Goal: Task Accomplishment & Management: Use online tool/utility

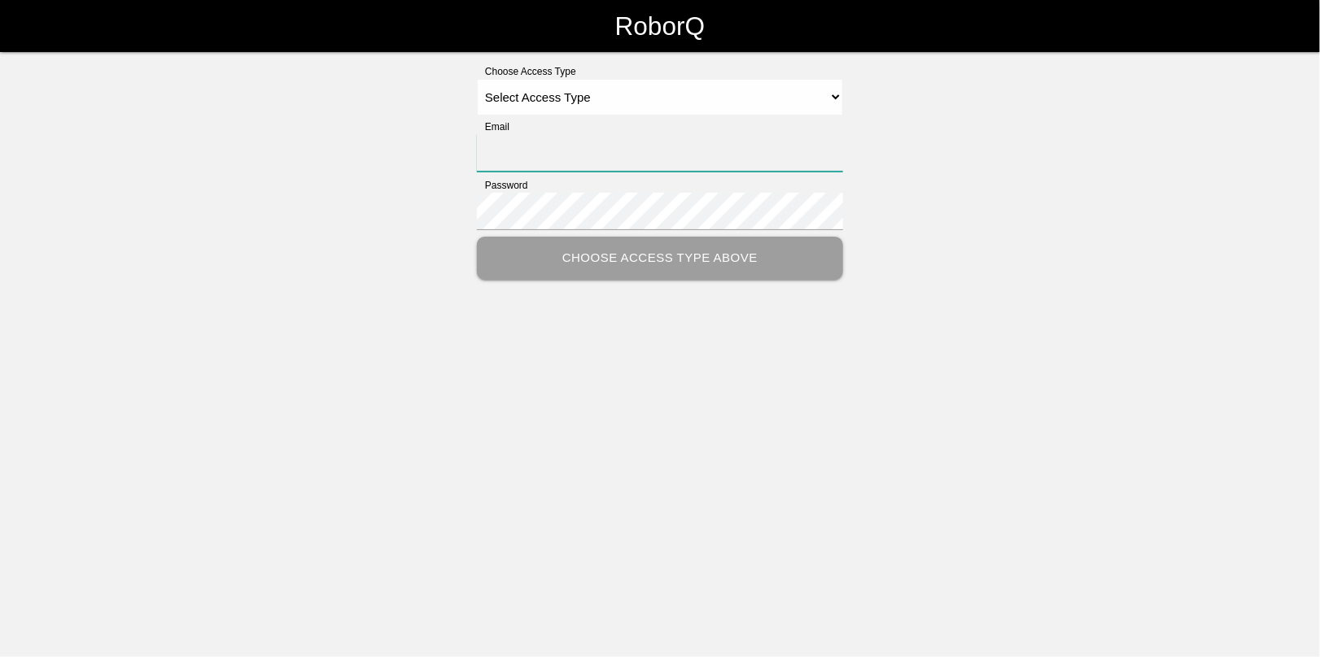
type input "[EMAIL_ADDRESS][DOMAIN_NAME]"
click at [568, 71] on label "Choose Access Type" at bounding box center [526, 71] width 99 height 15
click at [574, 103] on select "Select Access Type Admin Customer Supervisor Worker" at bounding box center [660, 97] width 366 height 37
select select "Admin"
click at [477, 79] on select "Select Access Type Admin Customer Supervisor Worker" at bounding box center [660, 97] width 366 height 37
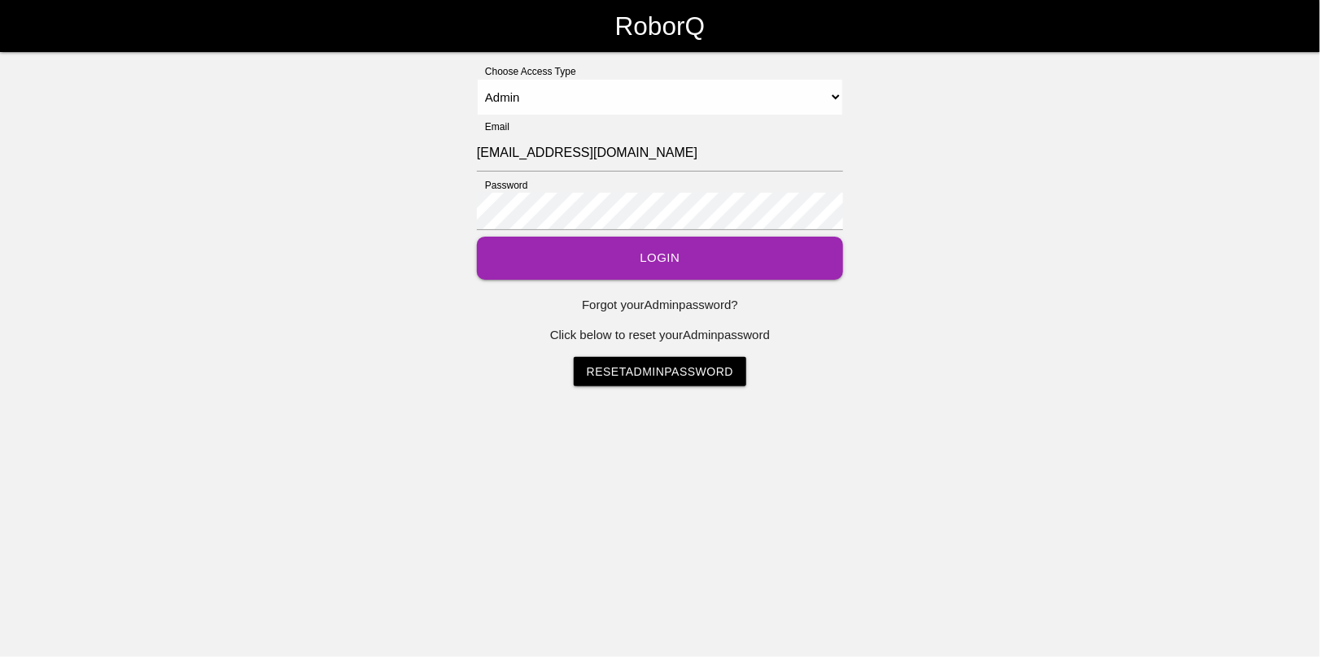
click at [652, 267] on button "Login" at bounding box center [660, 258] width 366 height 43
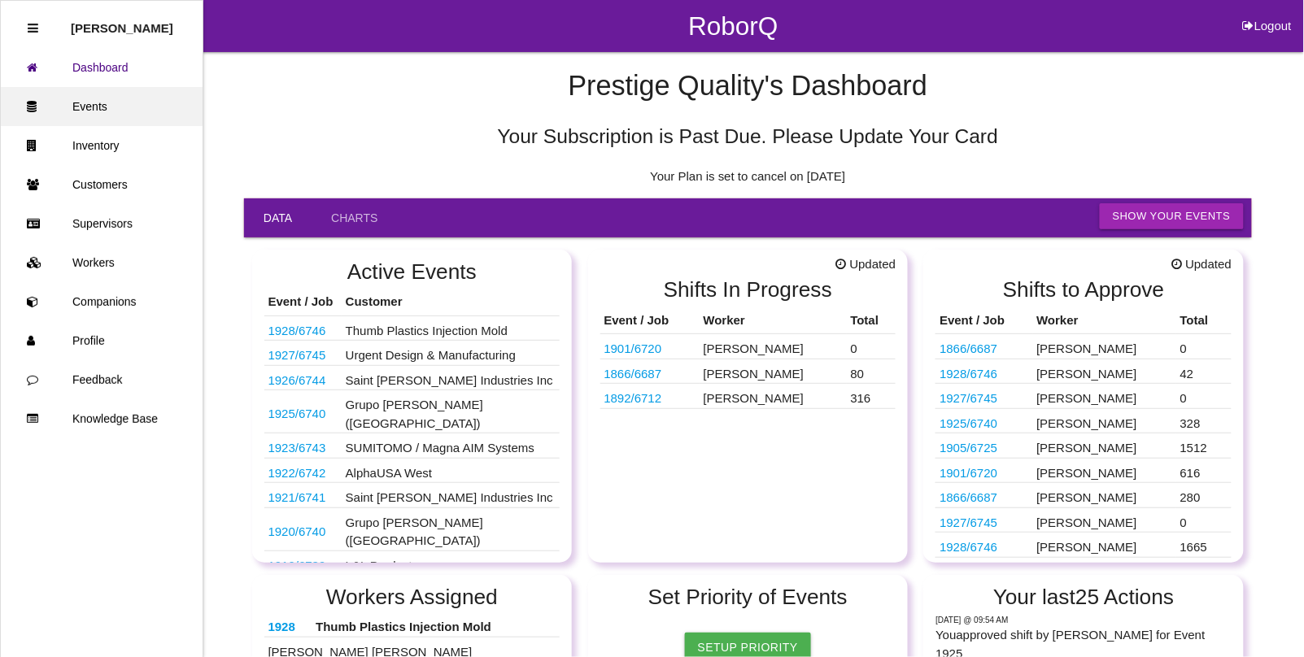
click at [88, 107] on link "Events" at bounding box center [102, 106] width 202 height 39
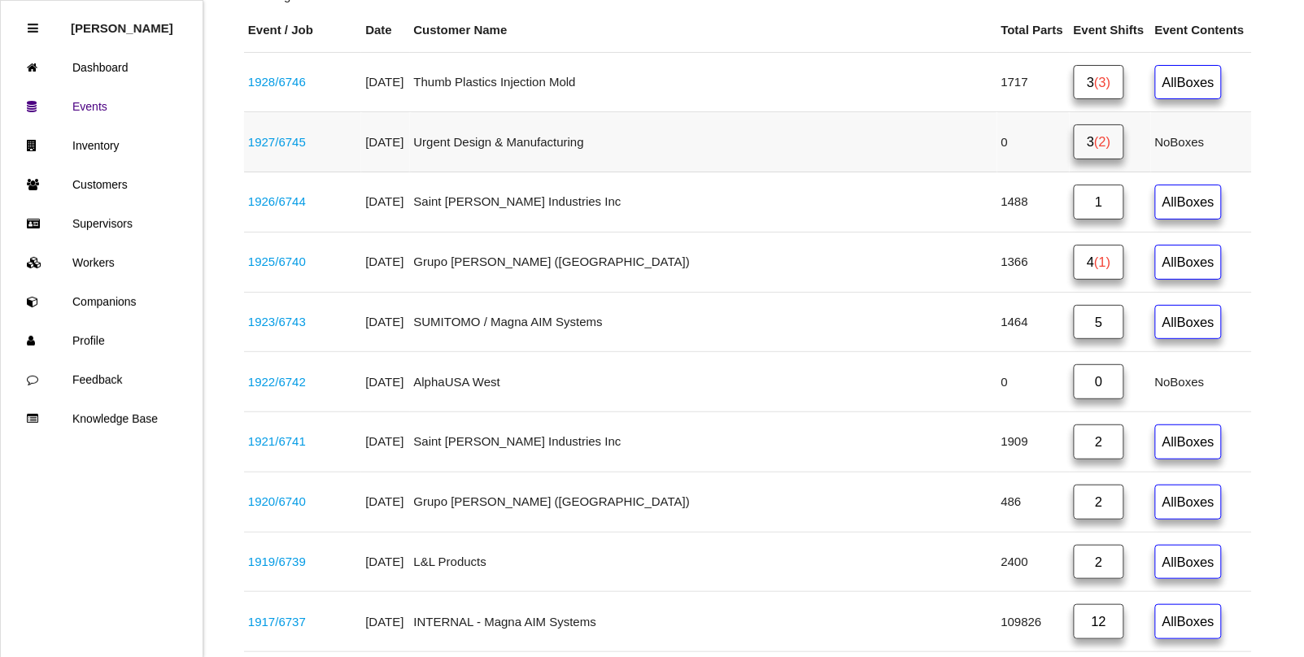
scroll to position [305, 0]
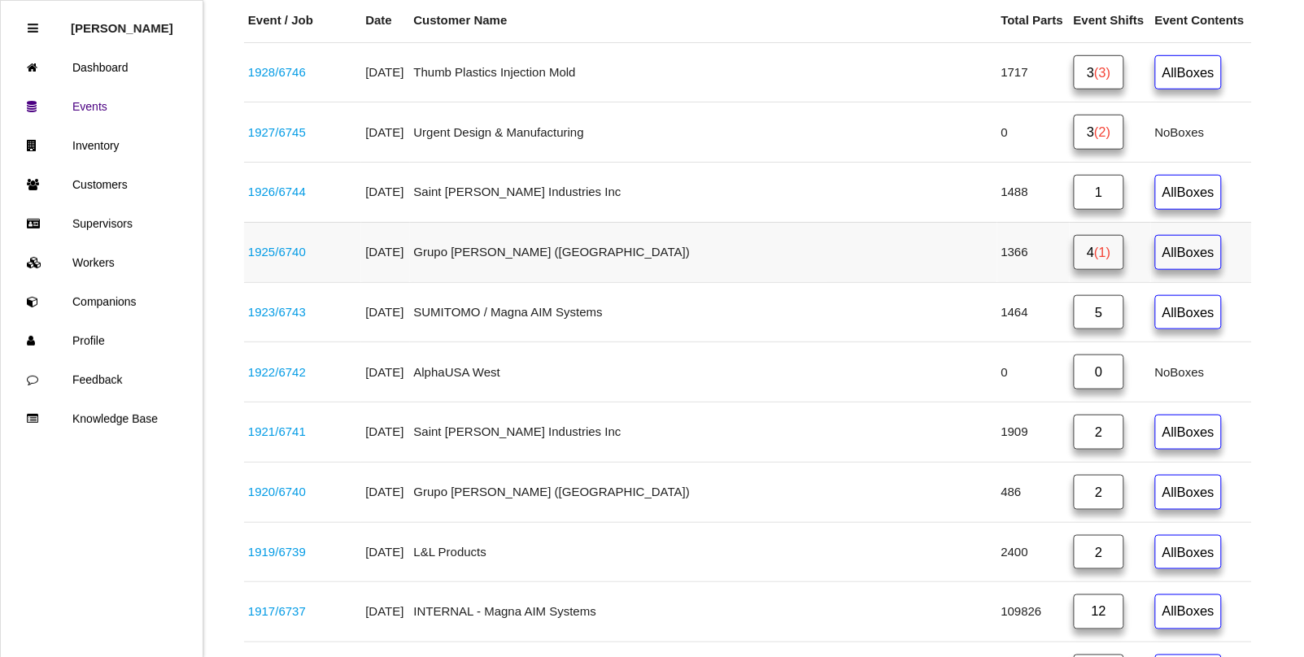
click at [285, 254] on link "1925 / 6740" at bounding box center [277, 252] width 58 height 14
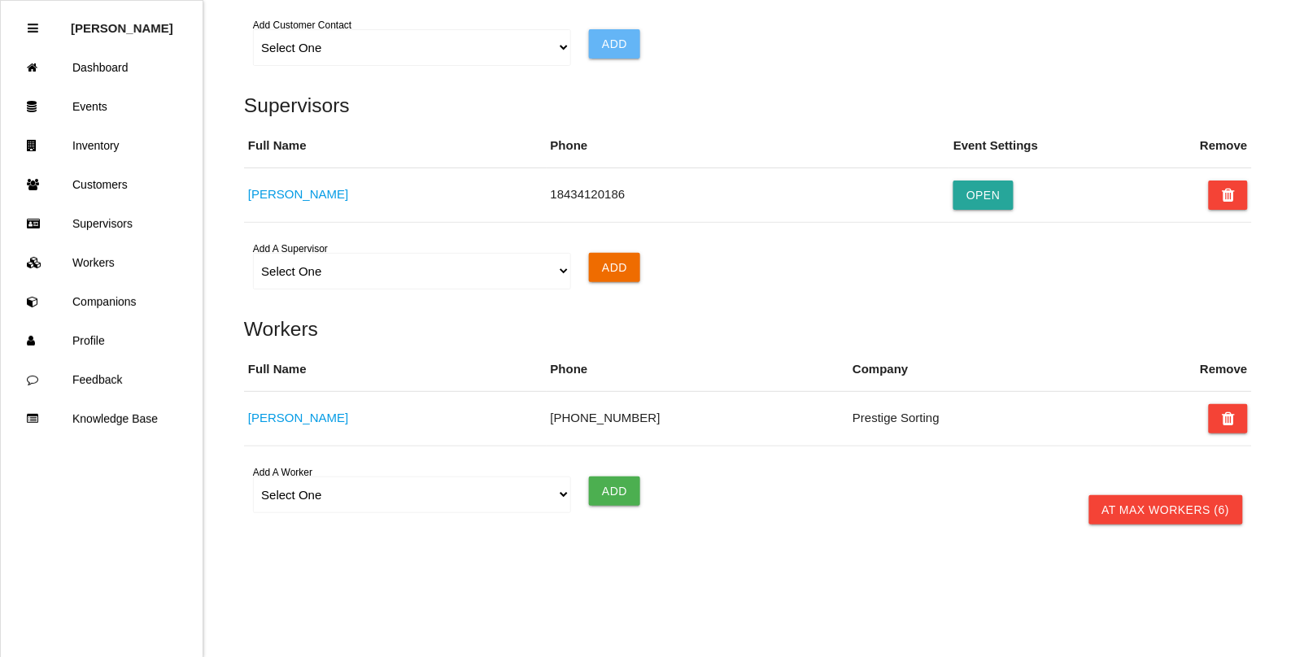
scroll to position [1238, 0]
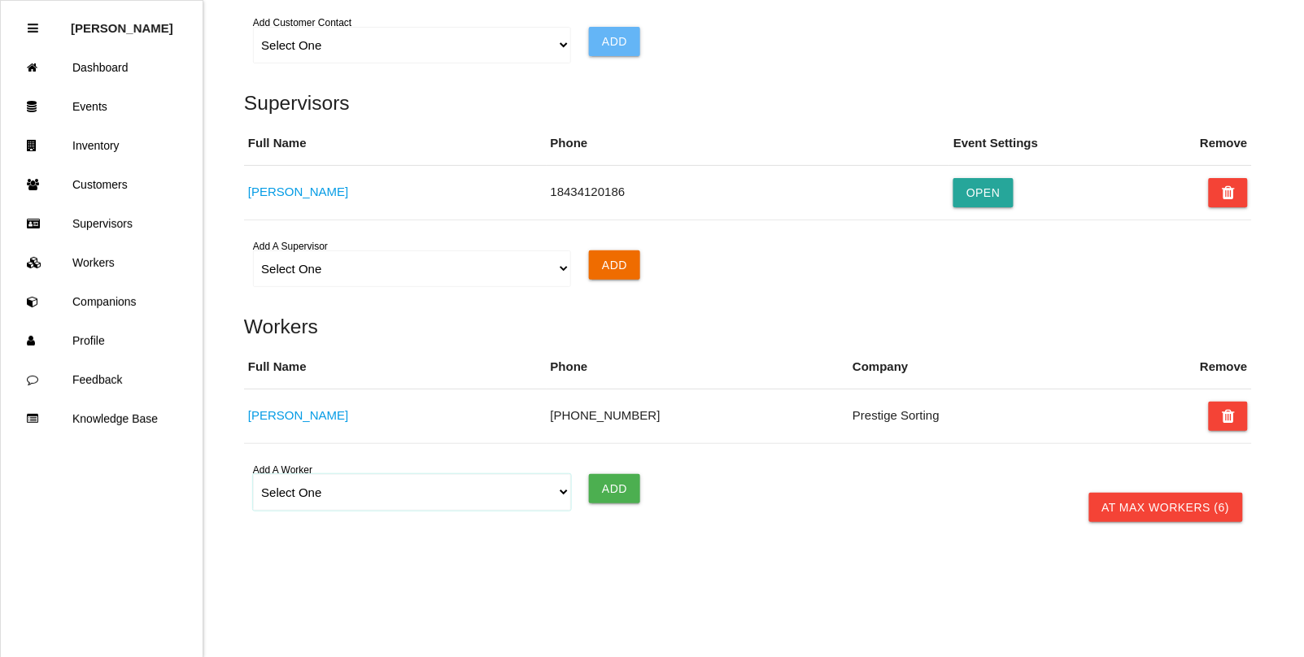
click at [289, 487] on select "Select One [PERSON_NAME] [PERSON_NAME] [PERSON_NAME] [PERSON_NAME] [PERSON_NAME…" at bounding box center [411, 492] width 317 height 37
select select "671f73e34a9cd8000edb5d9f"
click at [253, 474] on select "Select One [PERSON_NAME] [PERSON_NAME] [PERSON_NAME] [PERSON_NAME] [PERSON_NAME…" at bounding box center [411, 492] width 317 height 37
click at [618, 478] on input "Add" at bounding box center [614, 488] width 51 height 29
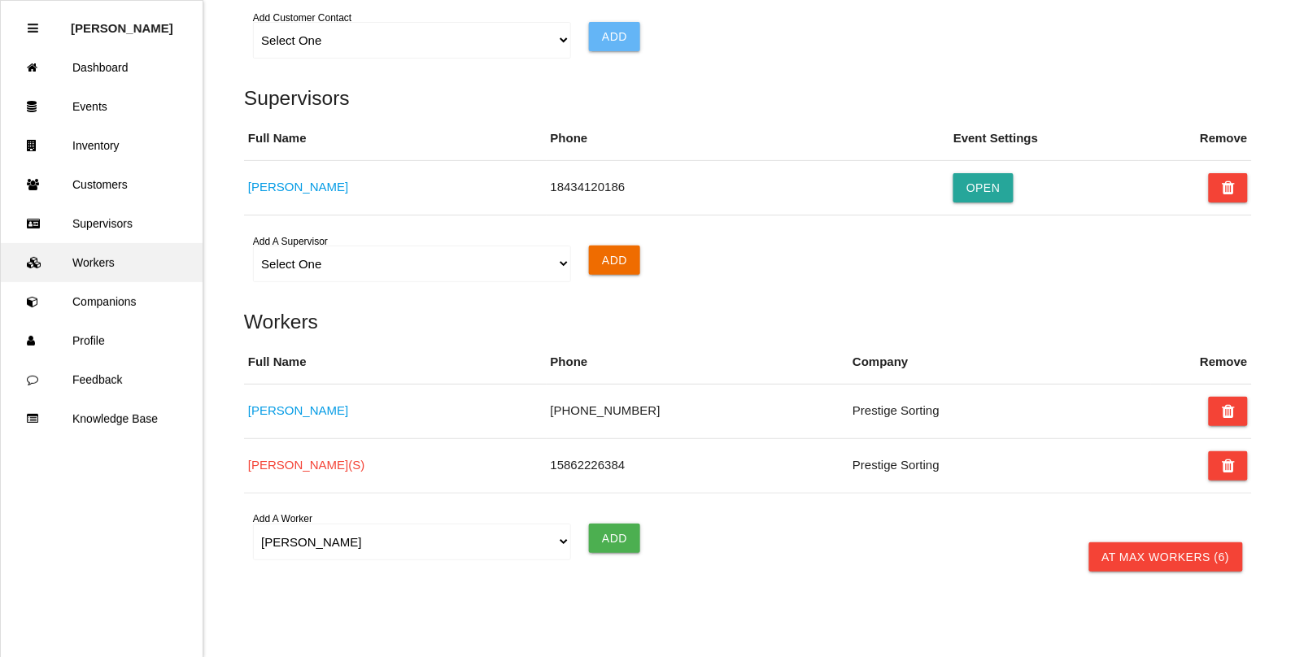
click at [100, 261] on link "Workers" at bounding box center [102, 262] width 202 height 39
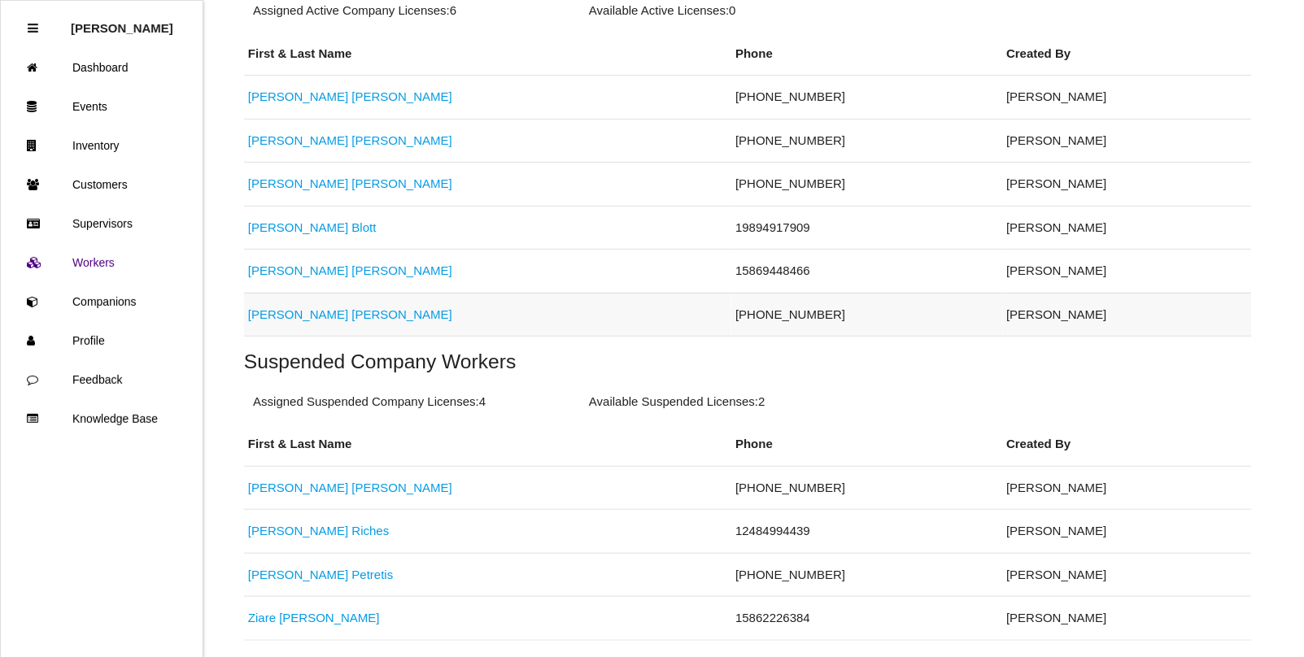
scroll to position [372, 0]
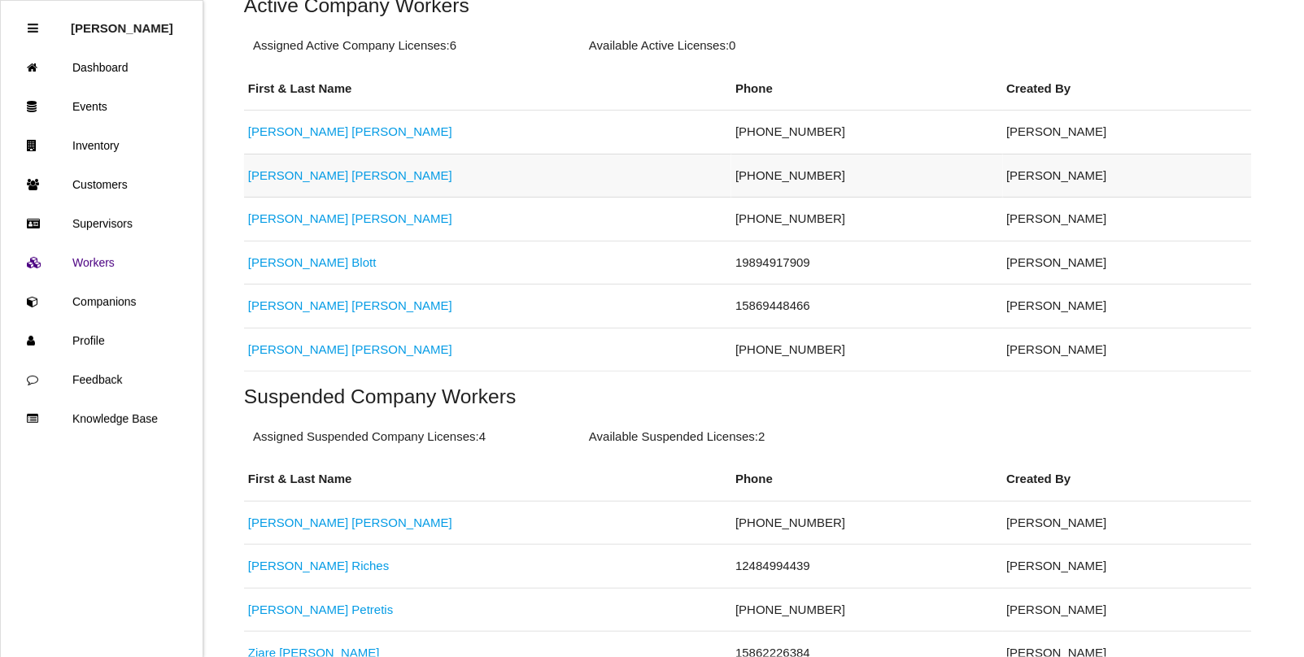
click at [282, 177] on link "[PERSON_NAME]" at bounding box center [350, 175] width 204 height 14
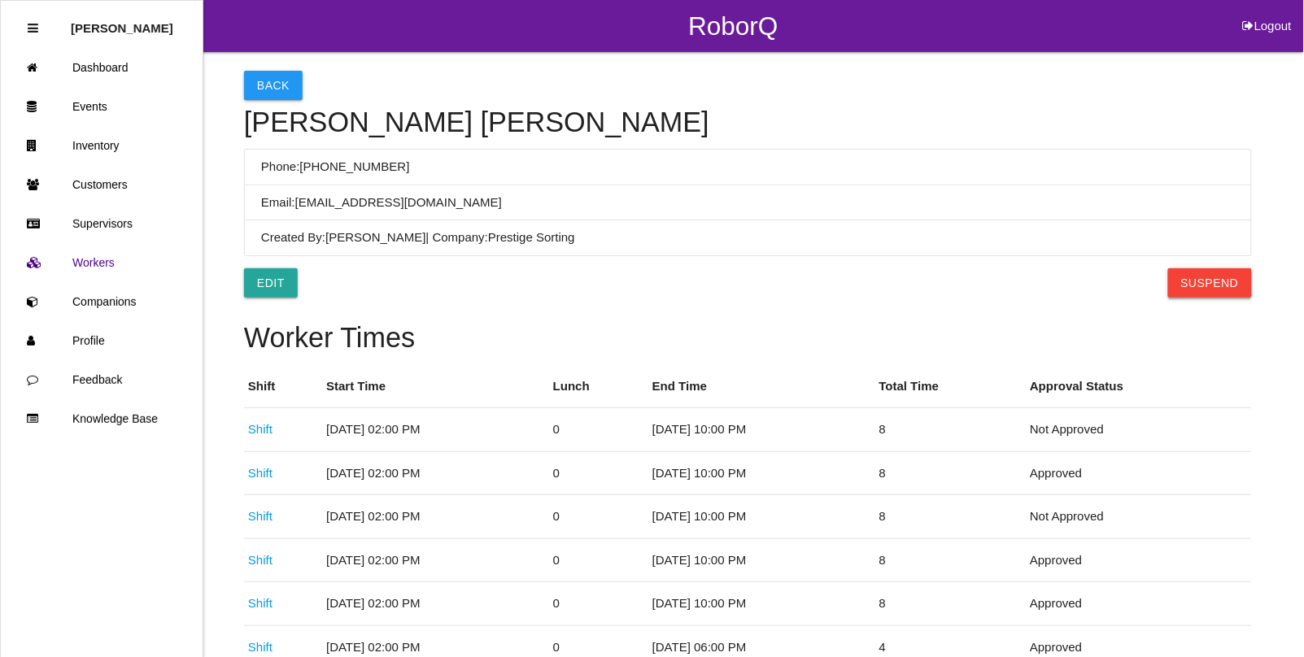
click at [1209, 286] on button "Suspend" at bounding box center [1210, 282] width 84 height 29
click at [273, 79] on button "Back" at bounding box center [273, 85] width 59 height 29
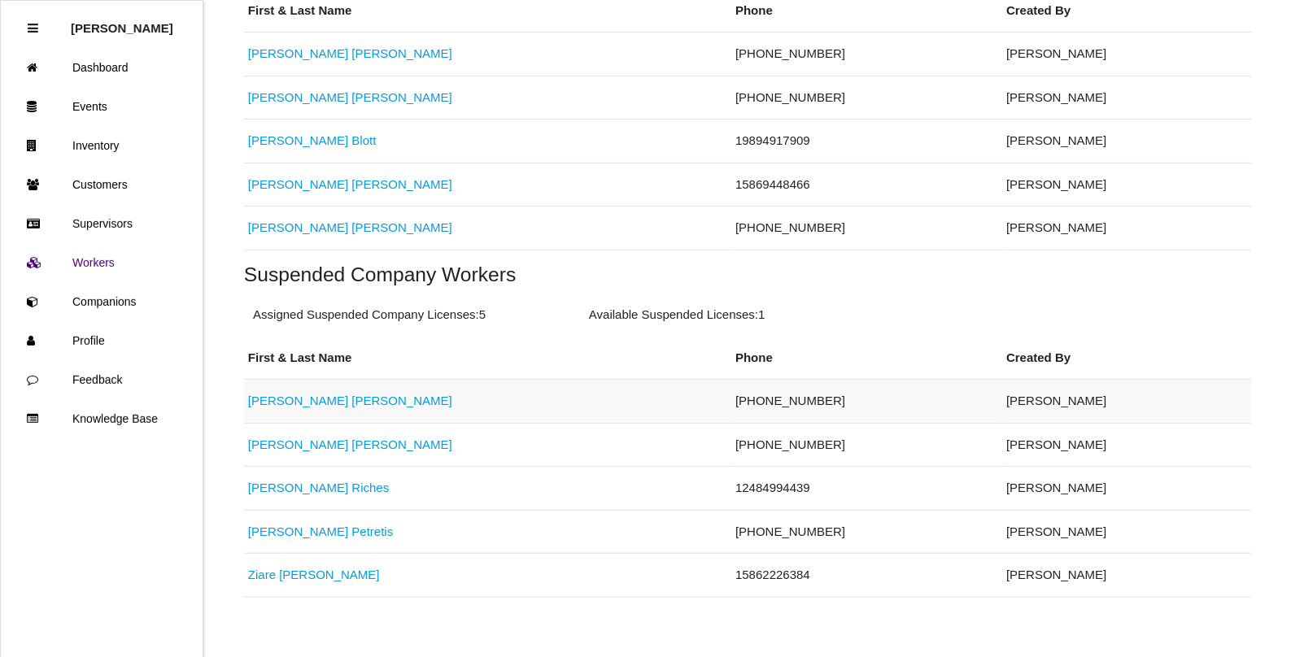
scroll to position [473, 0]
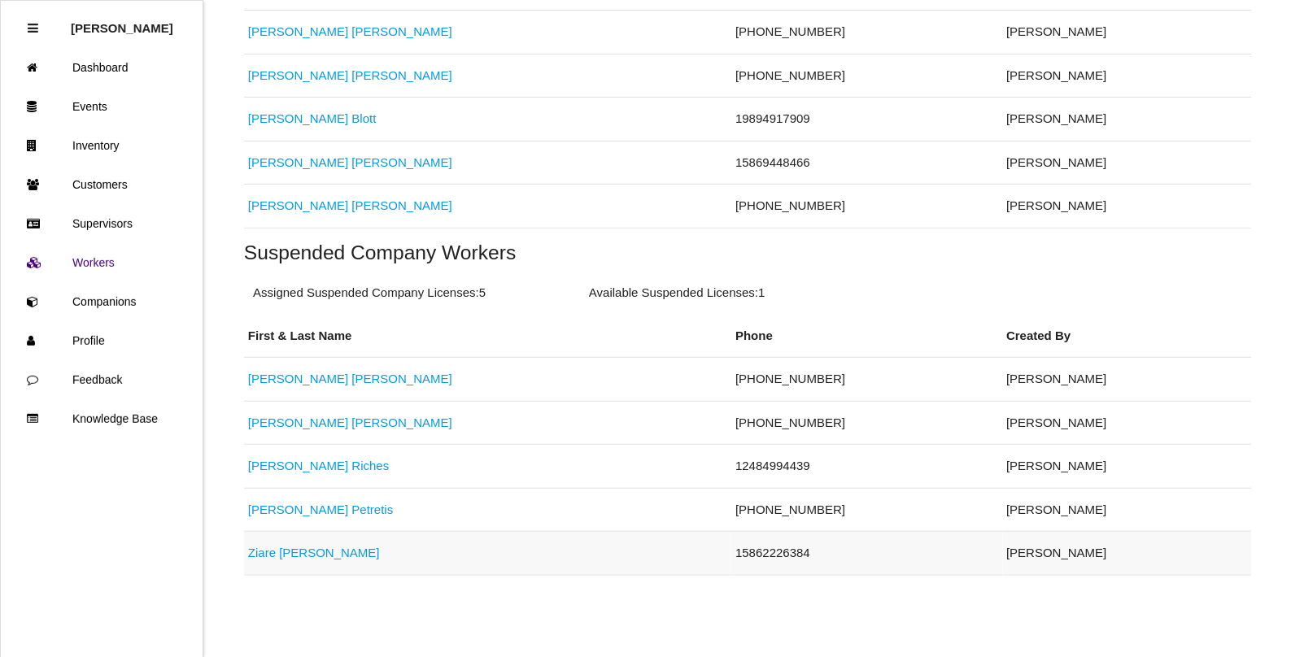
click at [275, 556] on link "[PERSON_NAME]" at bounding box center [314, 553] width 132 height 14
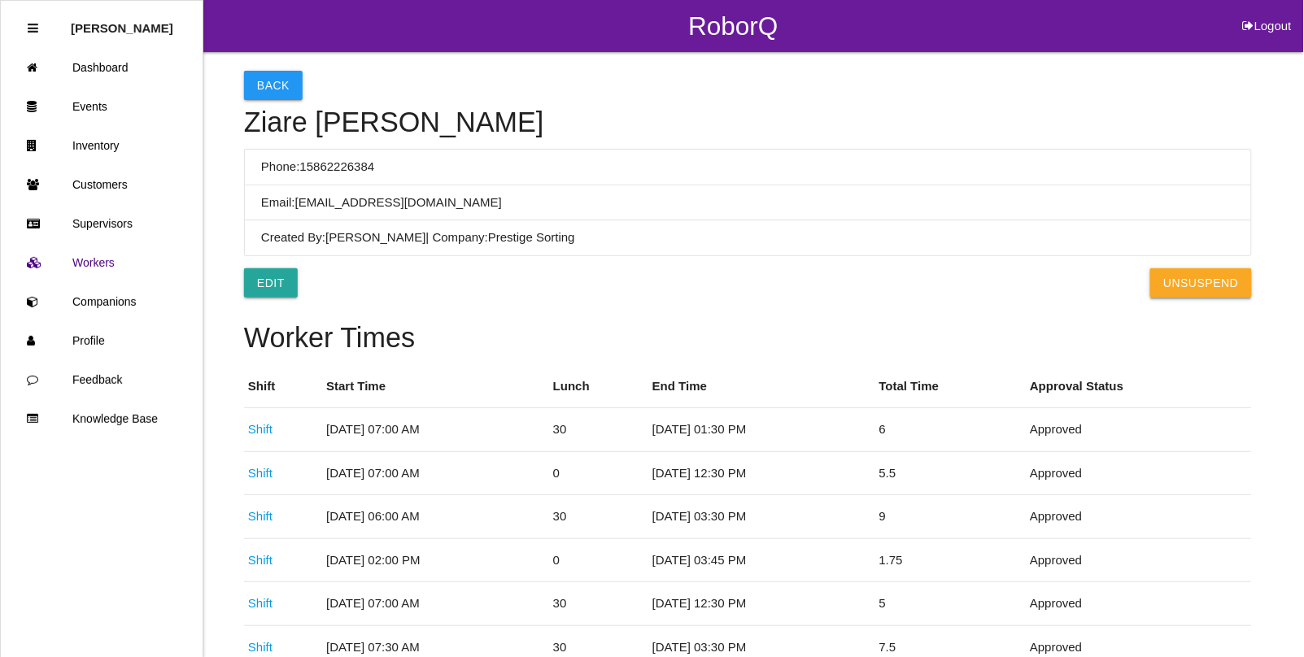
click at [1204, 285] on button "UnSuspend" at bounding box center [1200, 282] width 101 height 29
click at [100, 110] on link "Events" at bounding box center [102, 106] width 202 height 39
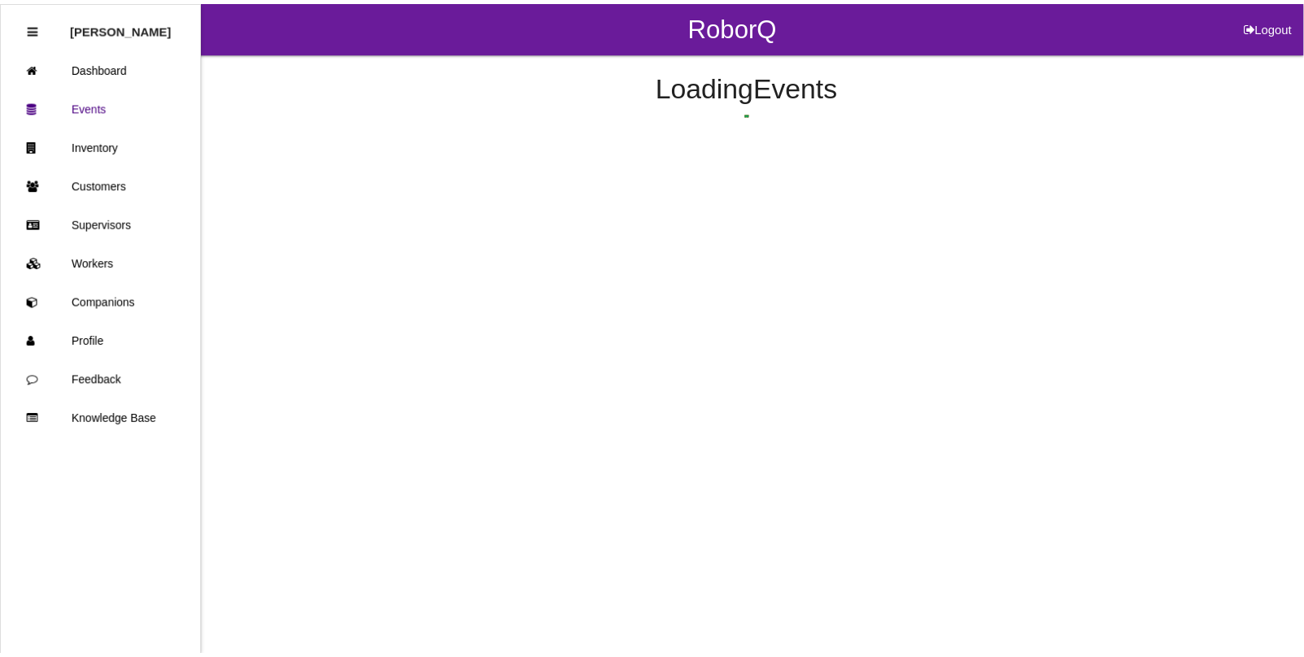
scroll to position [172, 0]
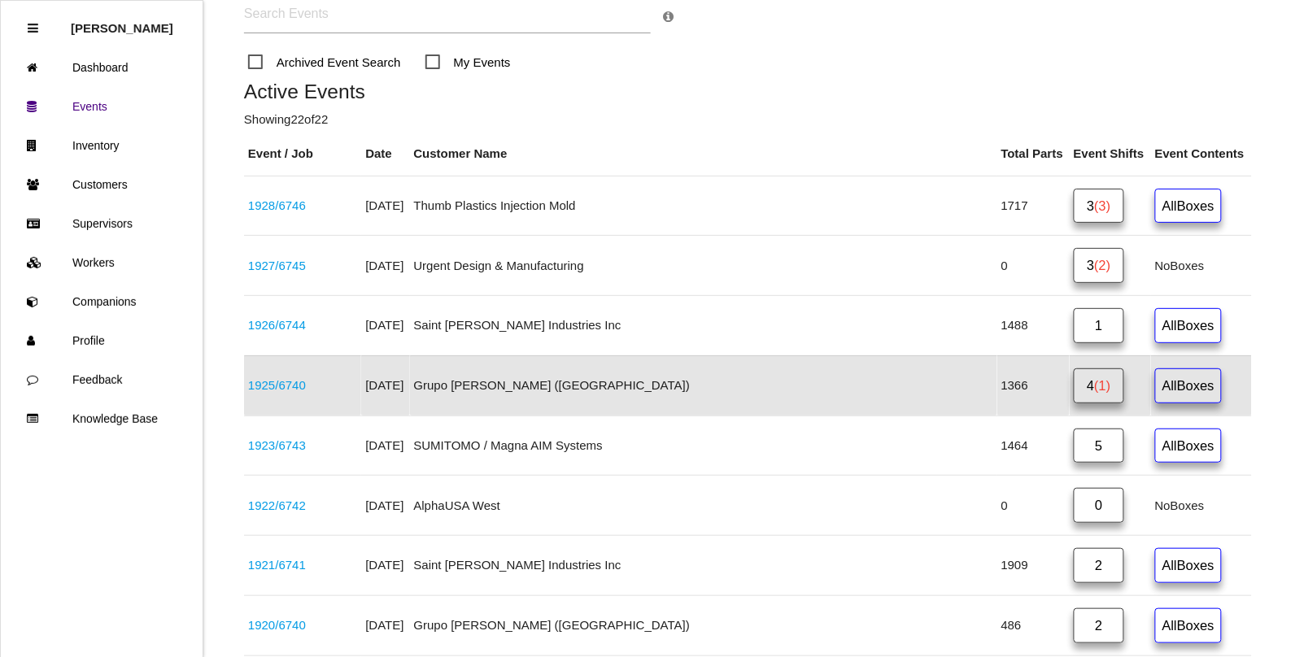
click at [285, 389] on link "1925 / 6740" at bounding box center [277, 385] width 58 height 14
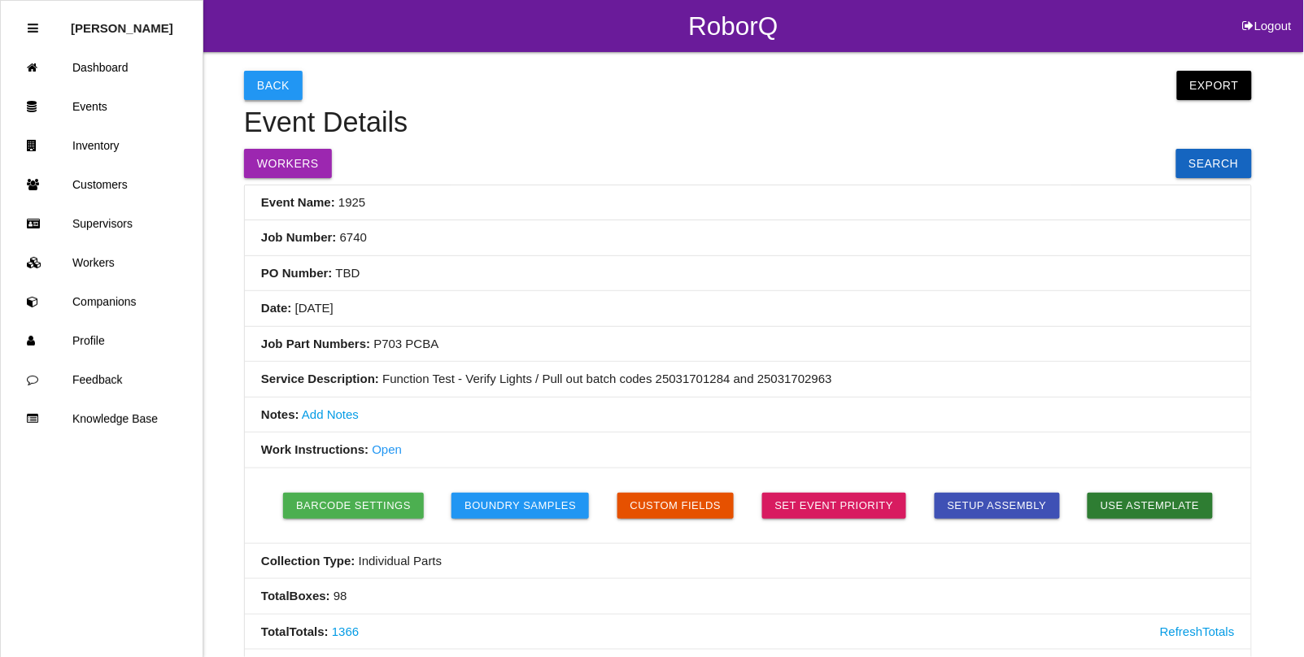
click at [263, 85] on button "Back" at bounding box center [273, 85] width 59 height 29
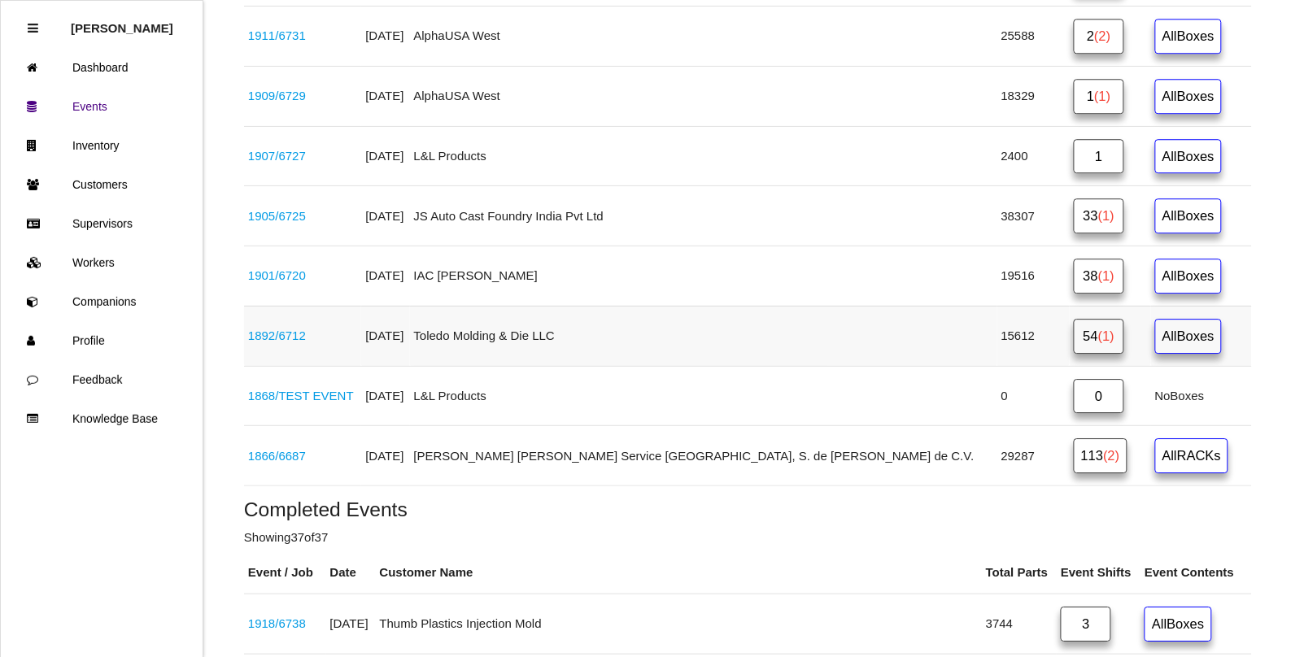
scroll to position [1189, 0]
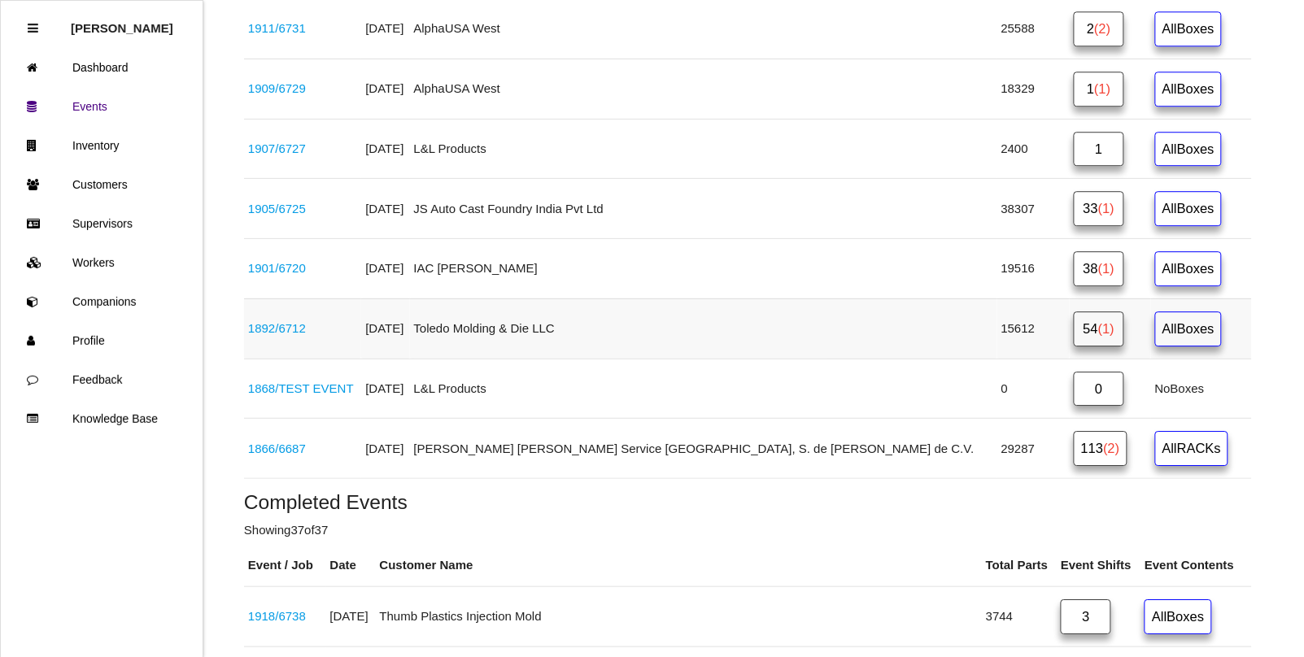
click at [290, 335] on link "1892 / 6712" at bounding box center [277, 328] width 58 height 14
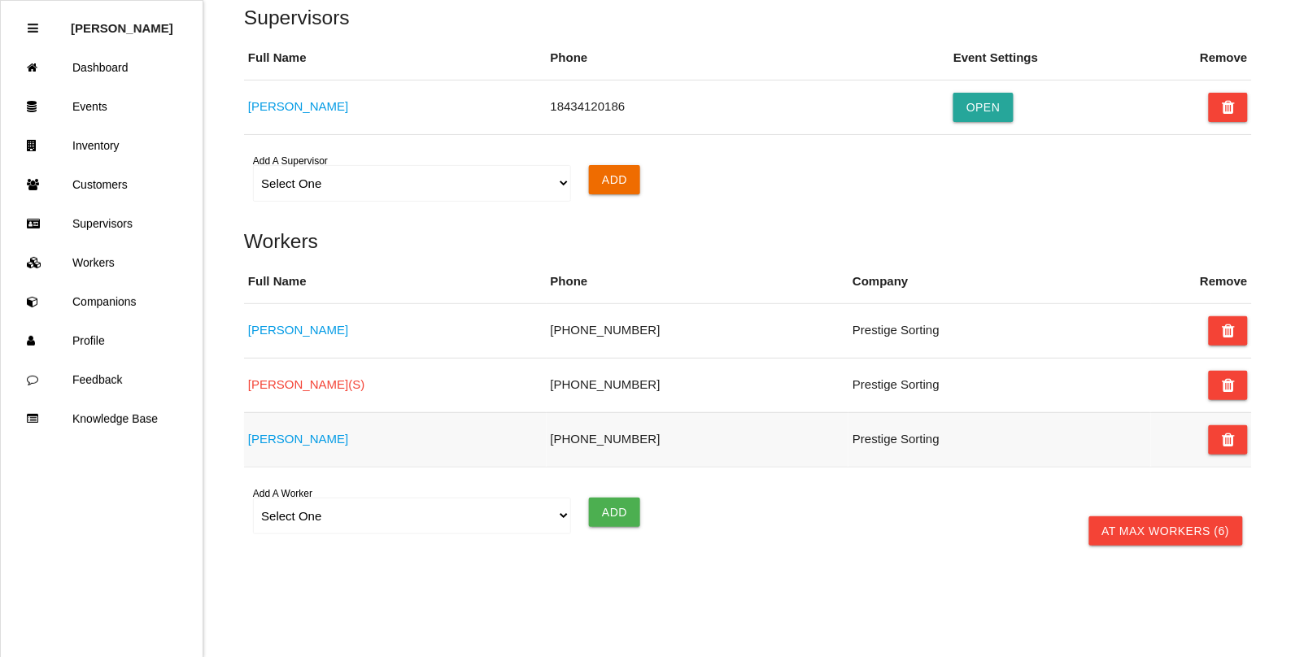
scroll to position [1347, 0]
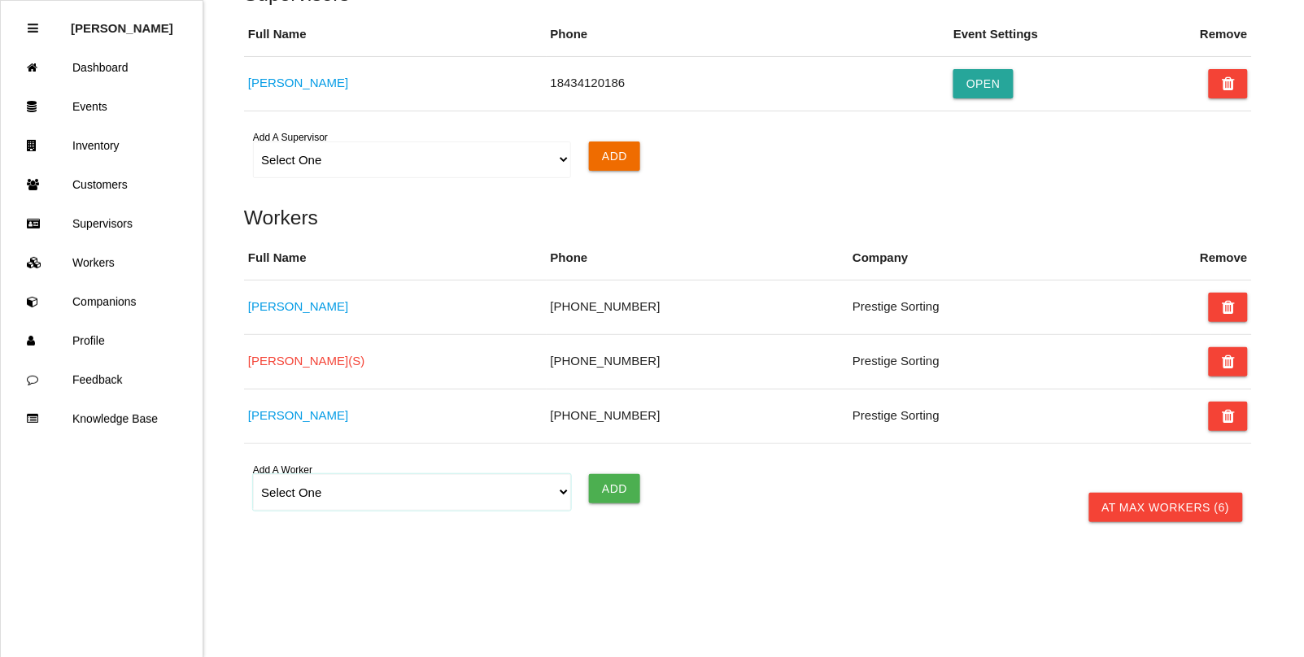
click at [286, 490] on select "Select One [PERSON_NAME] [PERSON_NAME] [PERSON_NAME] [PERSON_NAME] [PERSON_NAME…" at bounding box center [411, 492] width 317 height 37
select select "671f73e34a9cd8000edb5d9f"
click at [253, 474] on select "Select One [PERSON_NAME] [PERSON_NAME] [PERSON_NAME] [PERSON_NAME] [PERSON_NAME…" at bounding box center [411, 492] width 317 height 37
click at [617, 493] on input "Add" at bounding box center [614, 488] width 51 height 29
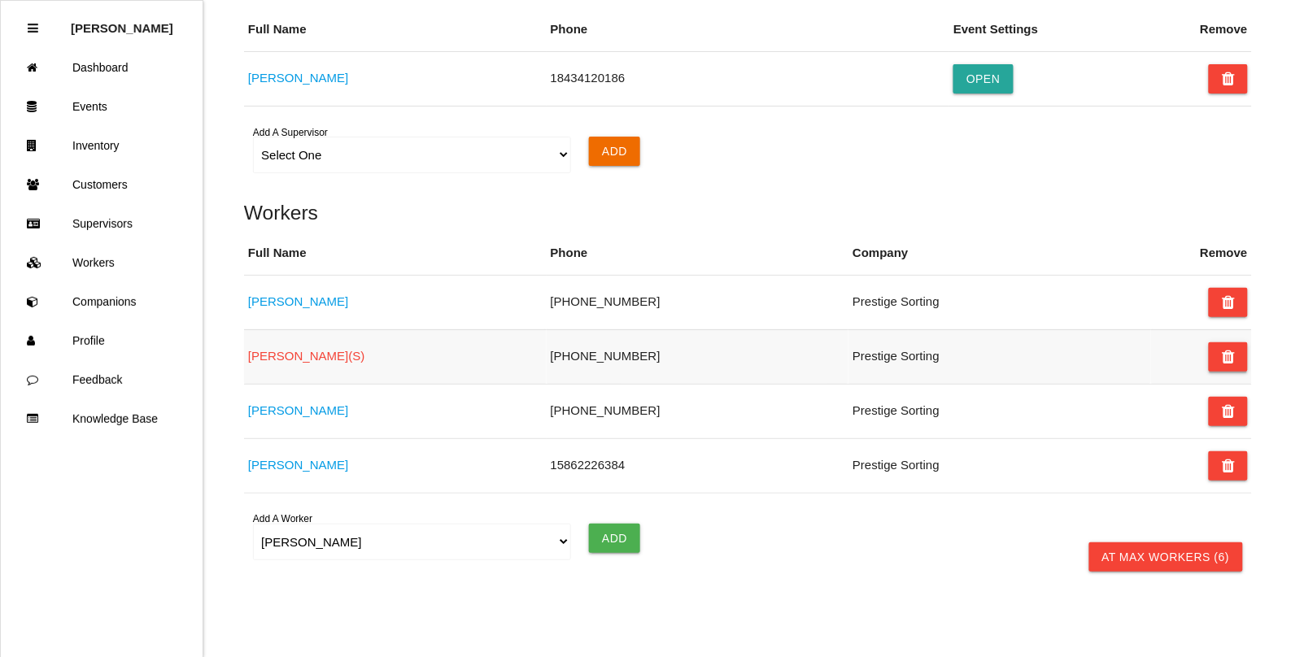
click at [1230, 359] on icon at bounding box center [1228, 357] width 13 height 29
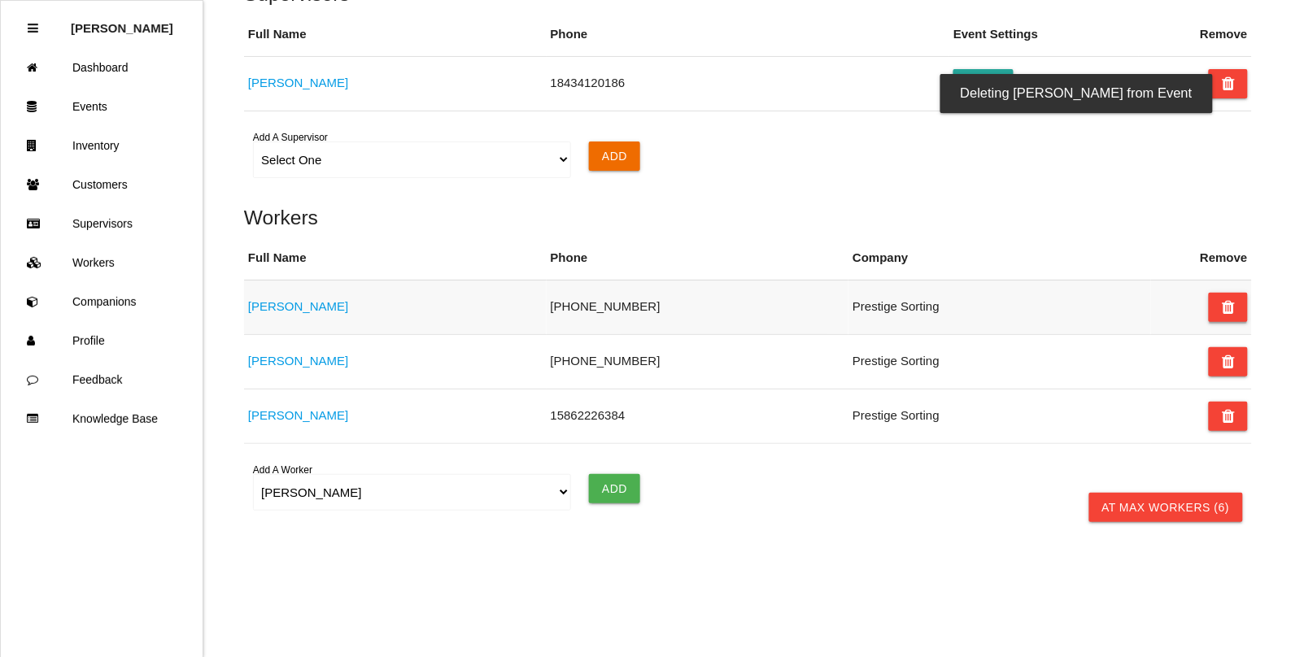
click at [1226, 314] on icon at bounding box center [1228, 307] width 13 height 29
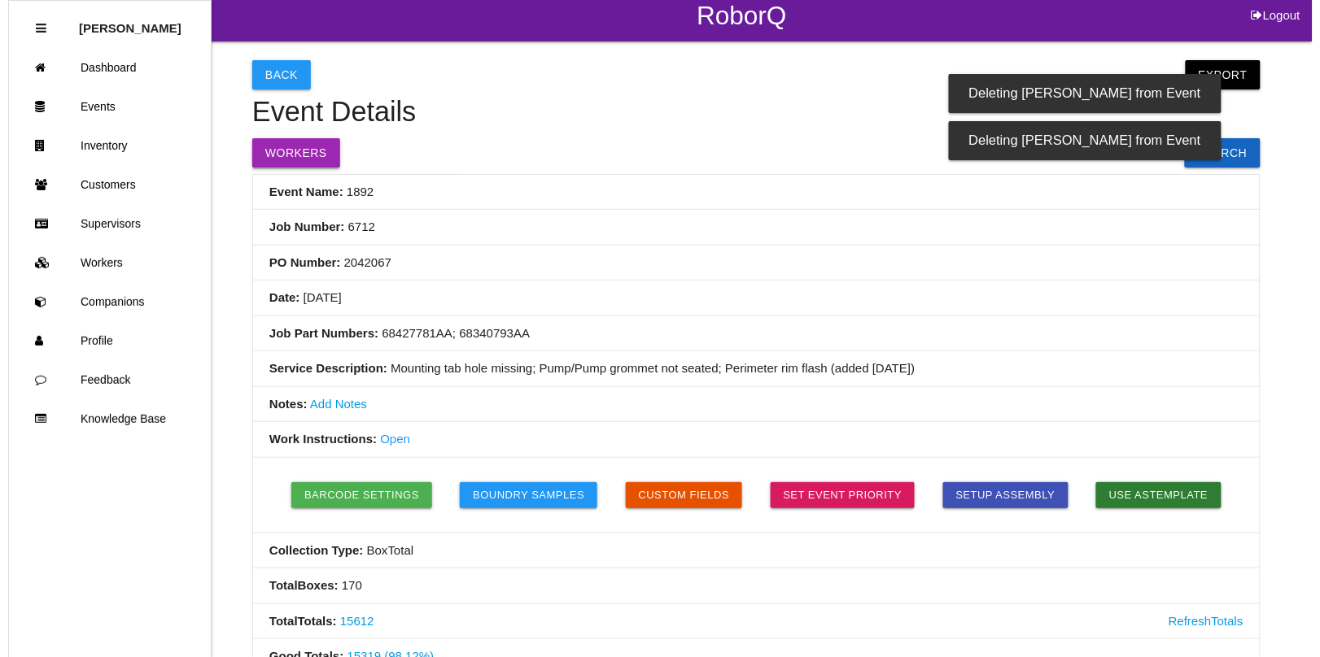
scroll to position [0, 0]
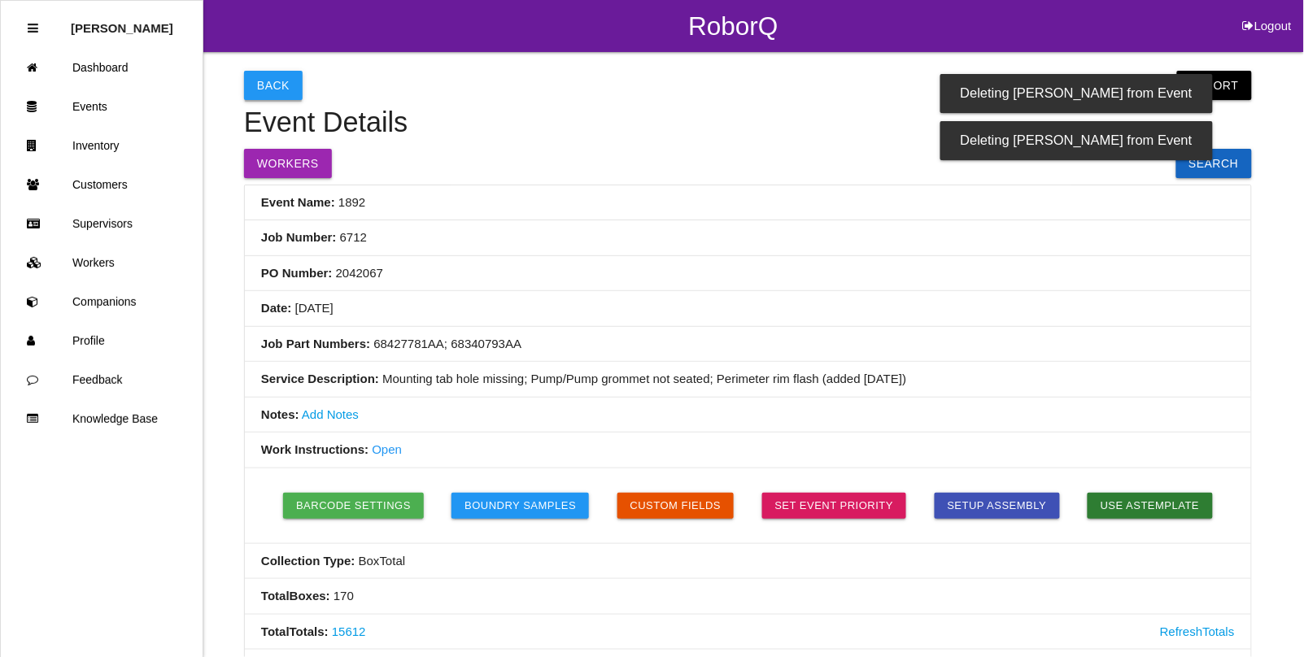
click at [263, 72] on button "Back" at bounding box center [273, 85] width 59 height 29
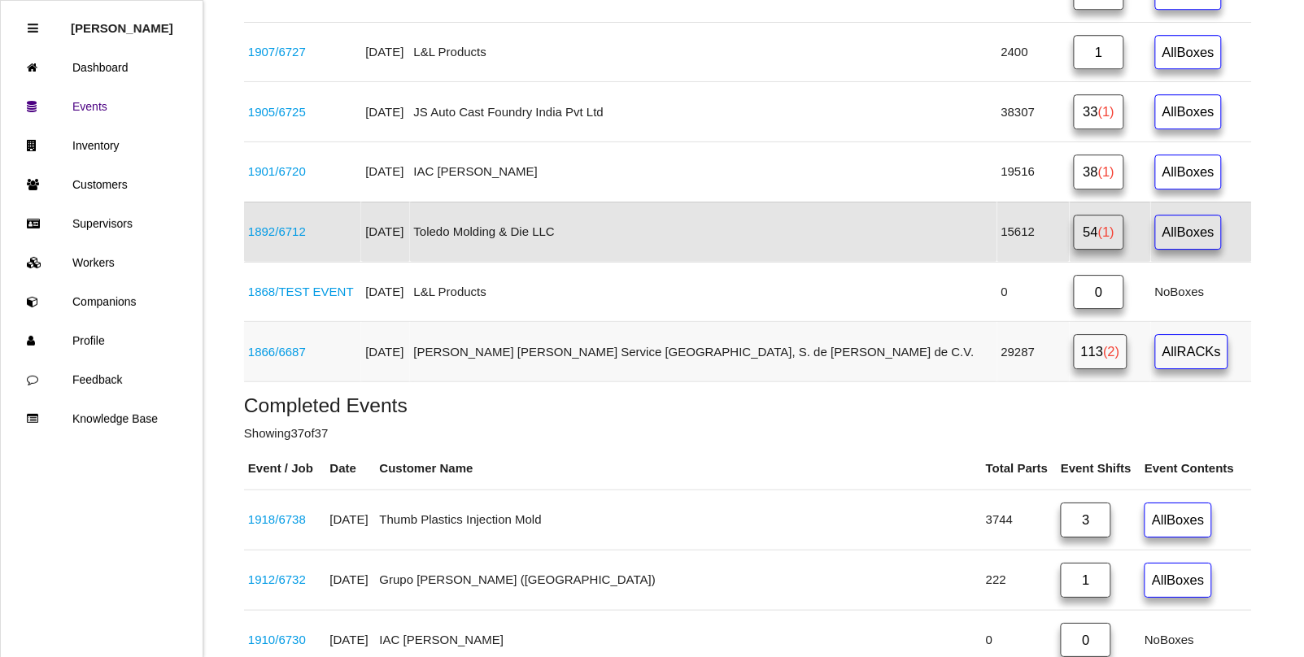
scroll to position [1322, 0]
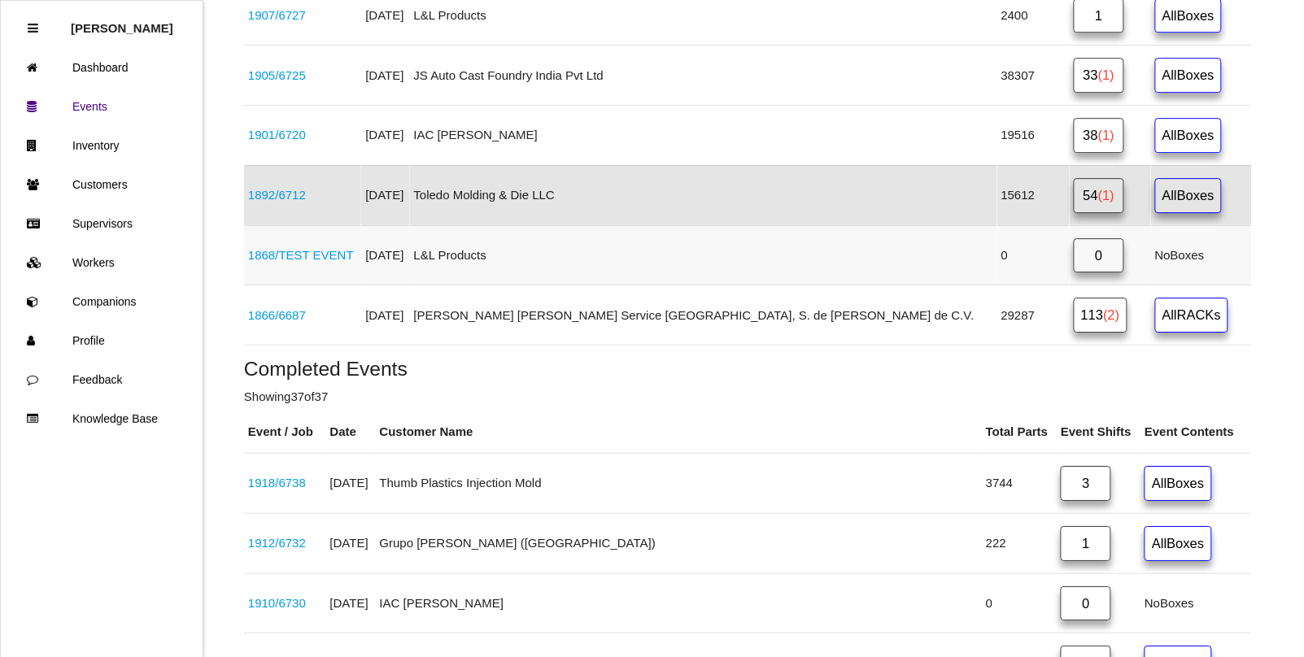
click at [326, 262] on link "1868 / TEST EVENT" at bounding box center [301, 255] width 106 height 14
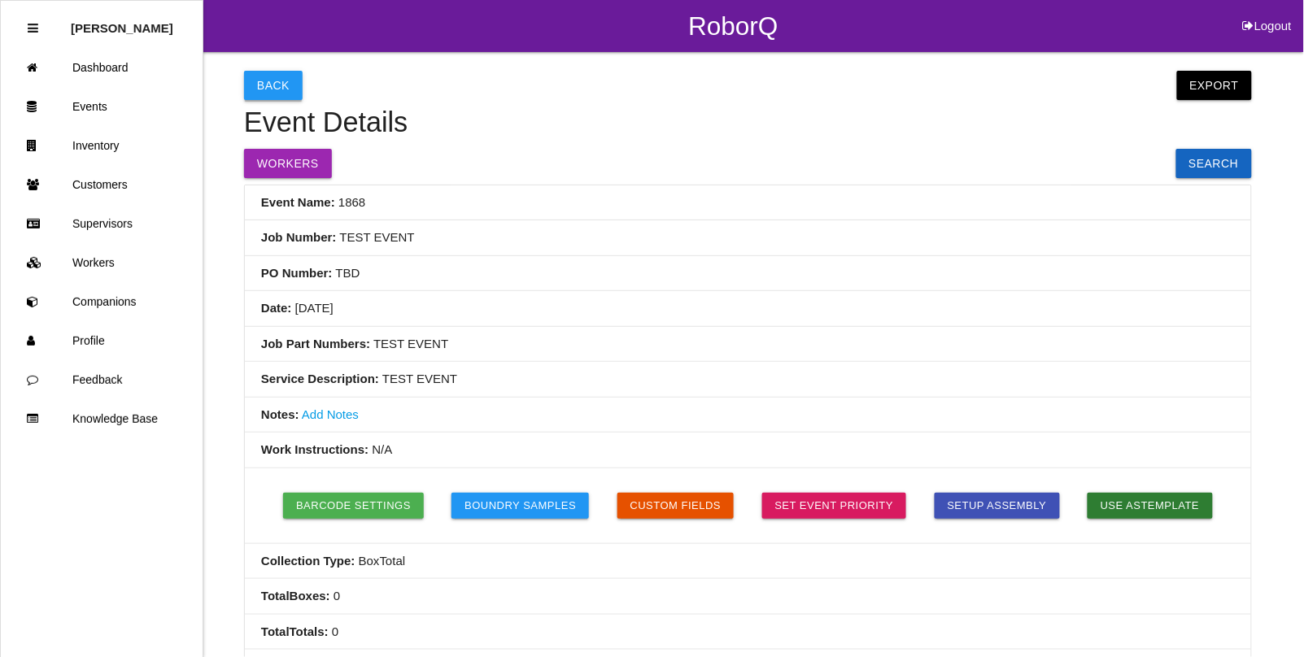
click at [263, 82] on button "Back" at bounding box center [273, 85] width 59 height 29
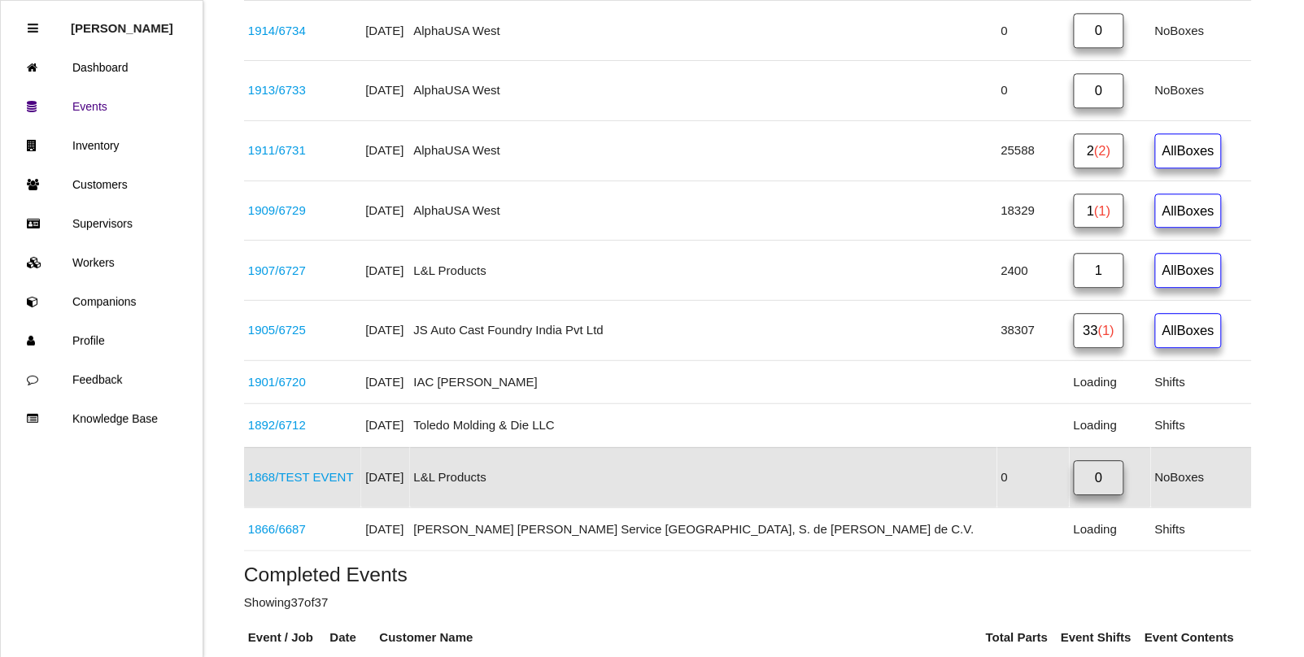
scroll to position [1117, 0]
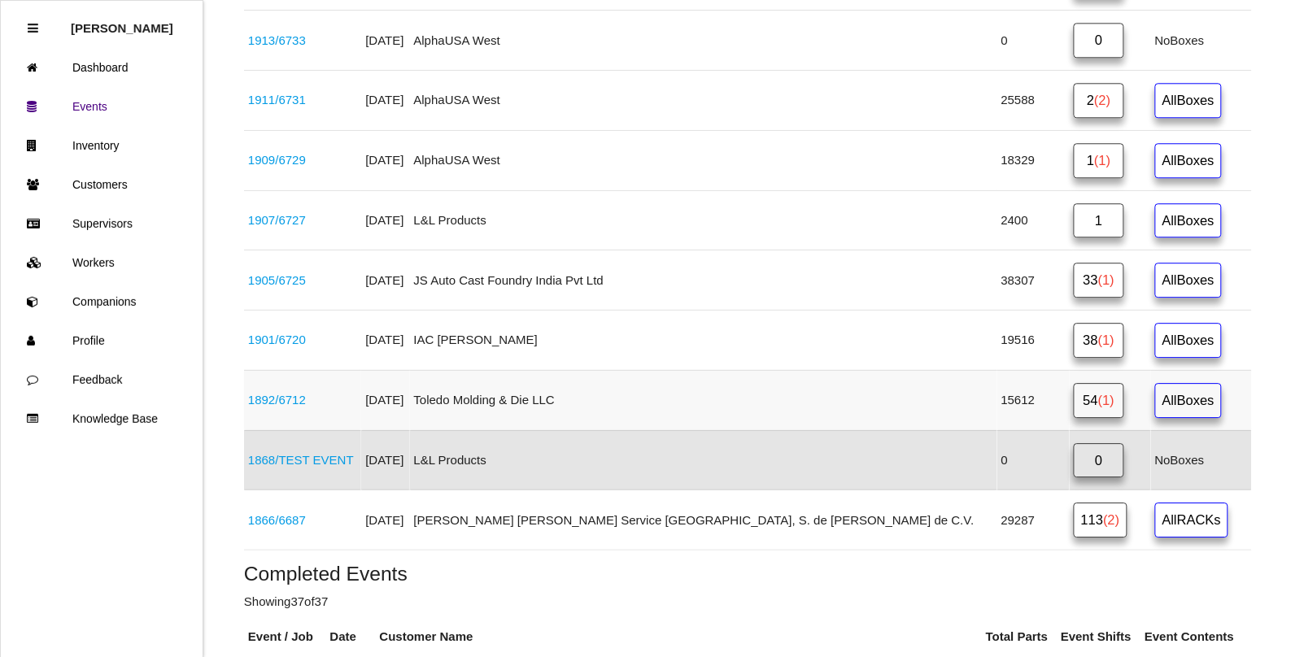
click at [298, 407] on link "1892 / 6712" at bounding box center [277, 400] width 58 height 14
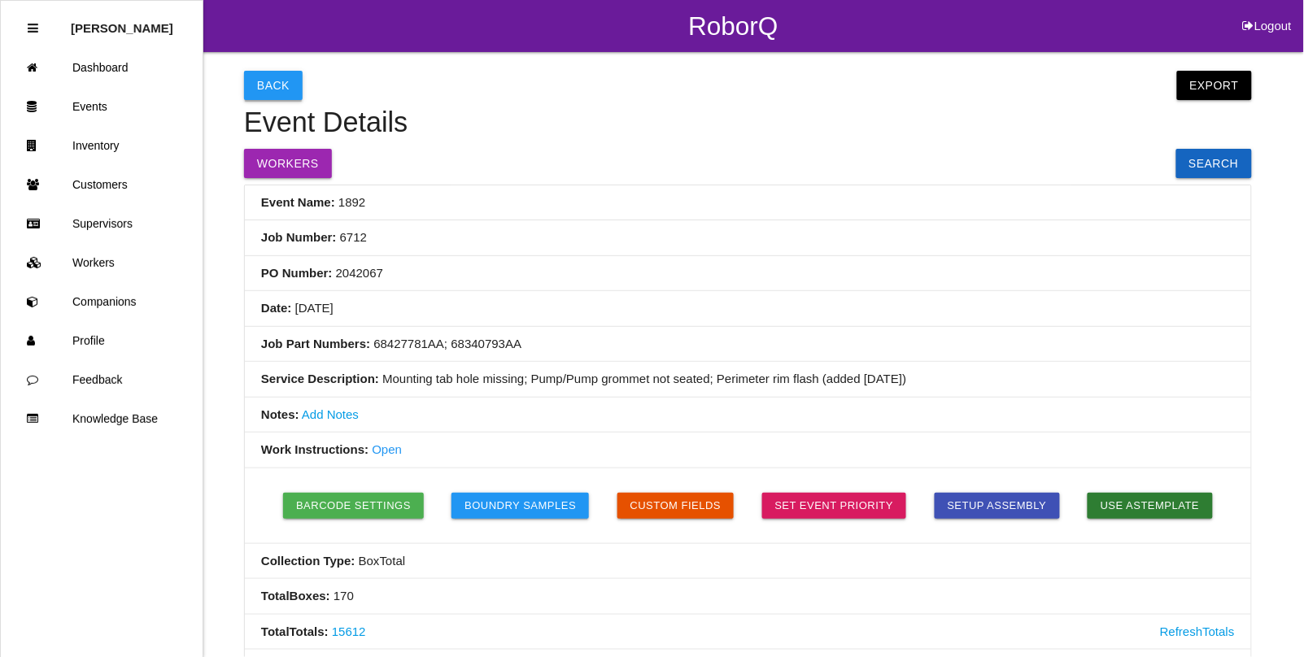
click at [274, 84] on button "Back" at bounding box center [273, 85] width 59 height 29
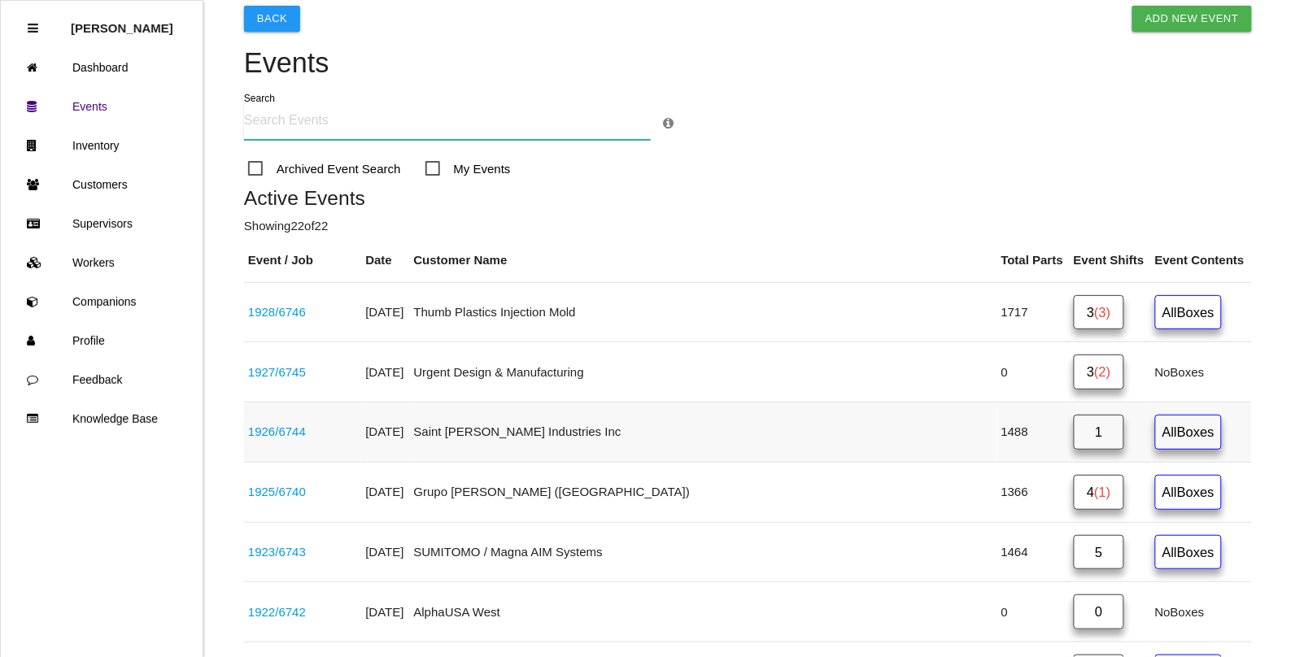
scroll to position [203, 0]
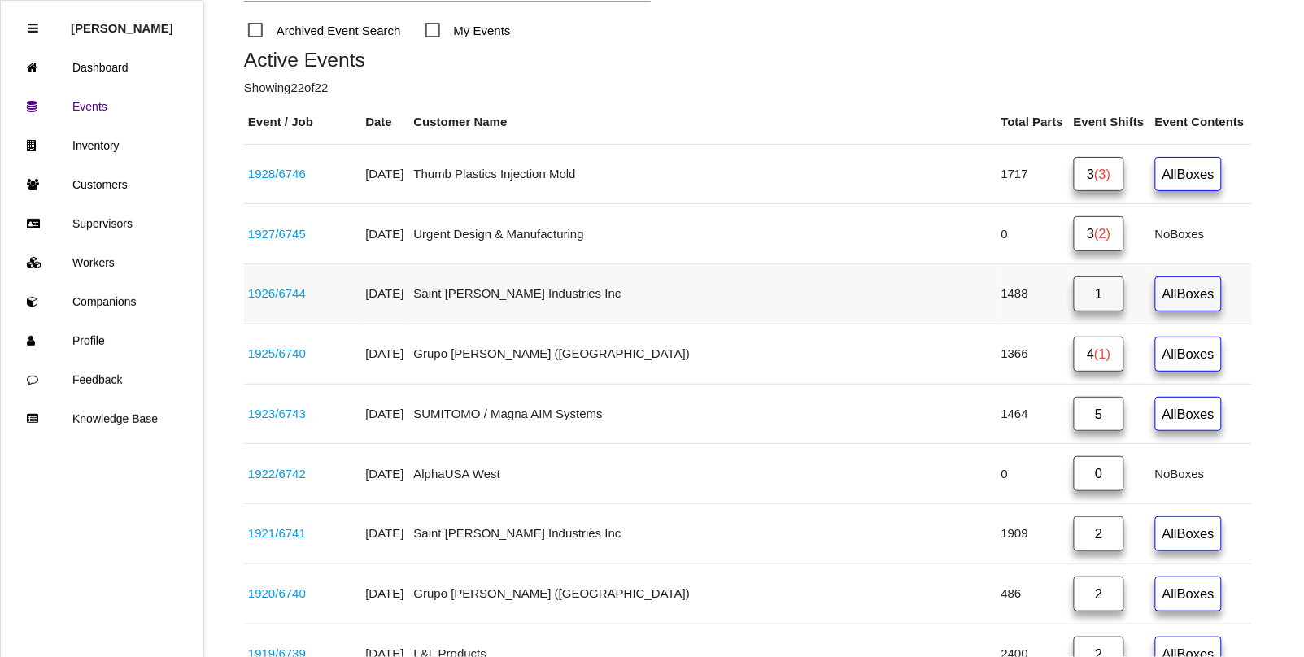
click at [306, 299] on link "1926 / 6744" at bounding box center [277, 293] width 58 height 14
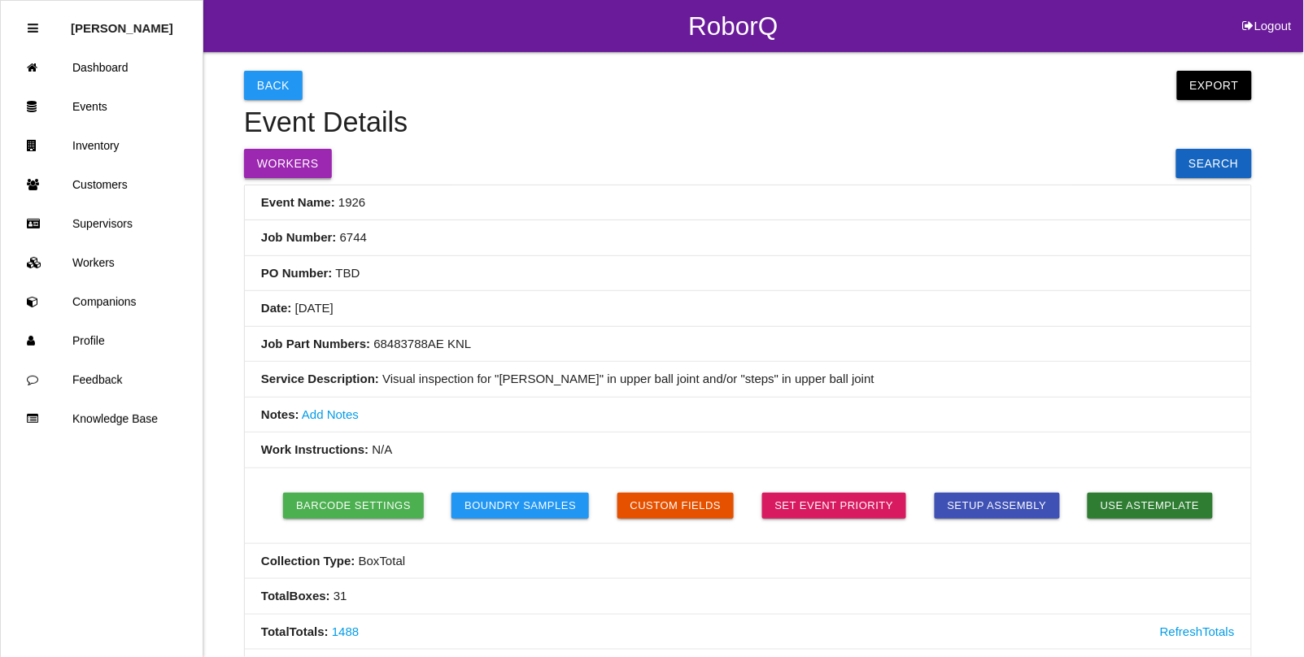
click at [278, 152] on button "Workers" at bounding box center [288, 163] width 88 height 29
click at [274, 77] on button "Back" at bounding box center [273, 85] width 59 height 29
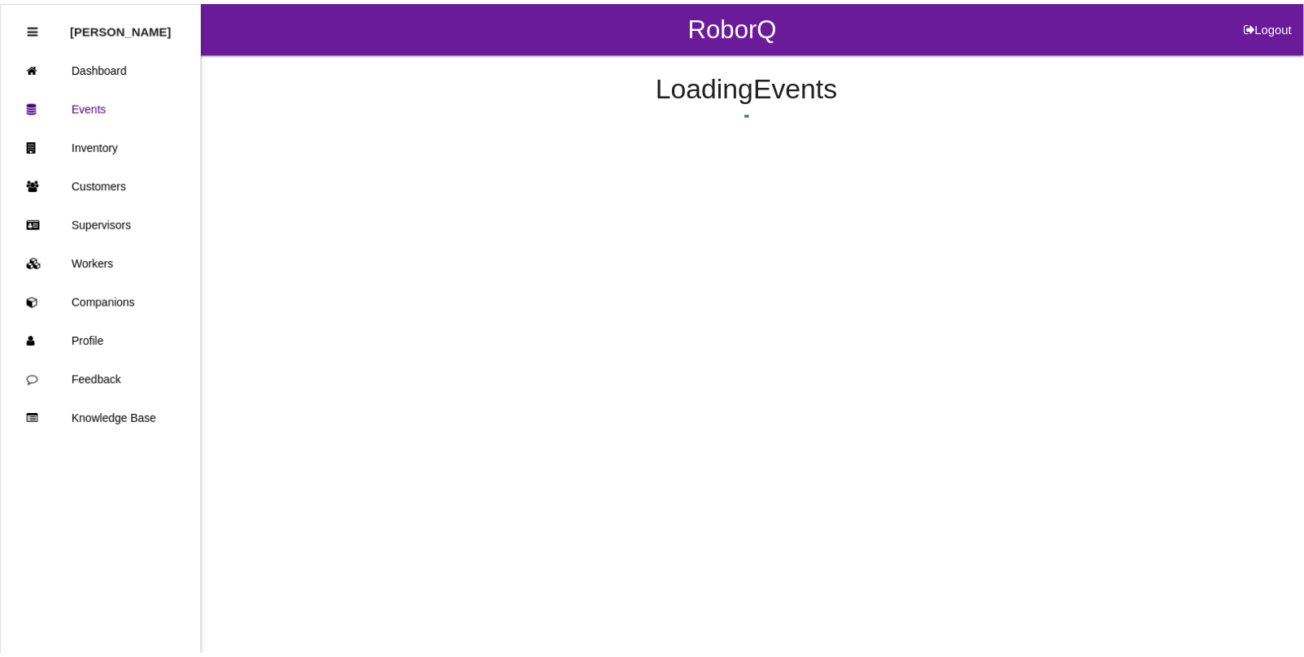
scroll to position [128, 0]
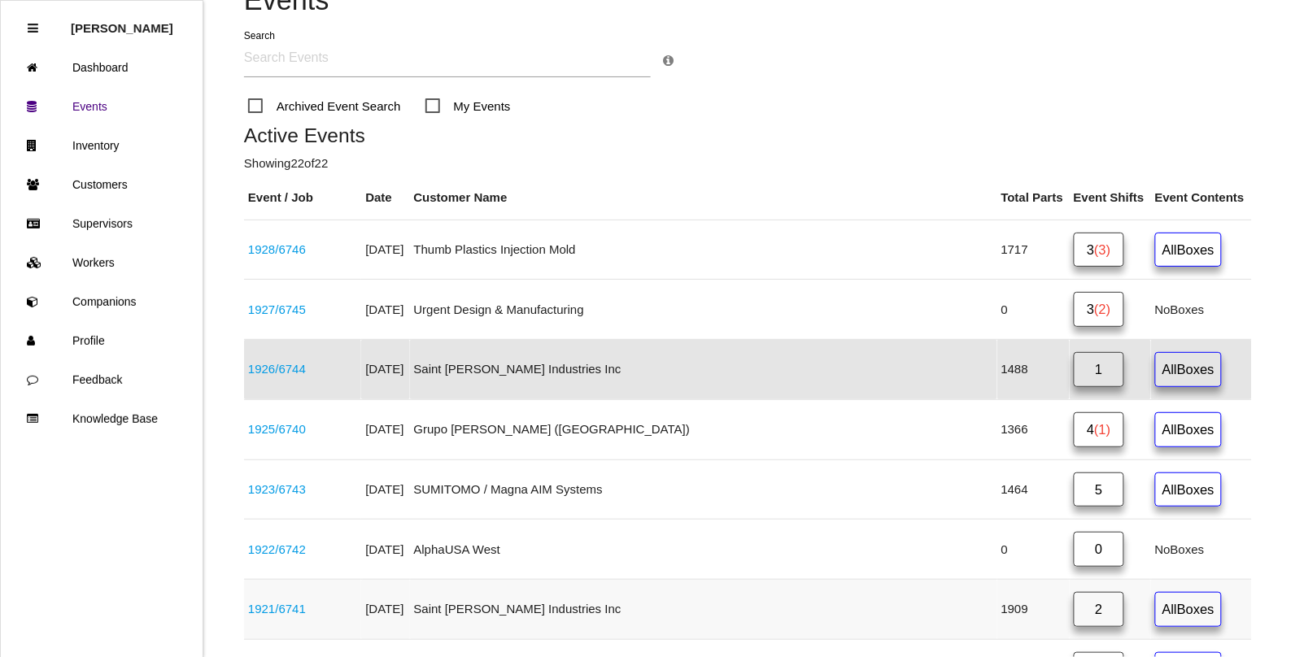
click at [306, 616] on link "1921 / 6741" at bounding box center [277, 609] width 58 height 14
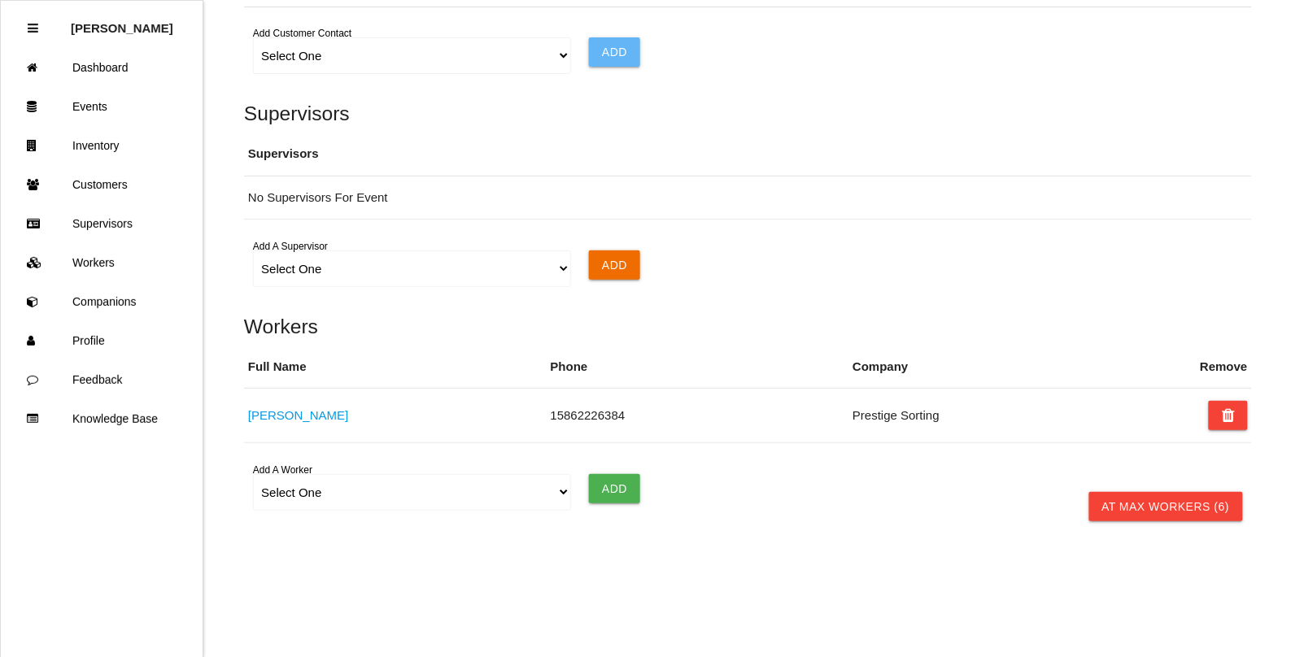
scroll to position [1117, 0]
click at [1230, 421] on icon at bounding box center [1228, 415] width 13 height 29
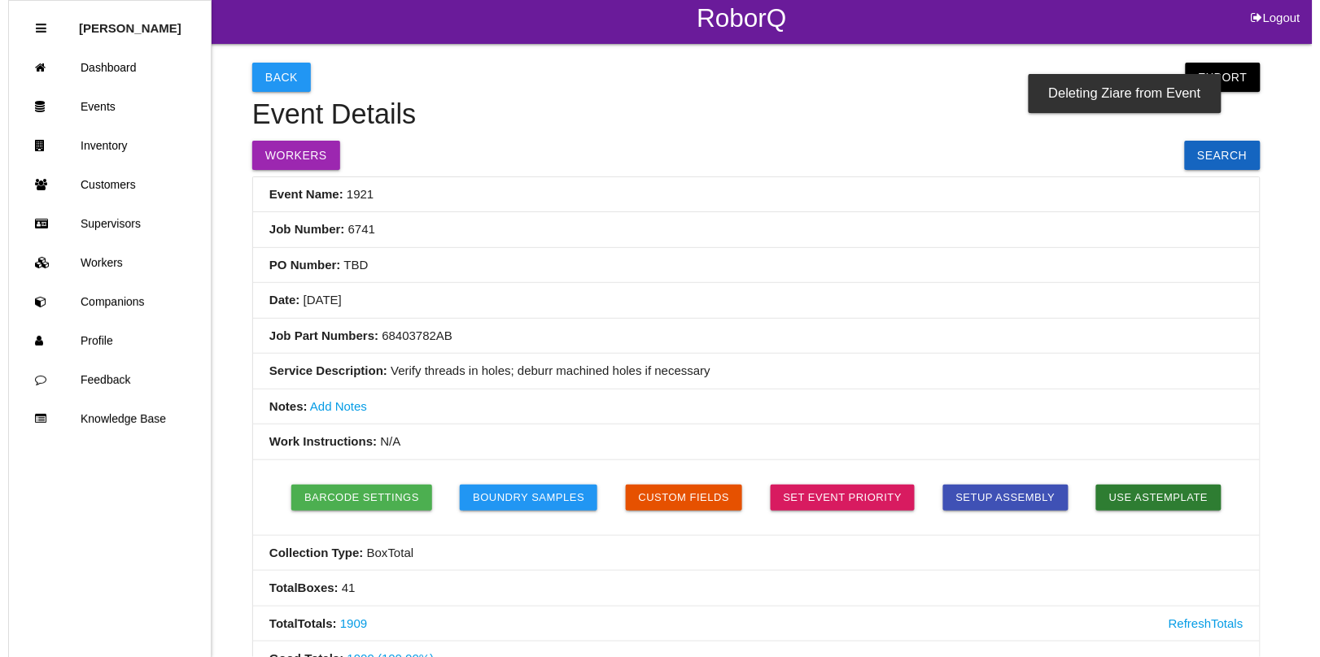
scroll to position [0, 0]
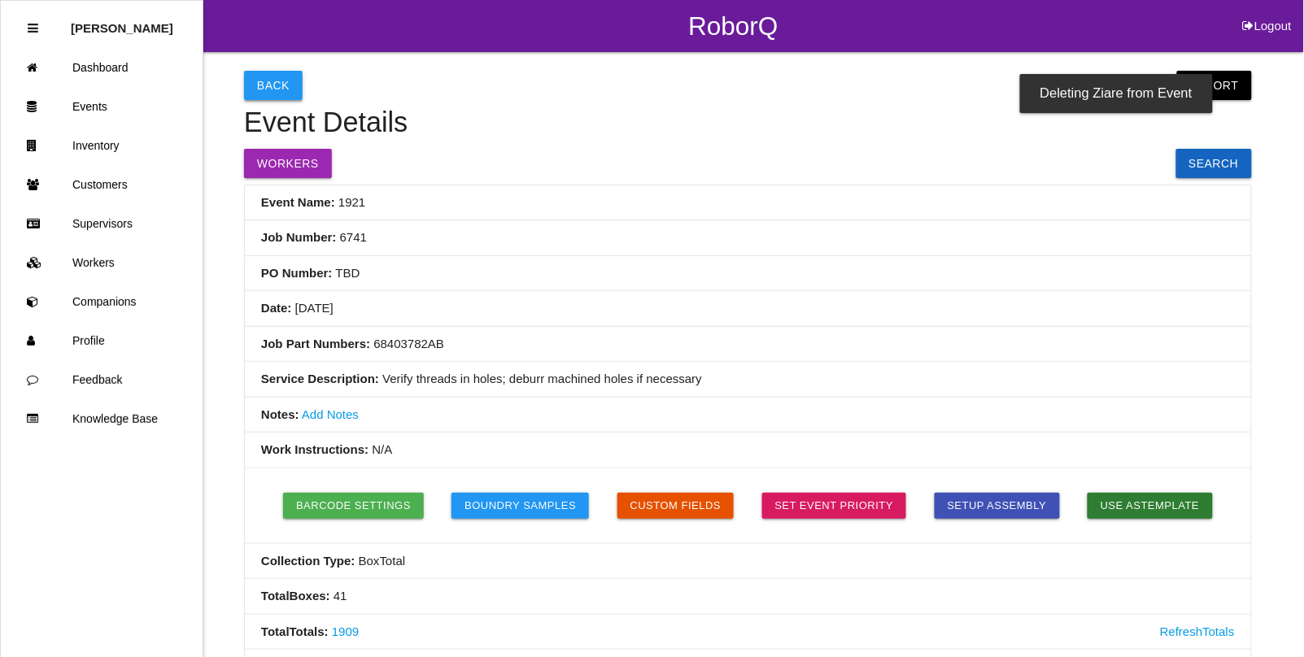
click at [265, 89] on button "Back" at bounding box center [273, 85] width 59 height 29
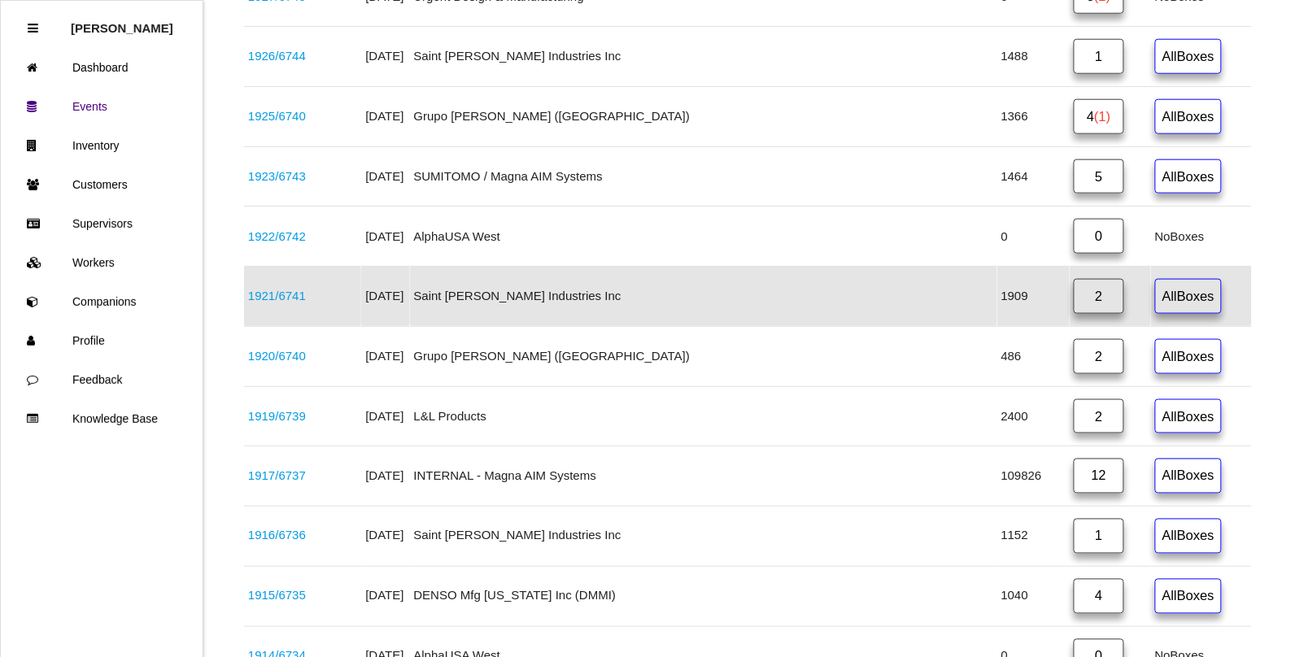
scroll to position [506, 0]
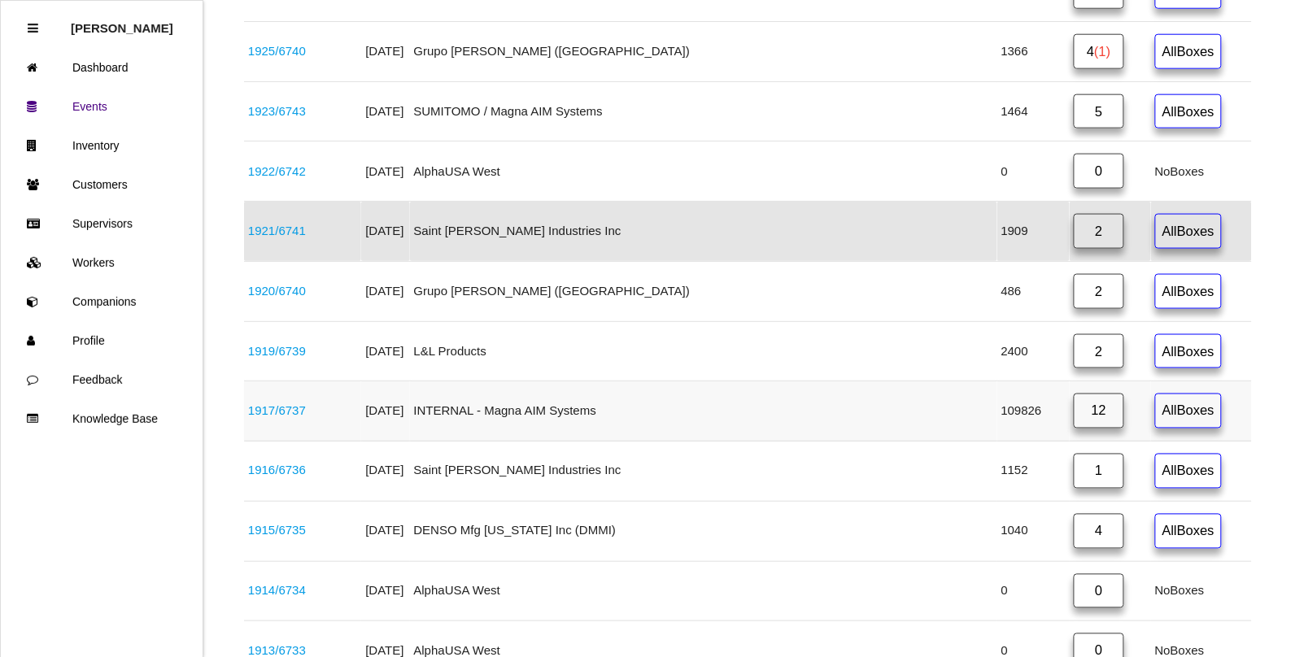
click at [290, 412] on link "1917 / 6737" at bounding box center [277, 411] width 58 height 14
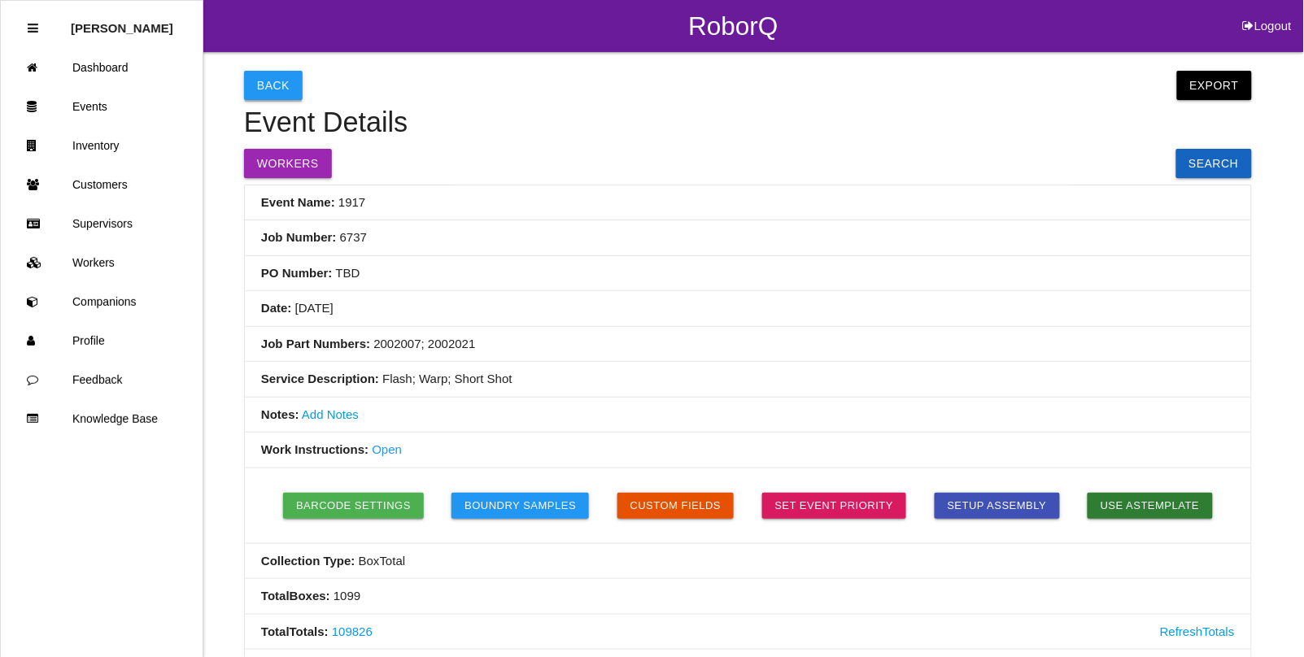
click at [266, 84] on button "Back" at bounding box center [273, 85] width 59 height 29
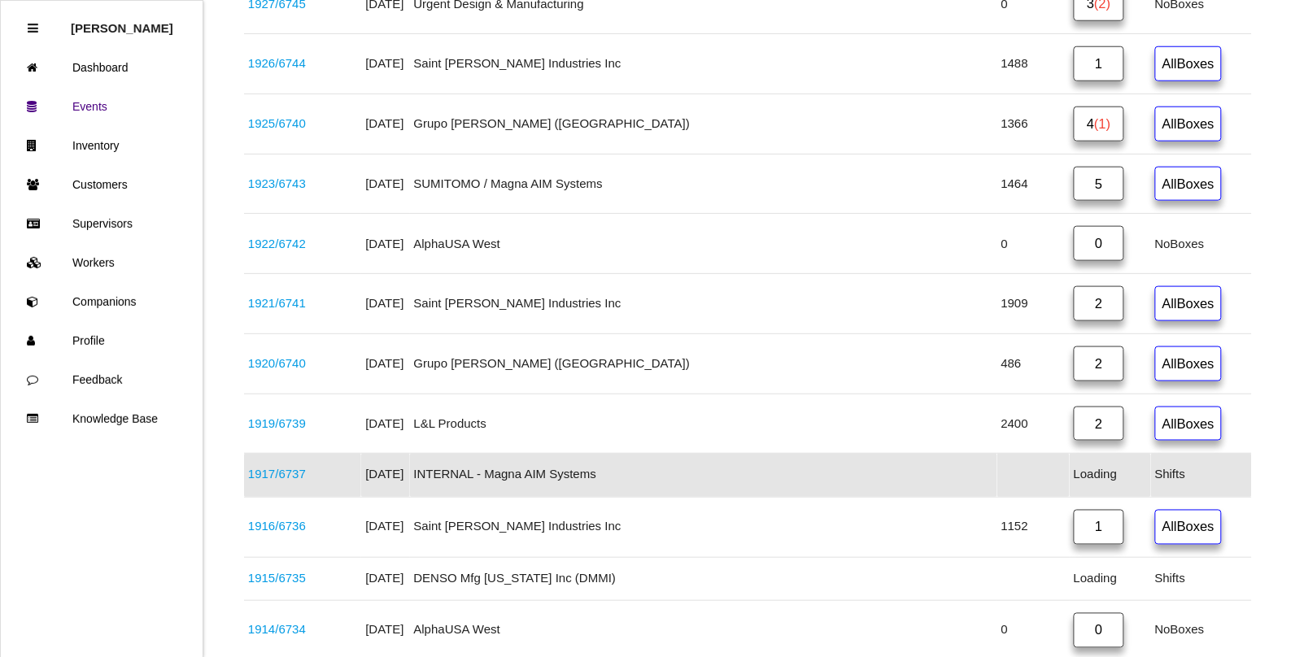
scroll to position [452, 0]
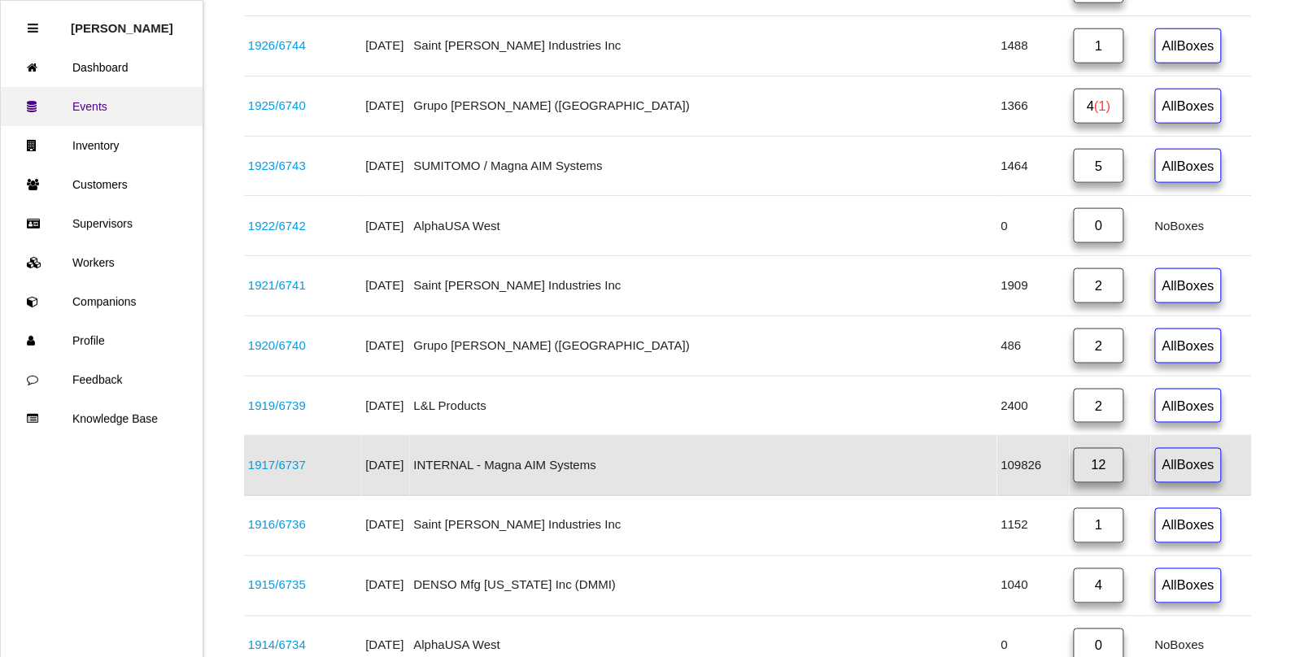
click at [85, 112] on link "Events" at bounding box center [102, 106] width 202 height 39
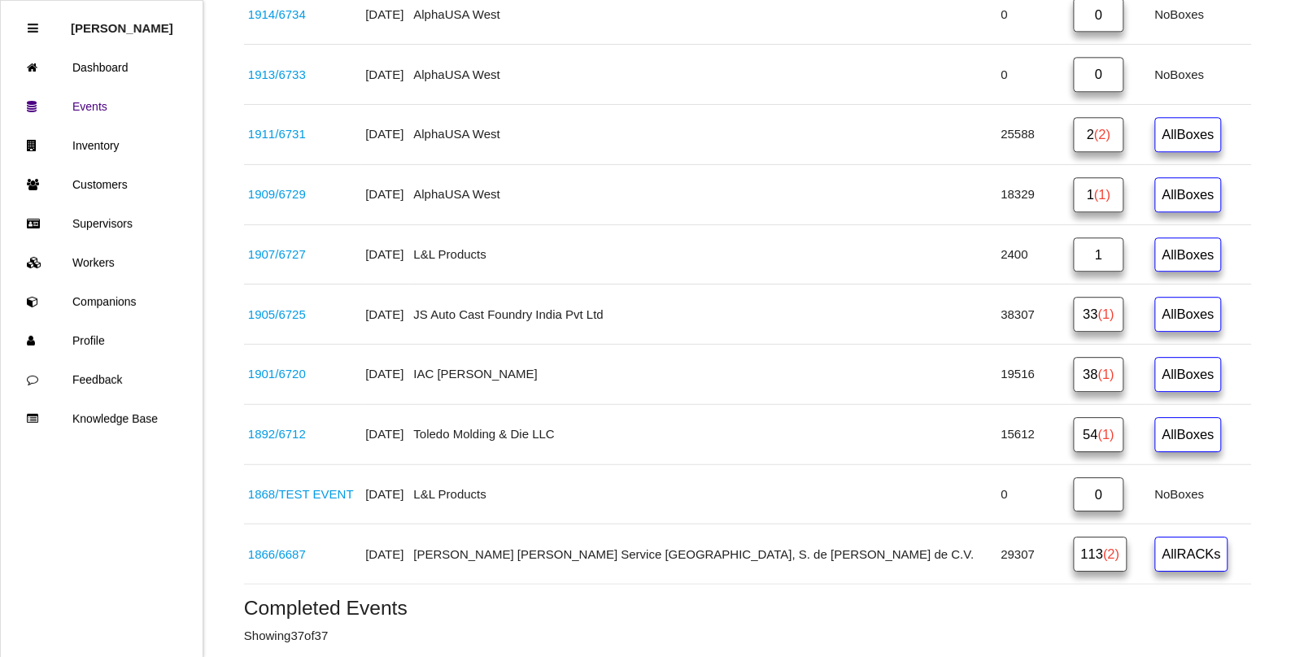
scroll to position [1119, 0]
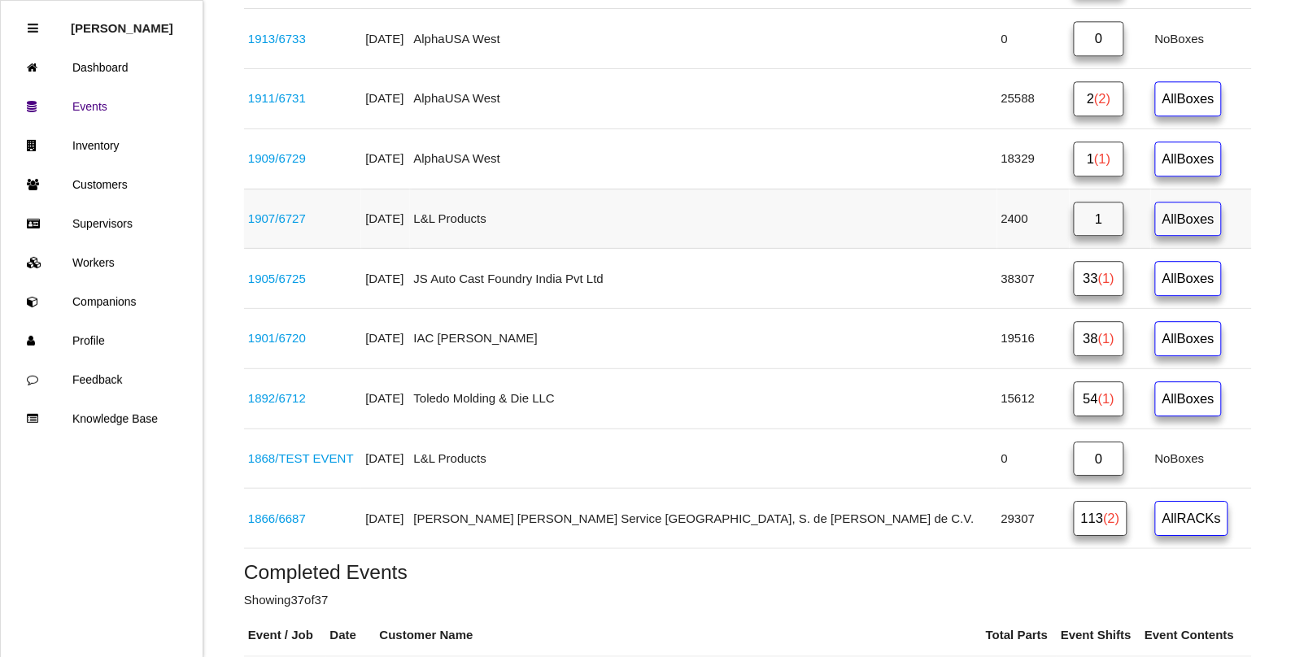
click at [298, 225] on link "1907 / 6727" at bounding box center [277, 219] width 58 height 14
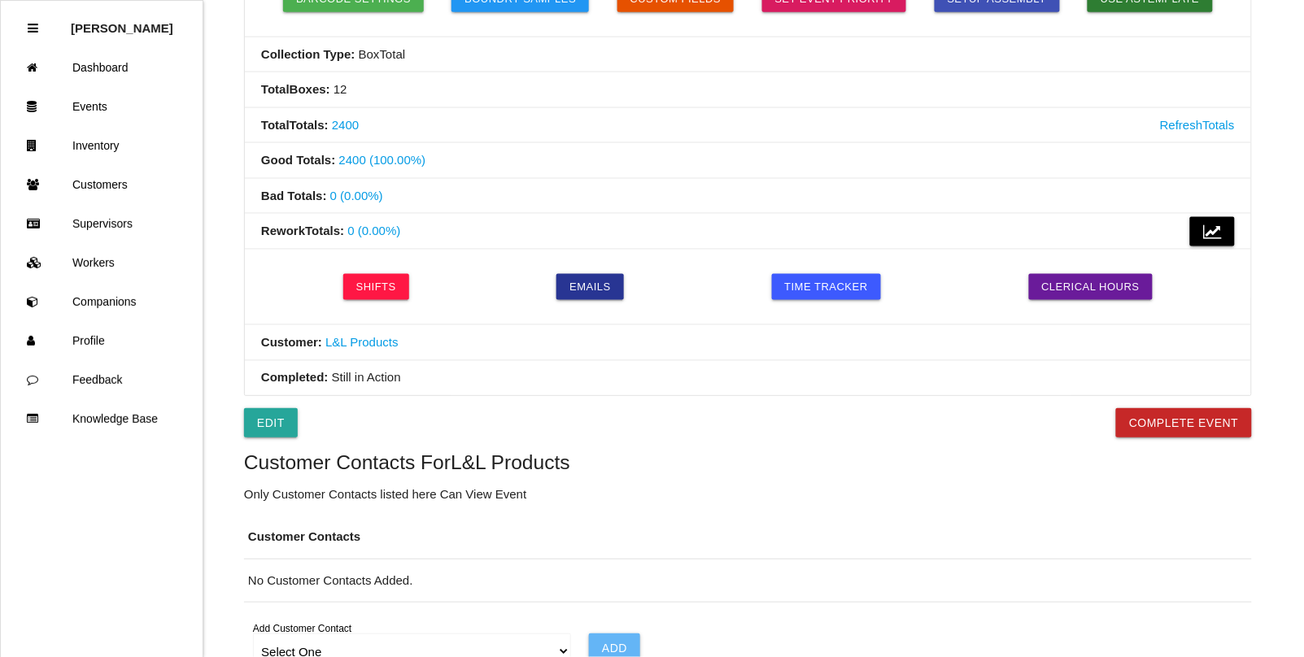
scroll to position [508, 0]
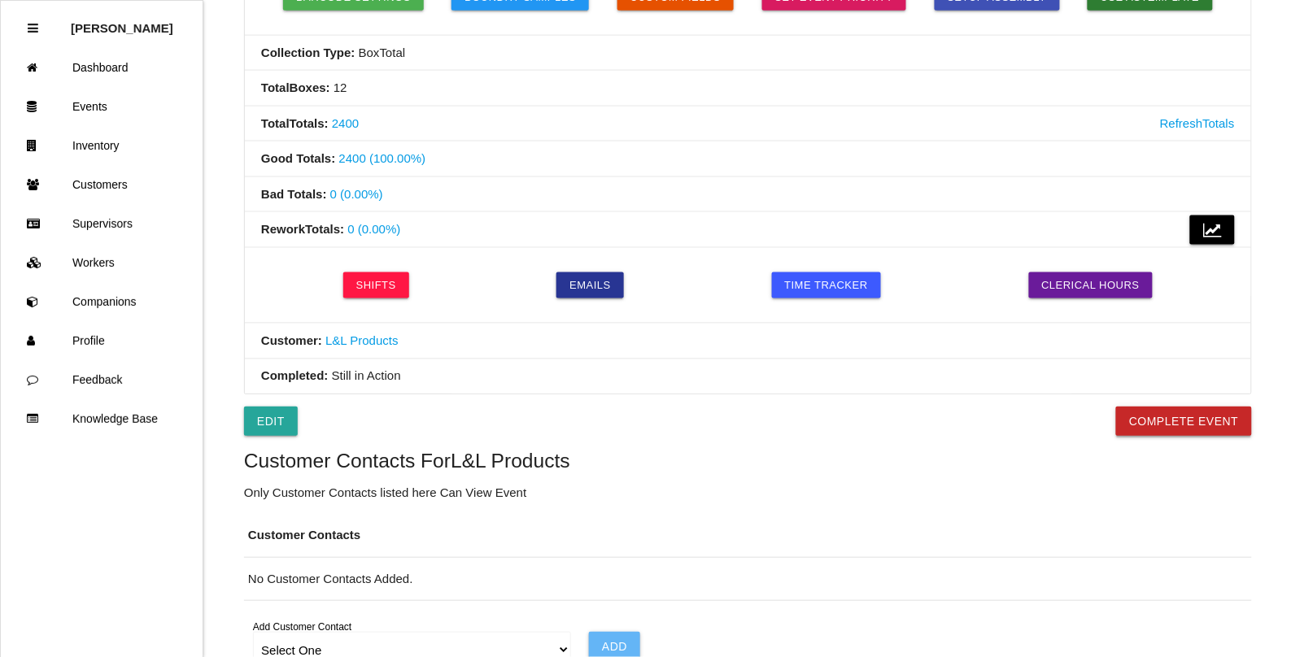
click at [1149, 431] on button "Complete Event" at bounding box center [1184, 421] width 136 height 29
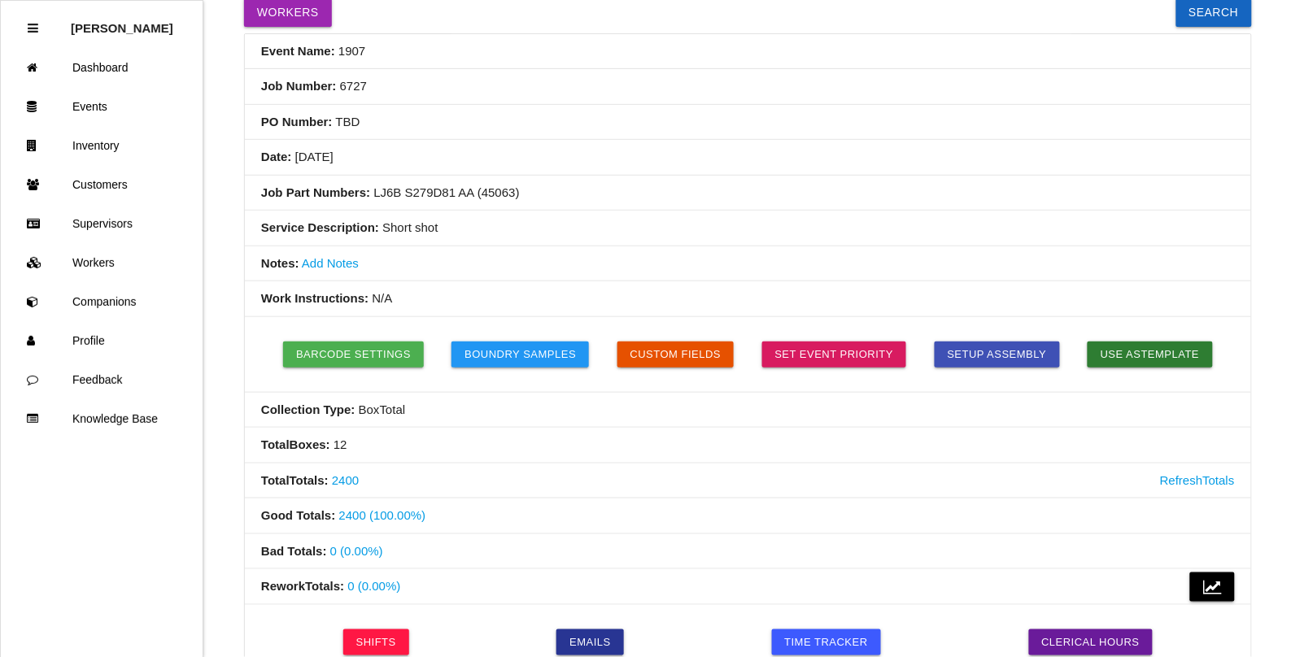
scroll to position [0, 0]
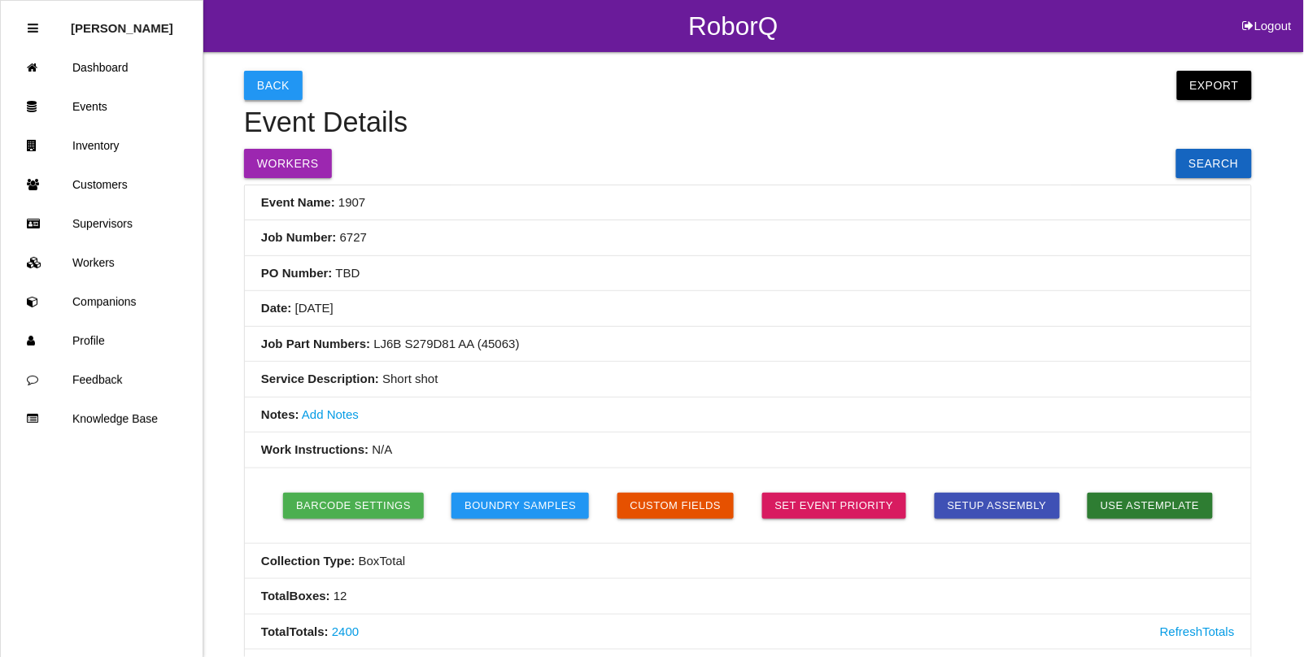
click at [265, 87] on button "Back" at bounding box center [273, 85] width 59 height 29
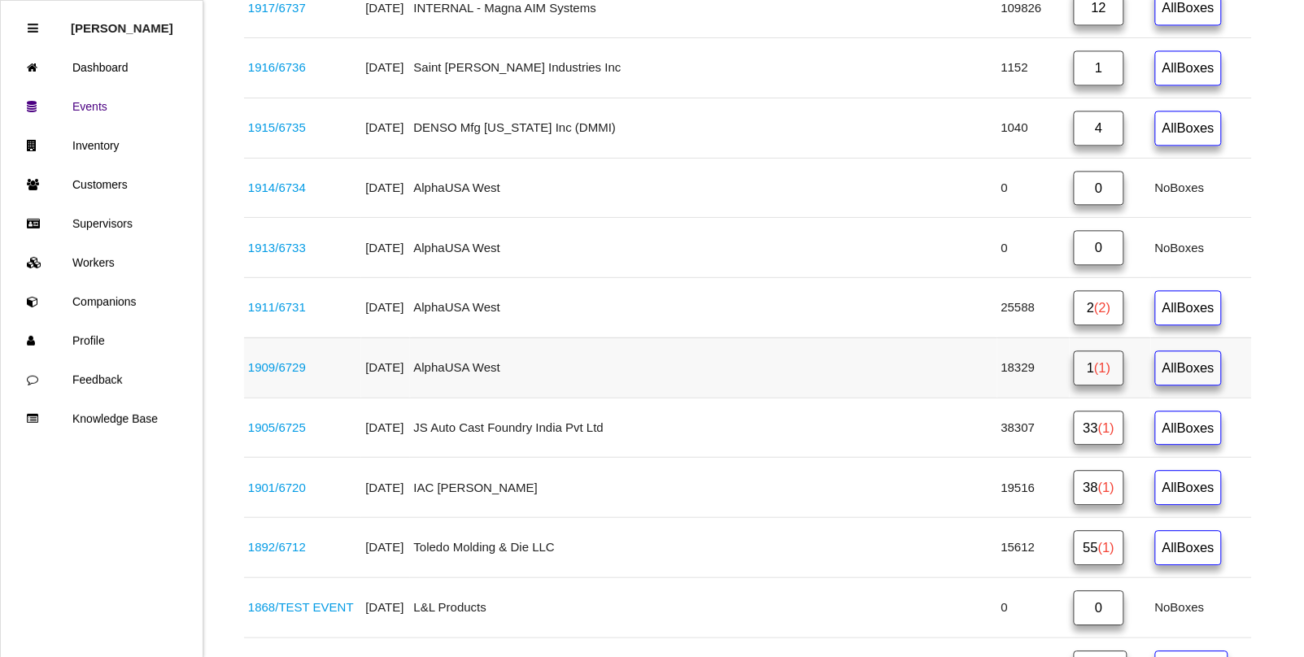
scroll to position [818, 0]
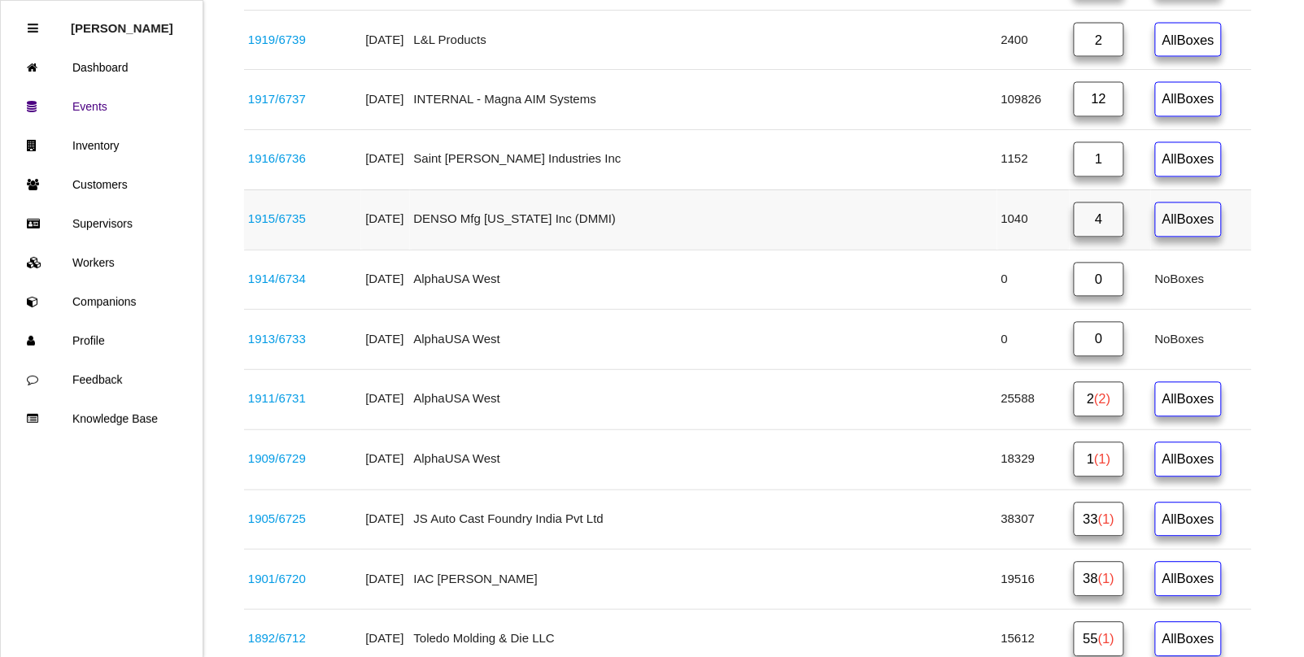
click at [259, 222] on link "1915 / 6735" at bounding box center [277, 219] width 58 height 14
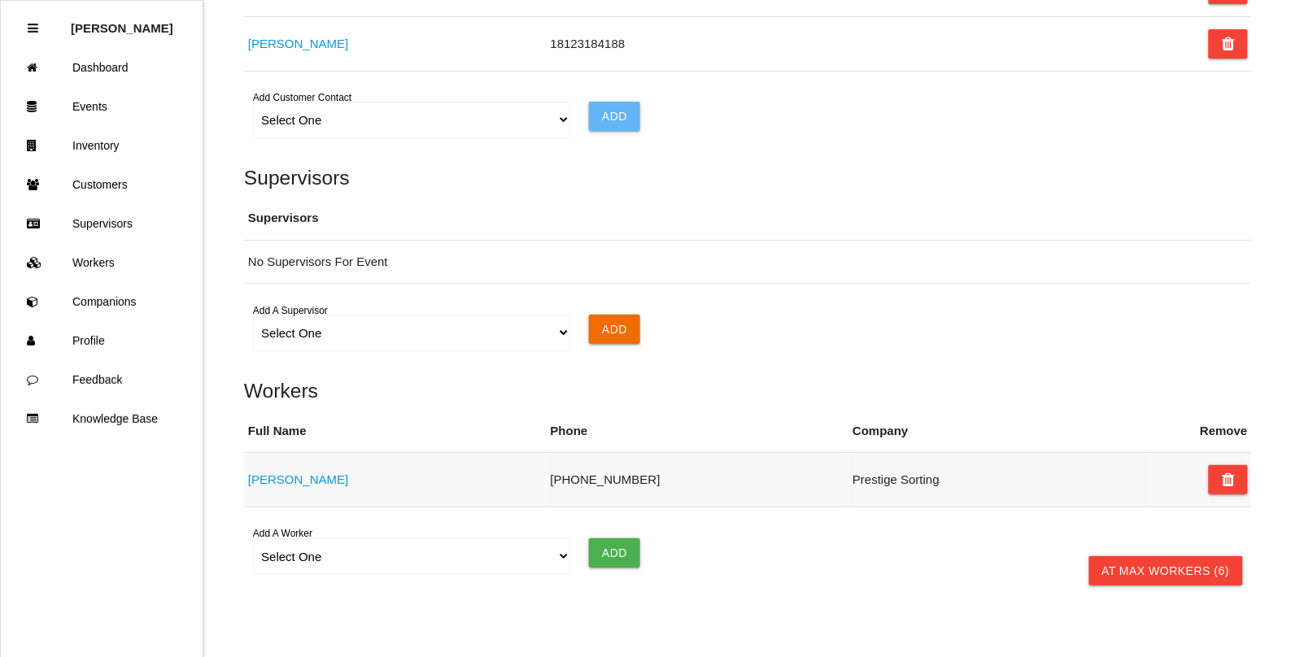
scroll to position [1556, 0]
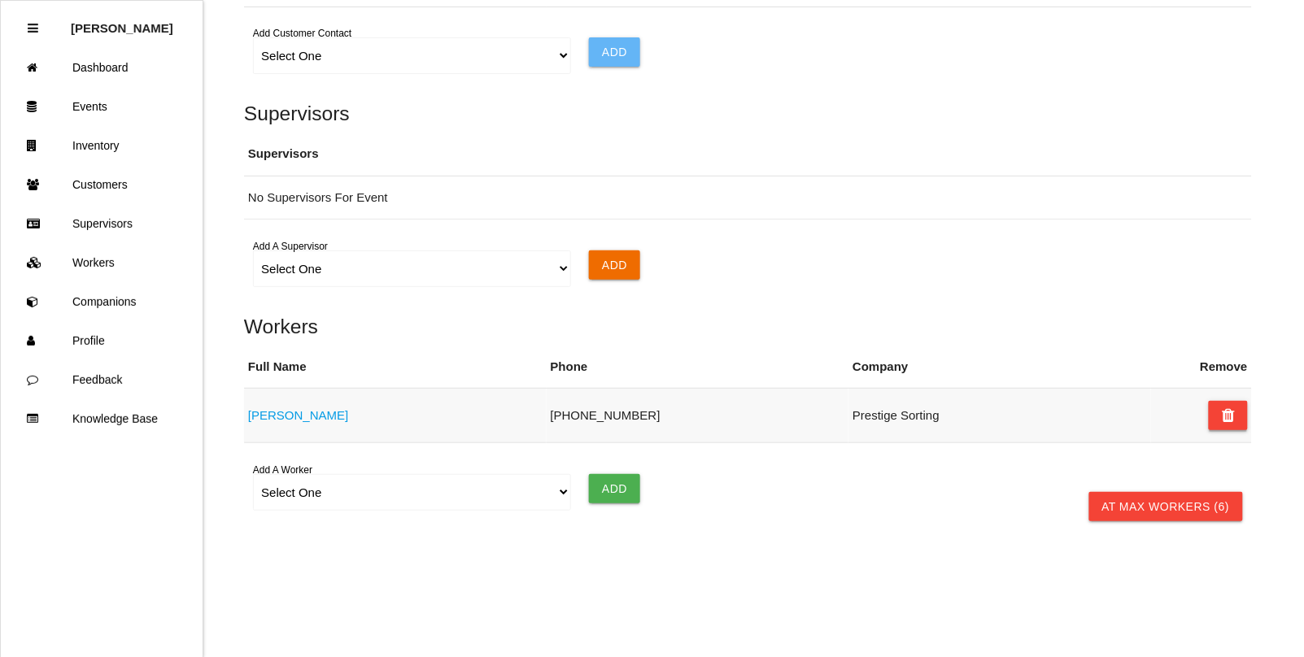
click at [1229, 417] on icon at bounding box center [1228, 415] width 13 height 29
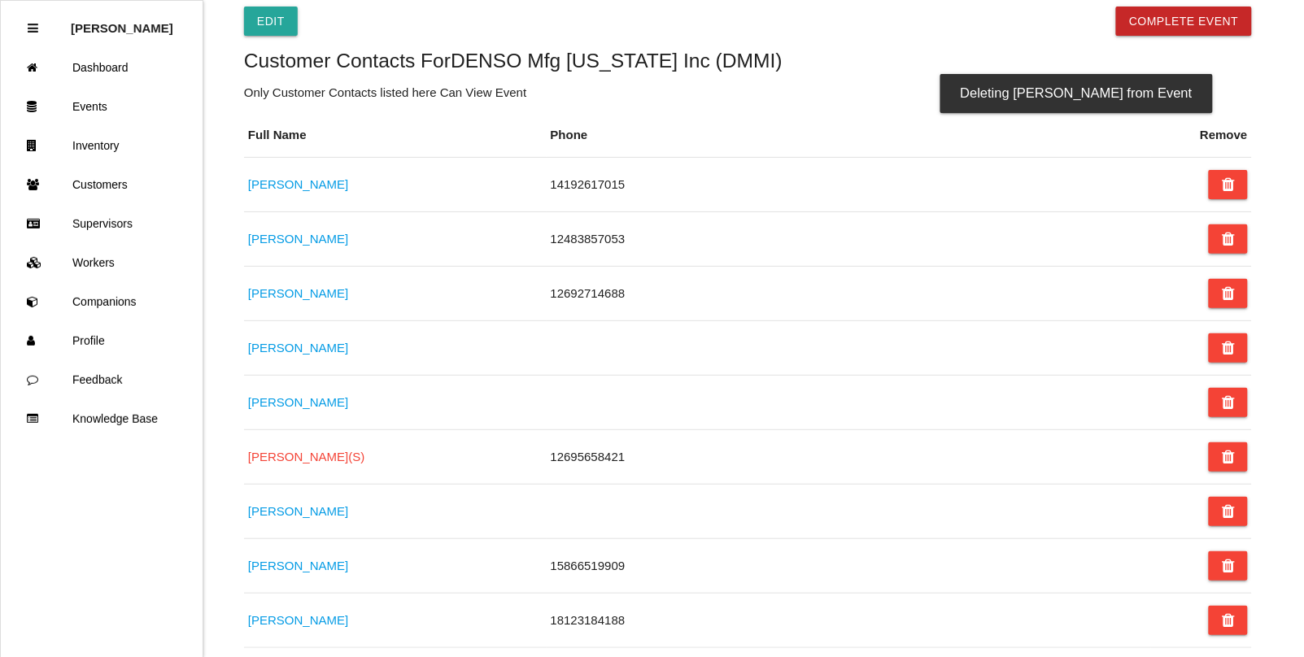
scroll to position [934, 0]
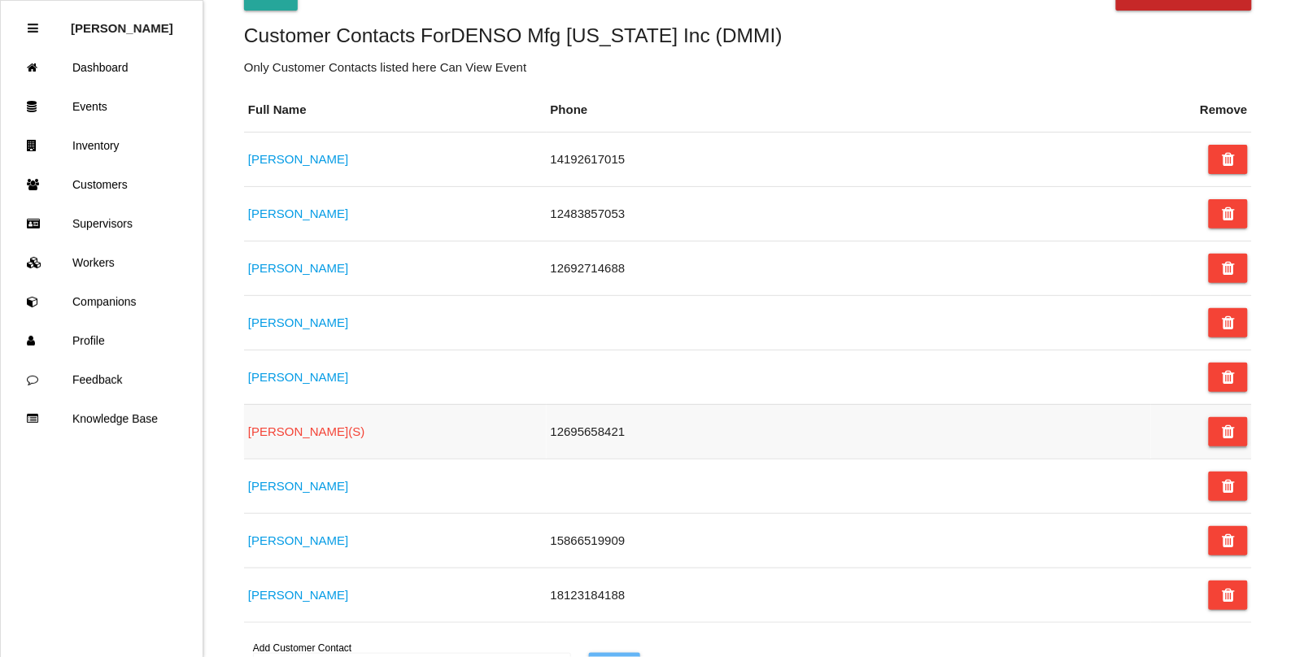
click at [1243, 439] on button at bounding box center [1228, 431] width 39 height 29
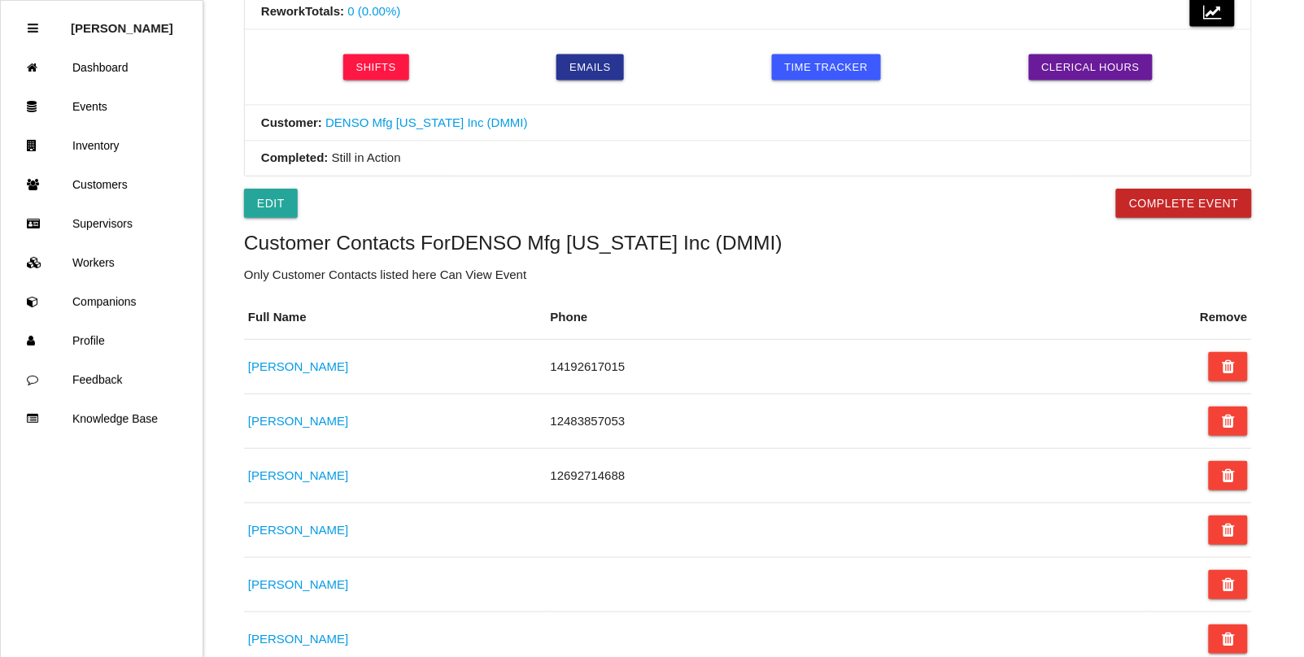
scroll to position [731, 0]
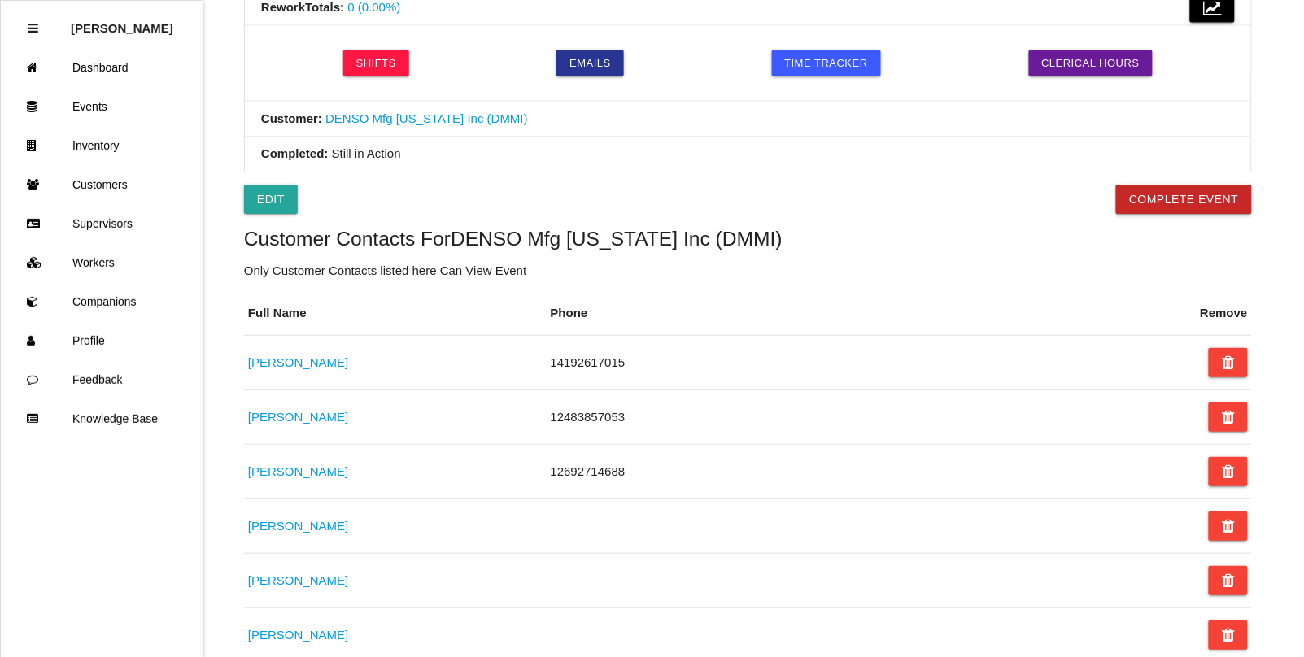
click at [1161, 212] on button "Complete Event" at bounding box center [1184, 199] width 136 height 29
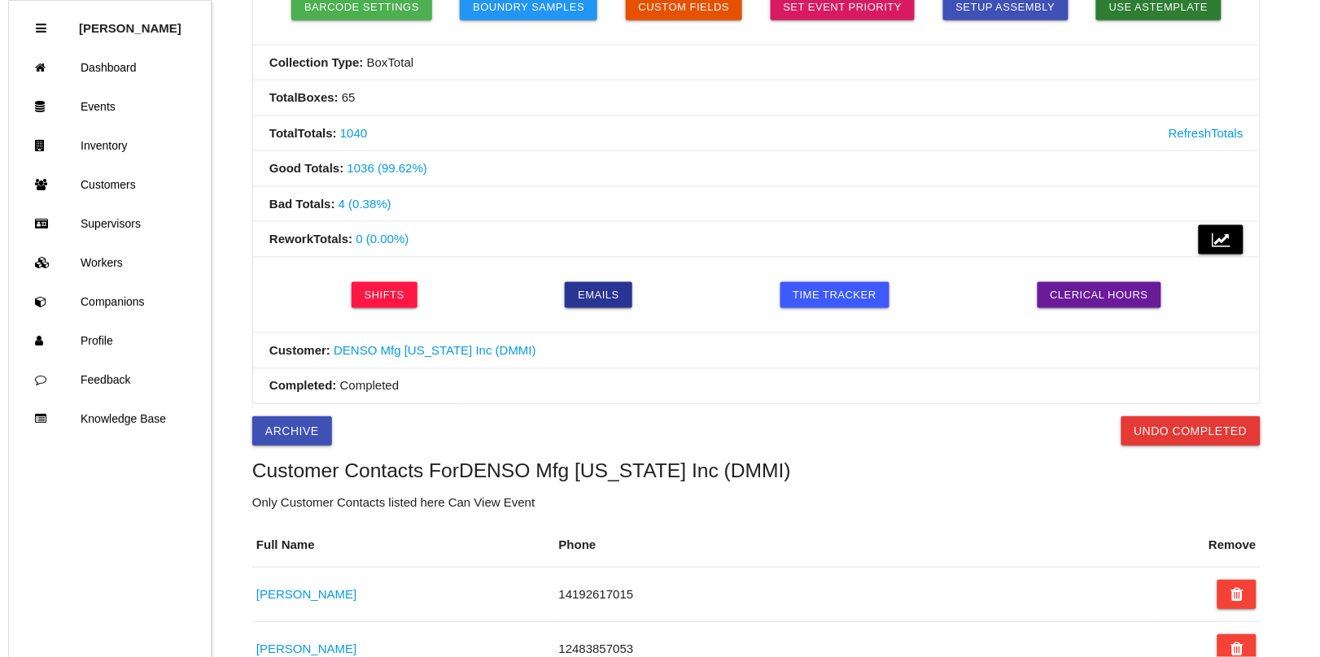
scroll to position [0, 0]
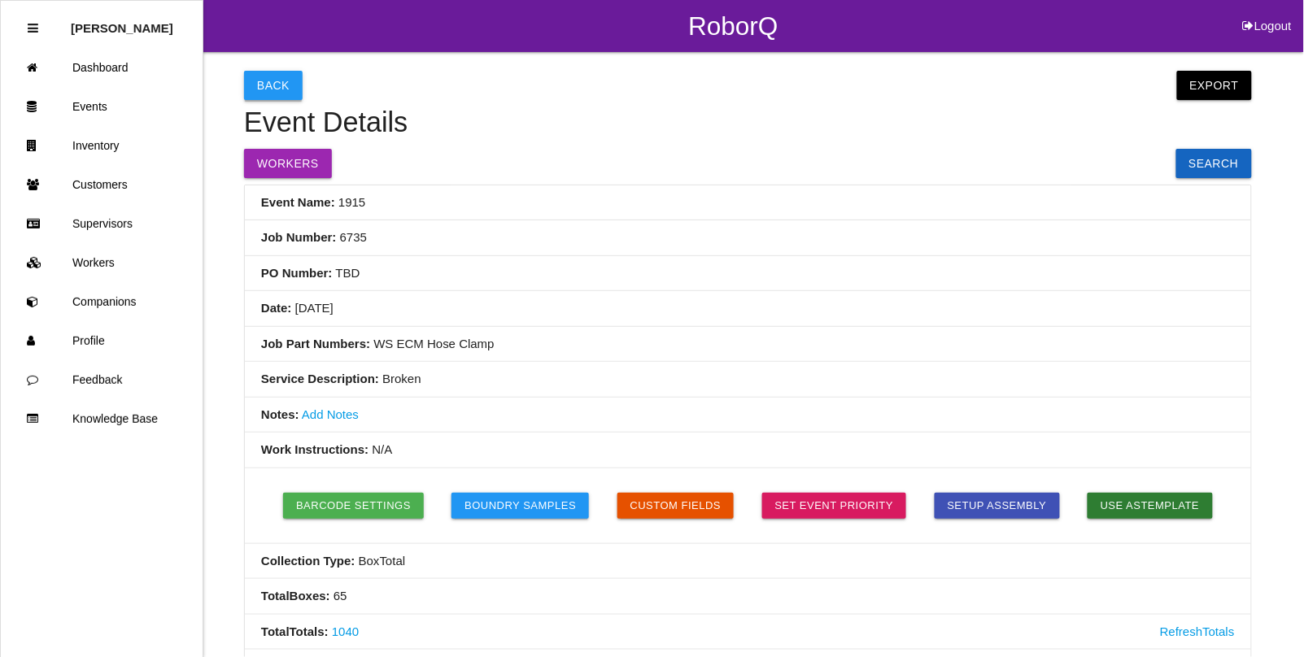
click at [273, 72] on button "Back" at bounding box center [273, 85] width 59 height 29
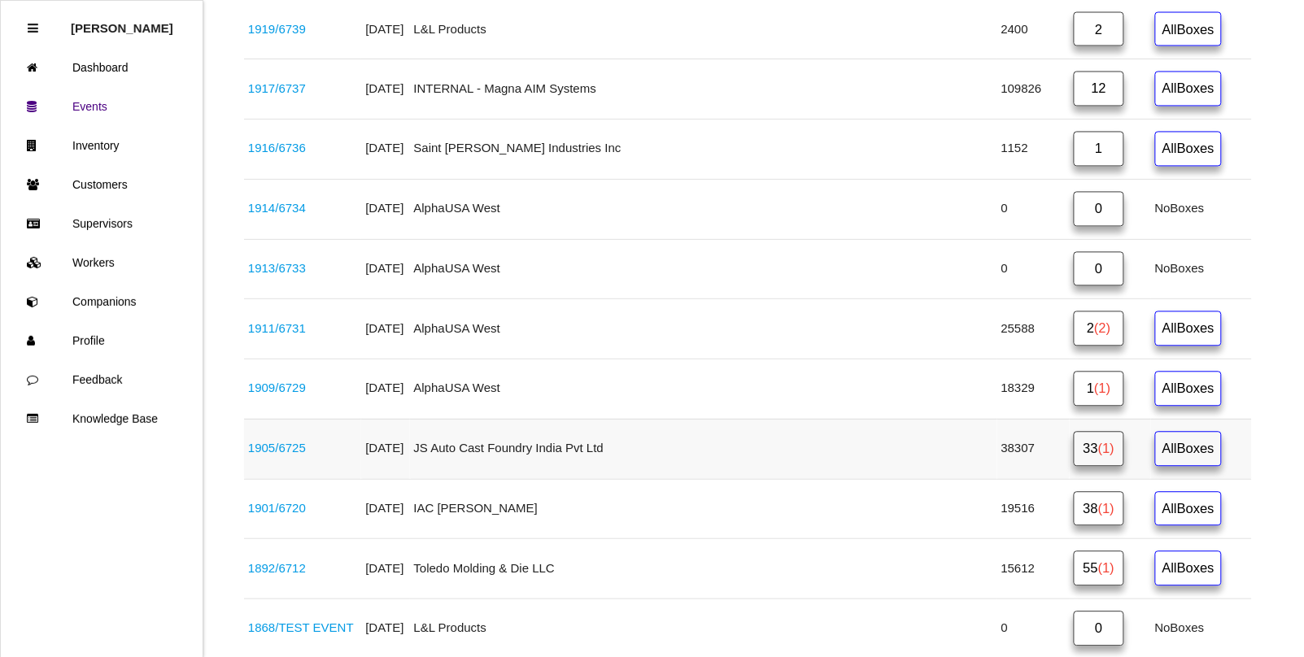
scroll to position [727, 0]
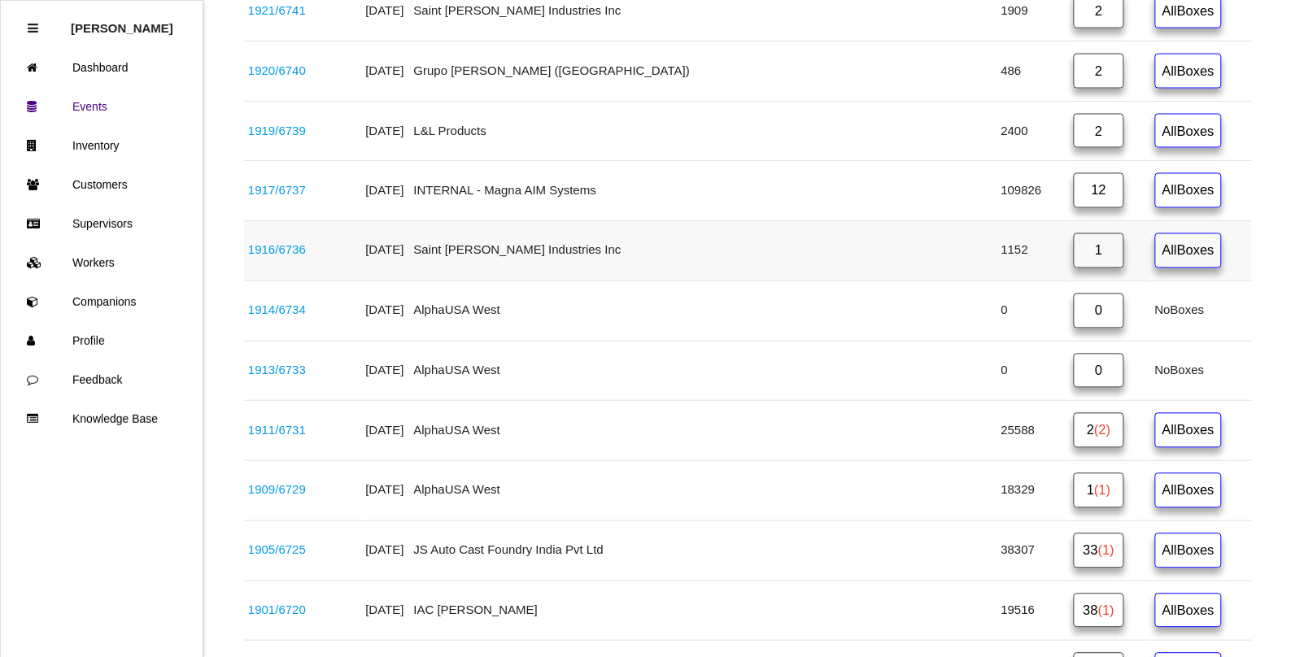
click at [274, 257] on link "1916 / 6736" at bounding box center [277, 250] width 58 height 14
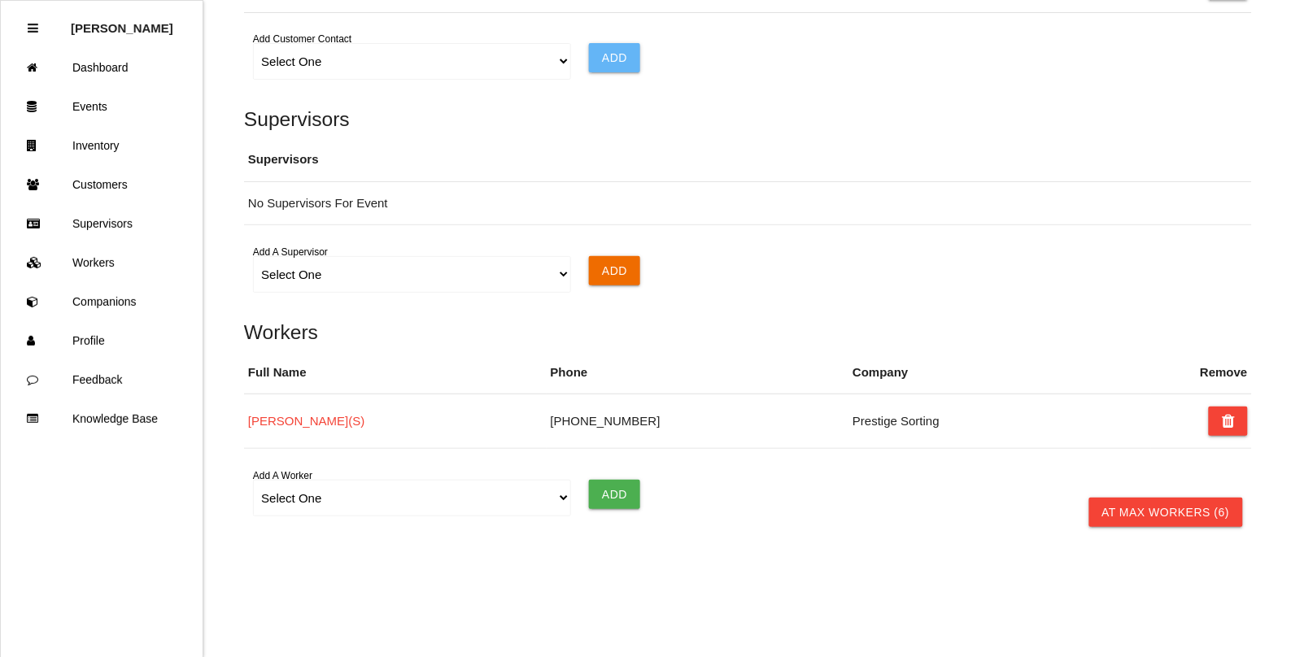
scroll to position [1117, 0]
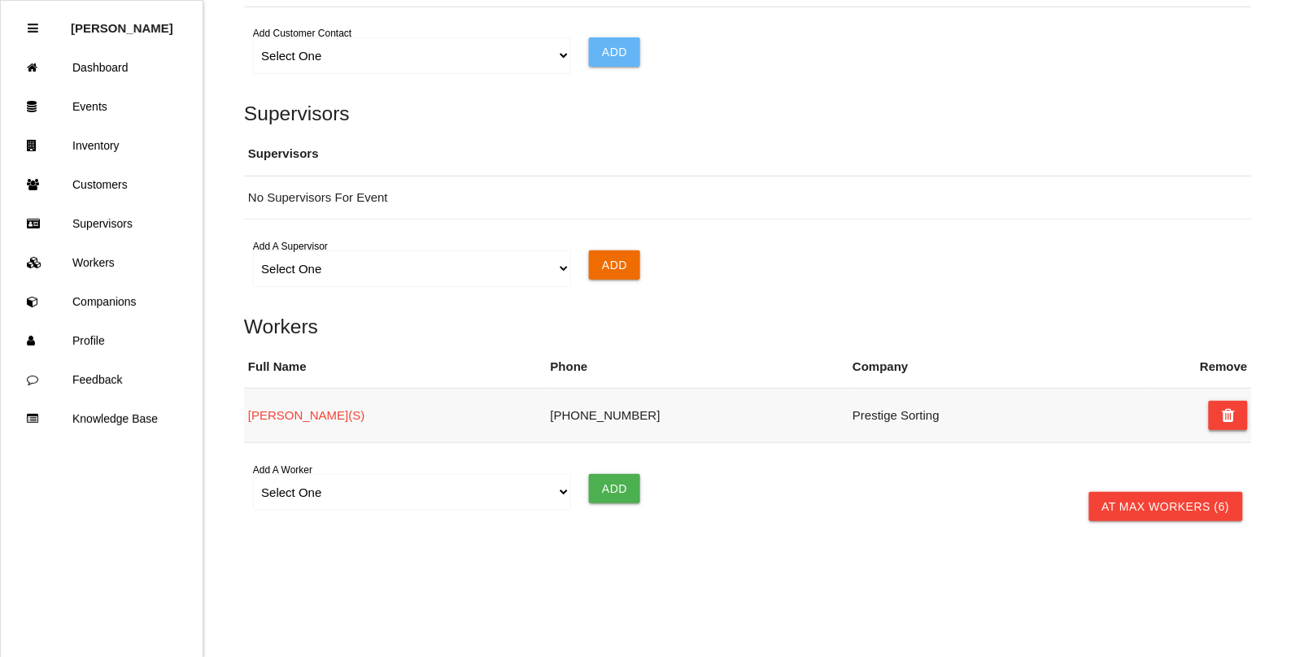
click at [1218, 421] on button at bounding box center [1228, 415] width 39 height 29
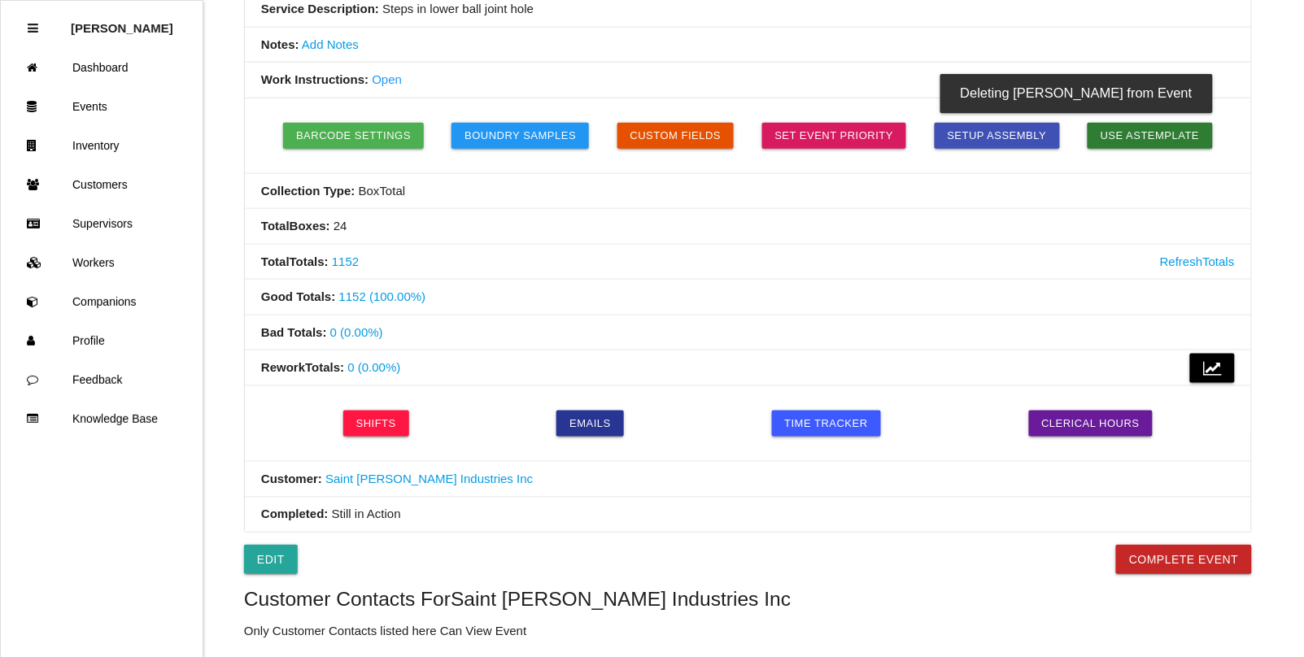
scroll to position [407, 0]
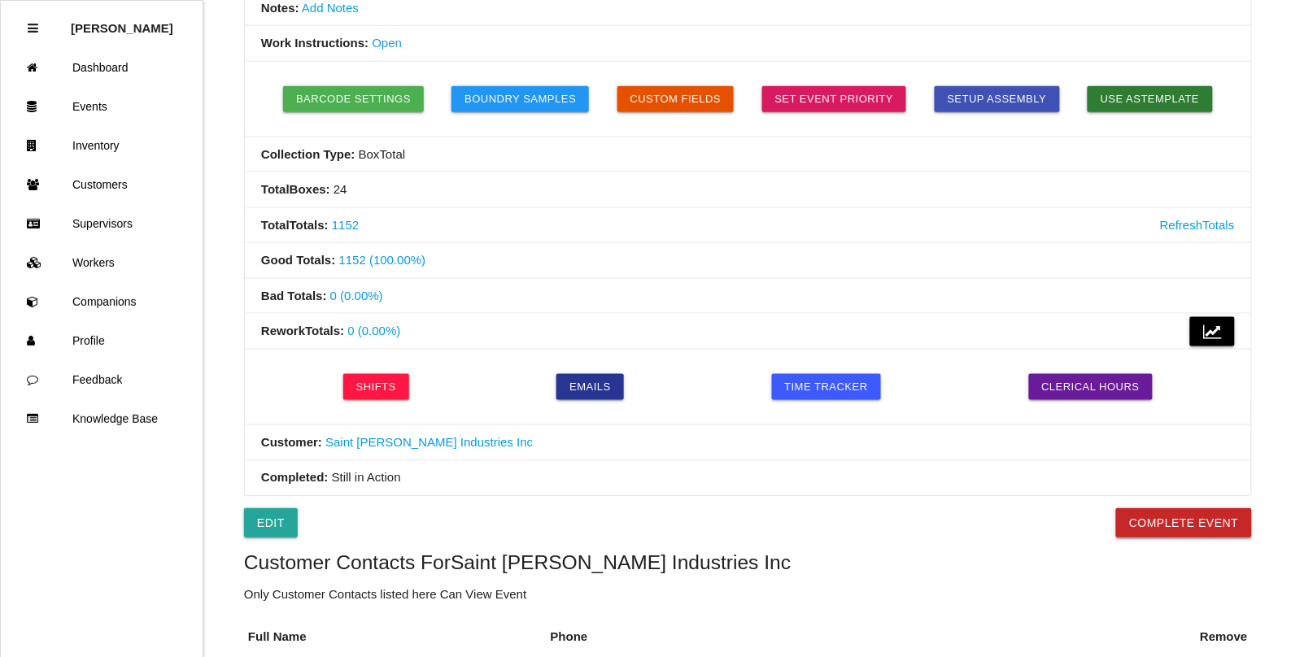
click at [1182, 526] on button "Complete Event" at bounding box center [1184, 522] width 136 height 29
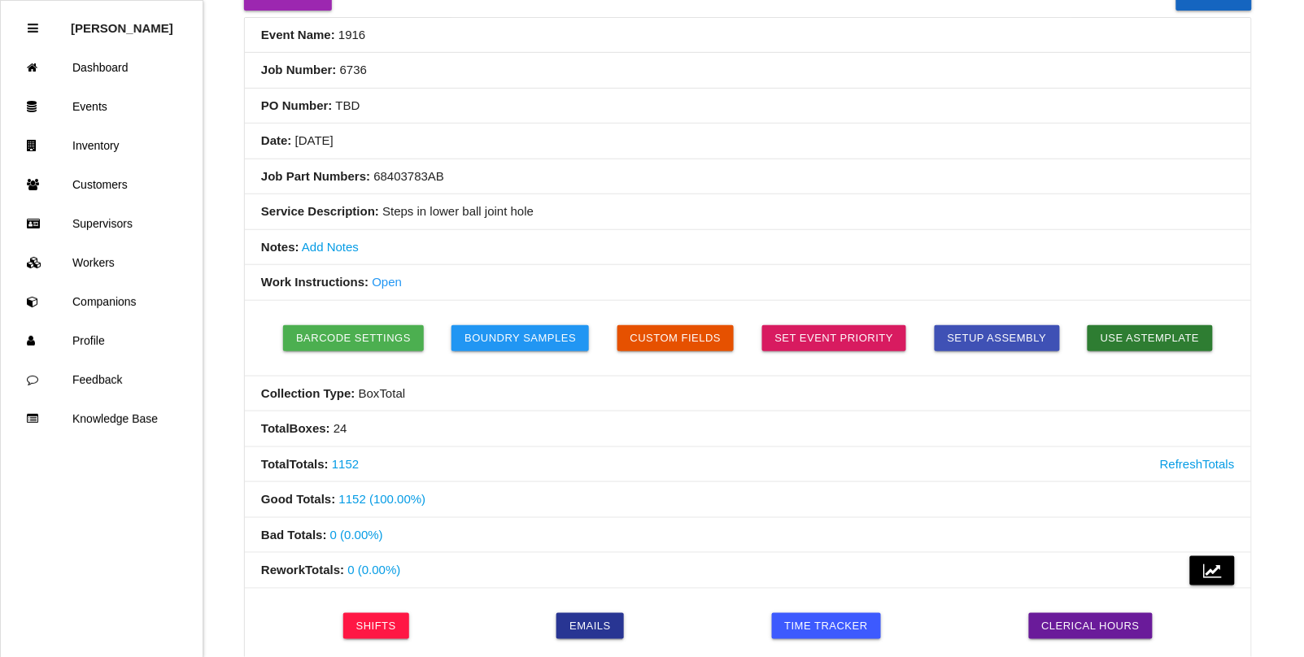
scroll to position [0, 0]
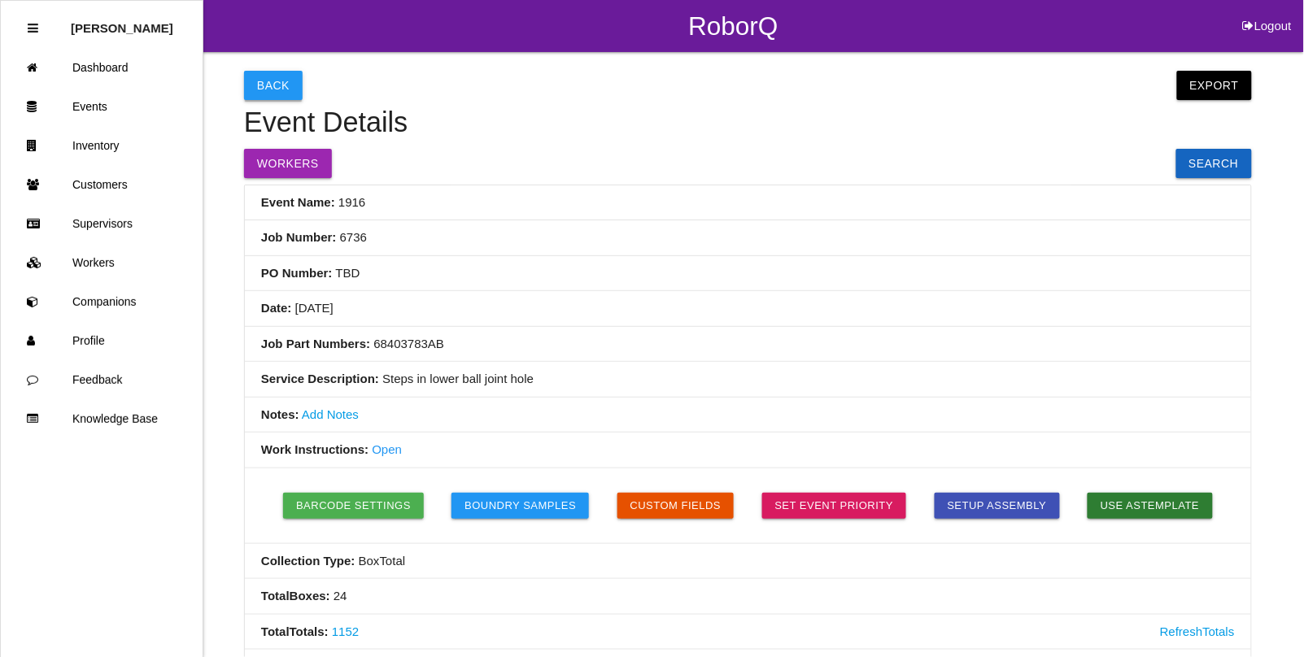
click at [279, 86] on button "Back" at bounding box center [273, 85] width 59 height 29
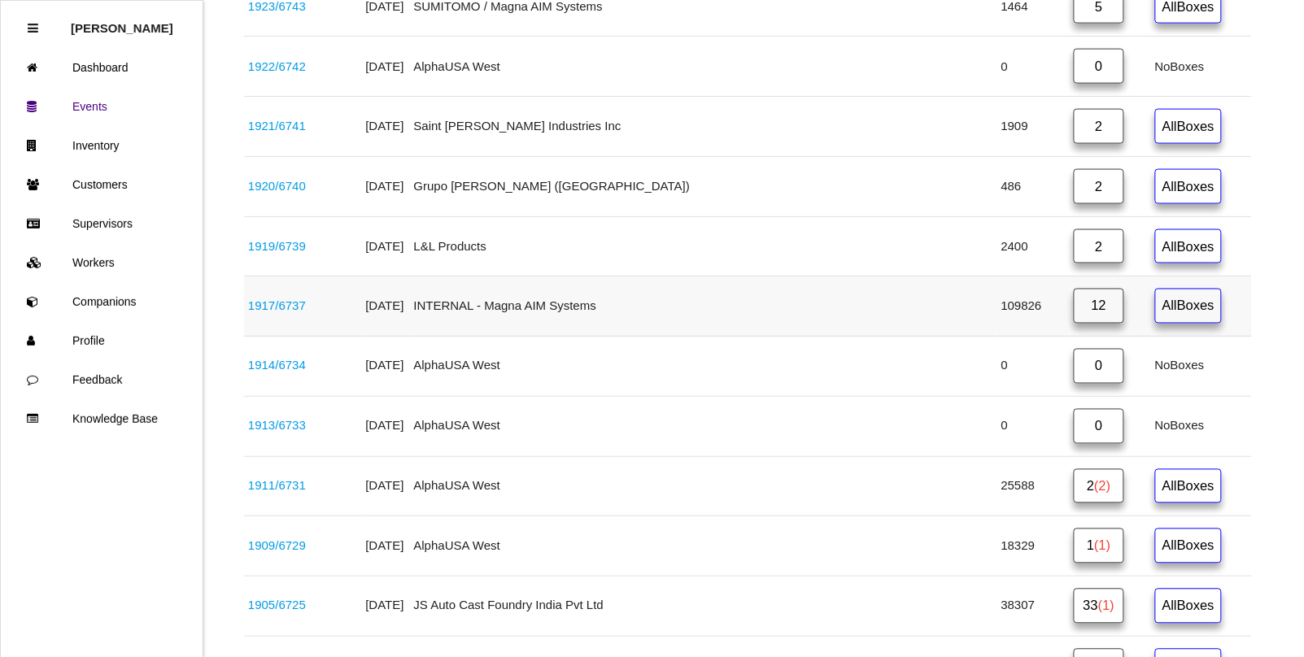
scroll to position [514, 0]
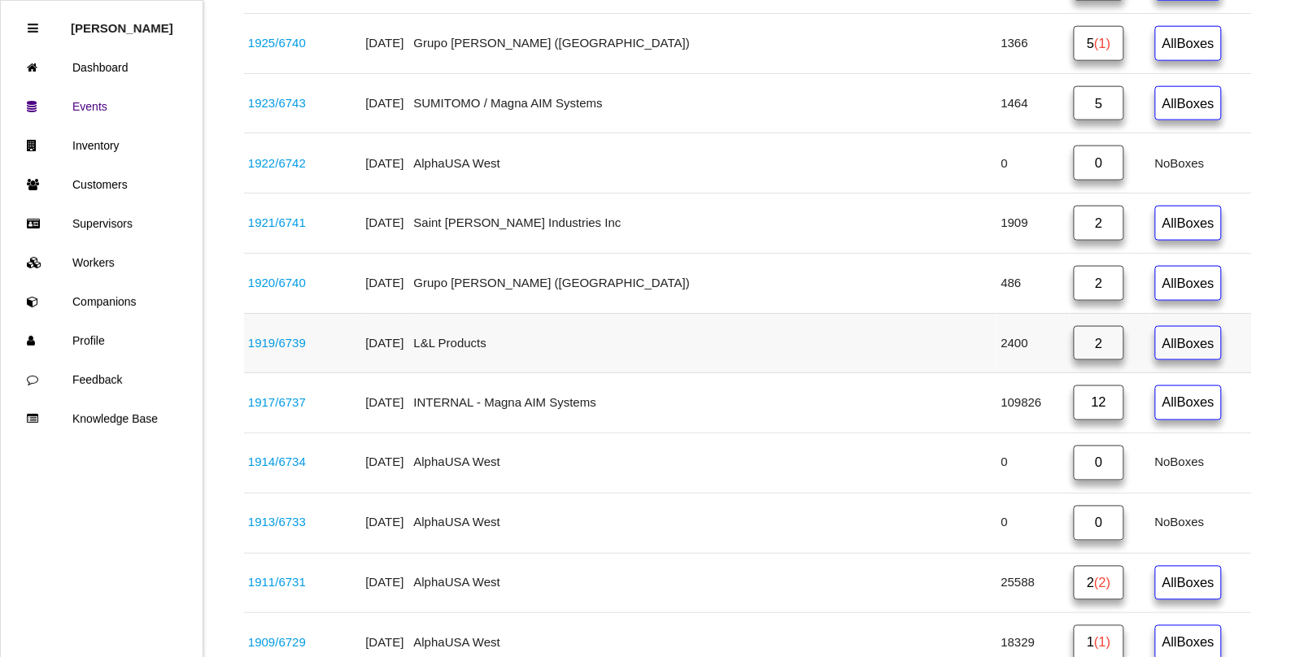
click at [277, 350] on link "1919 / 6739" at bounding box center [277, 343] width 58 height 14
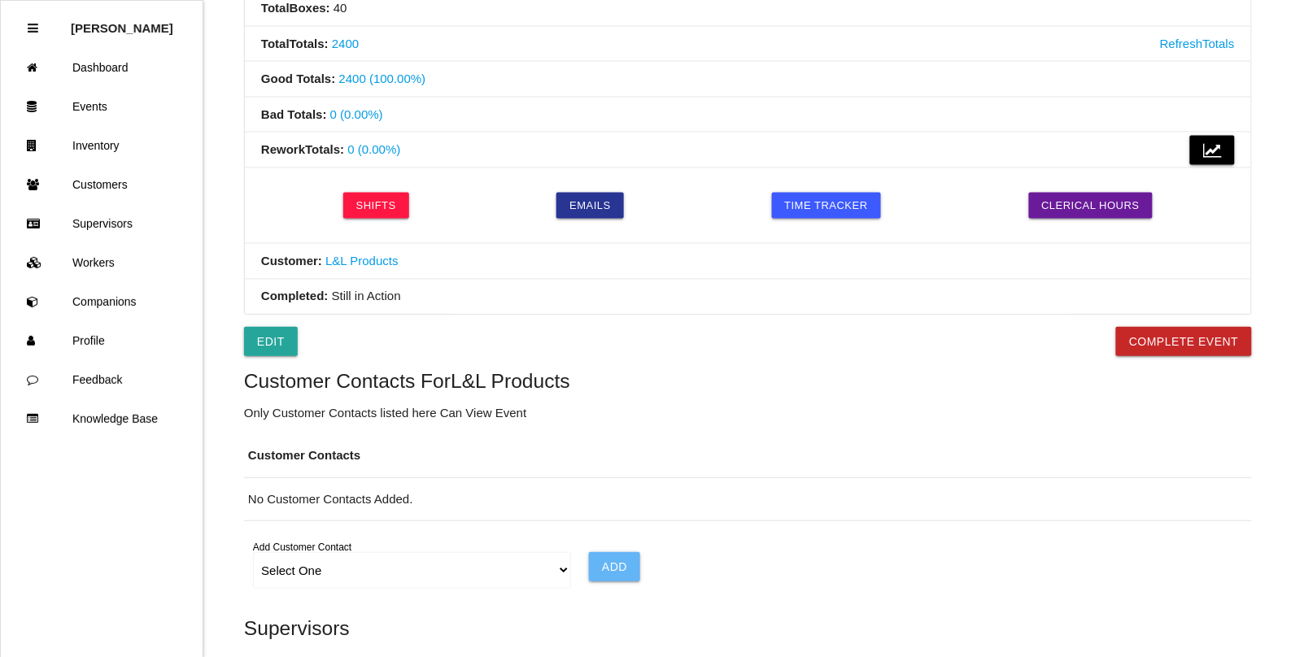
scroll to position [587, 0]
click at [1163, 340] on button "Complete Event" at bounding box center [1184, 342] width 136 height 29
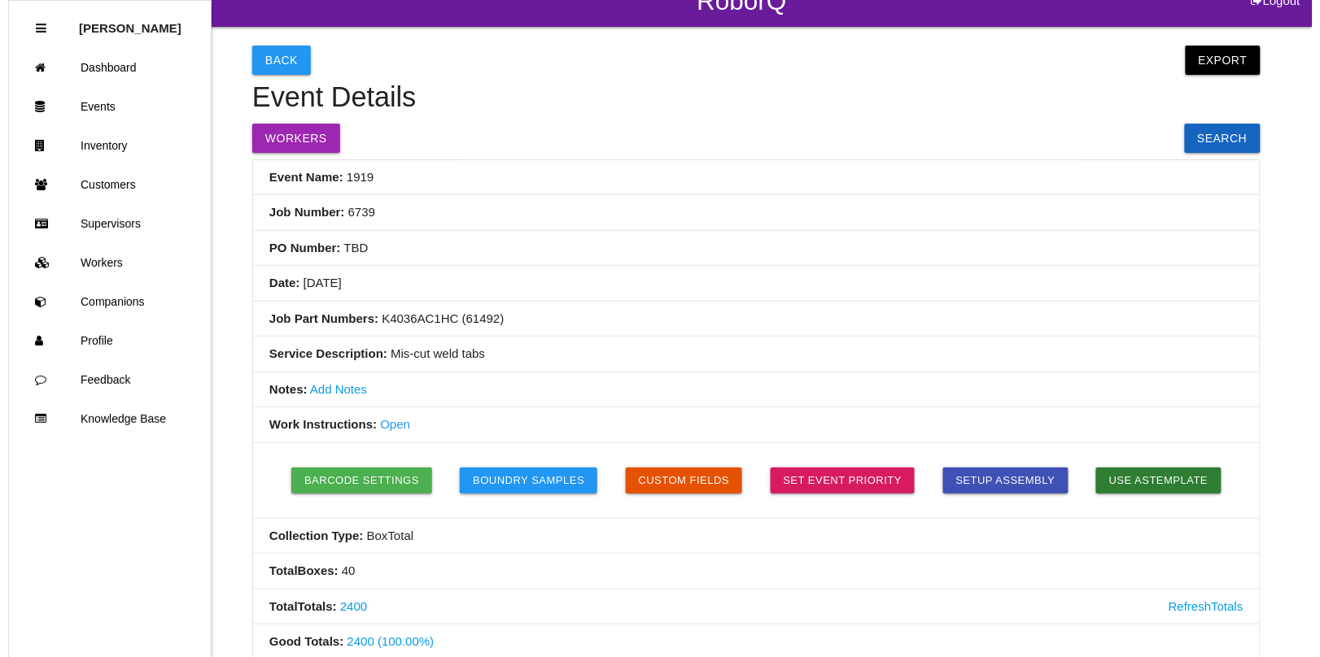
scroll to position [0, 0]
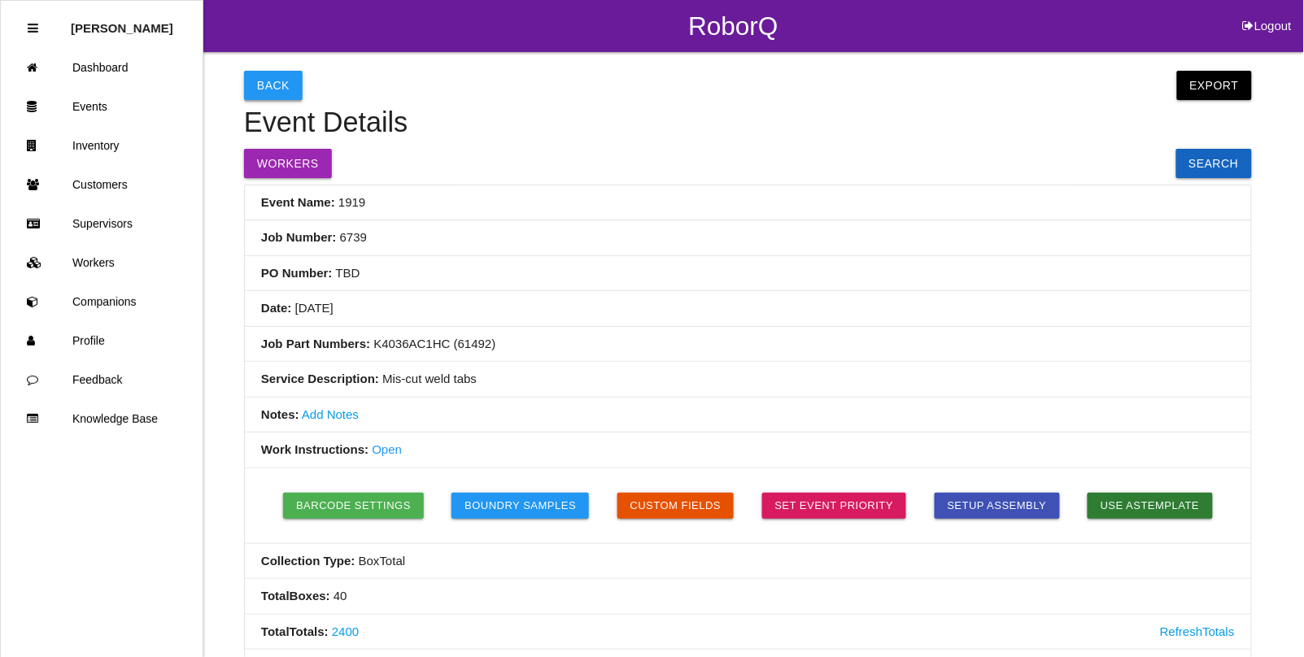
click at [271, 75] on button "Back" at bounding box center [273, 85] width 59 height 29
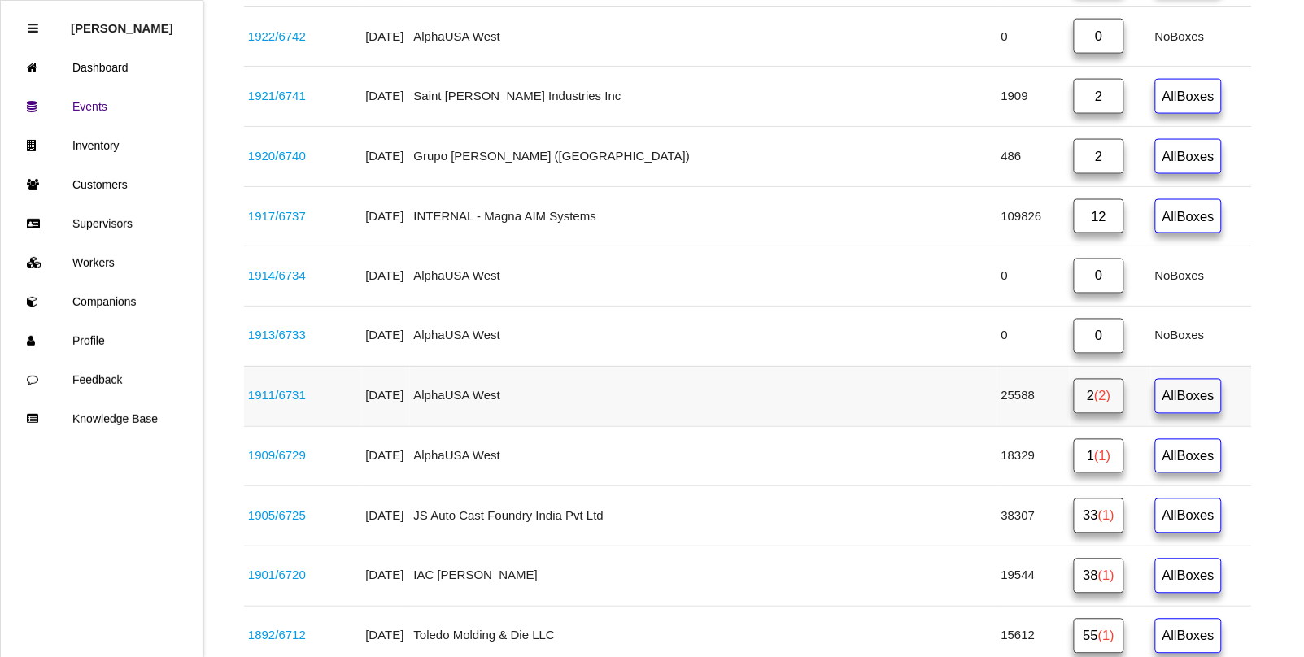
scroll to position [546, 0]
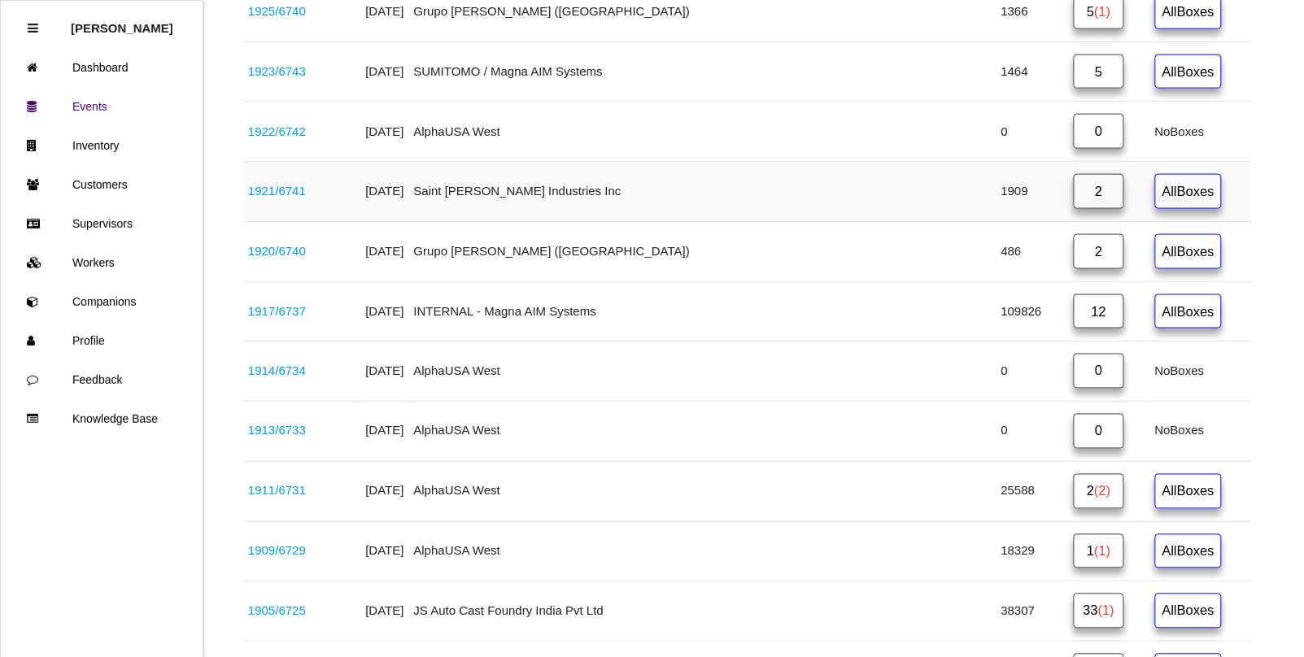
click at [287, 194] on link "1921 / 6741" at bounding box center [277, 191] width 58 height 14
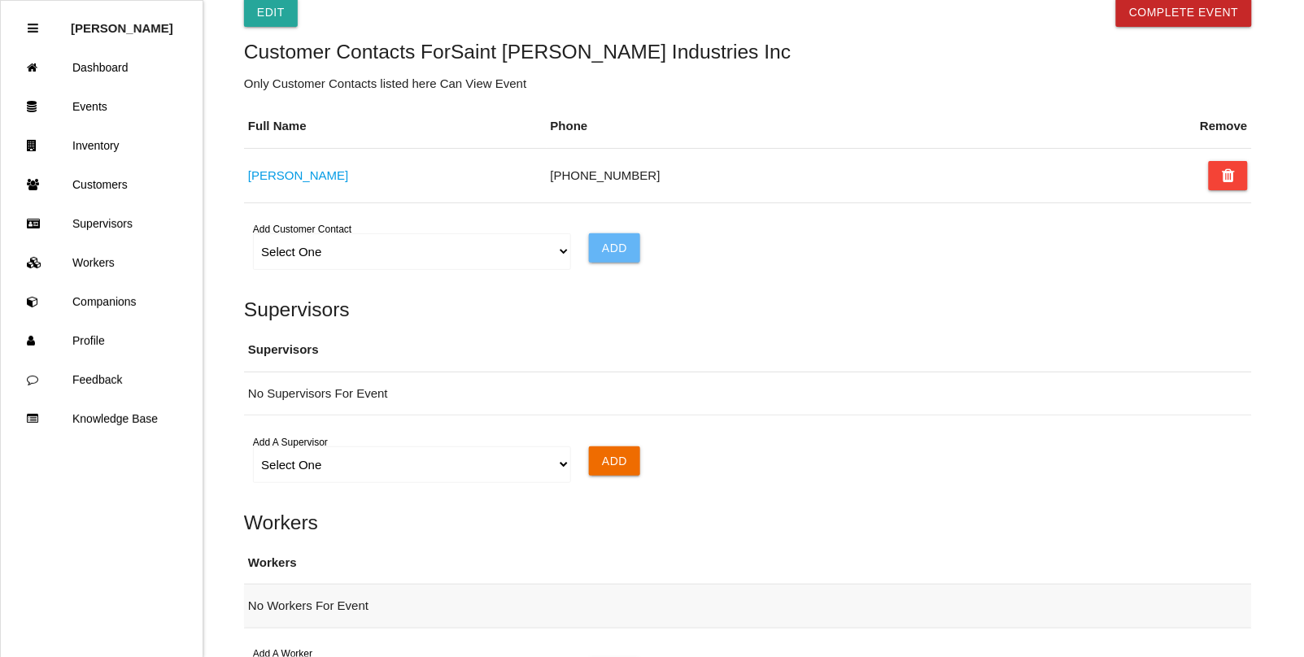
scroll to position [801, 0]
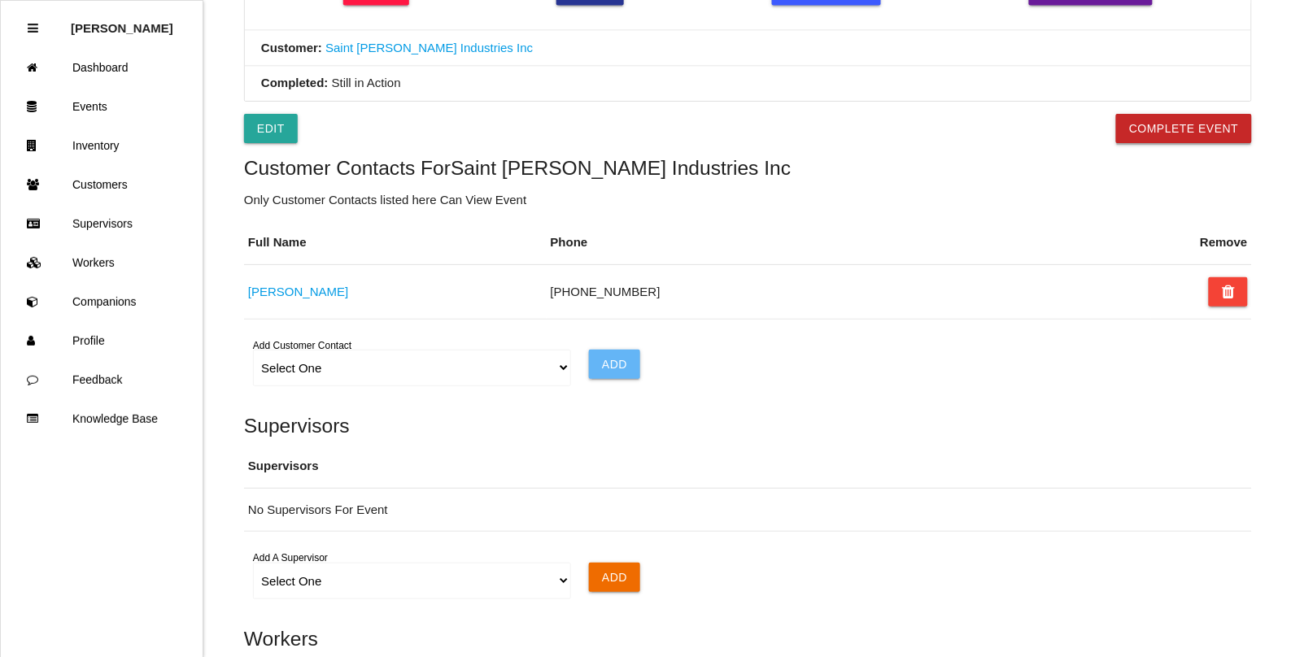
click at [1146, 135] on button "Complete Event" at bounding box center [1184, 128] width 136 height 29
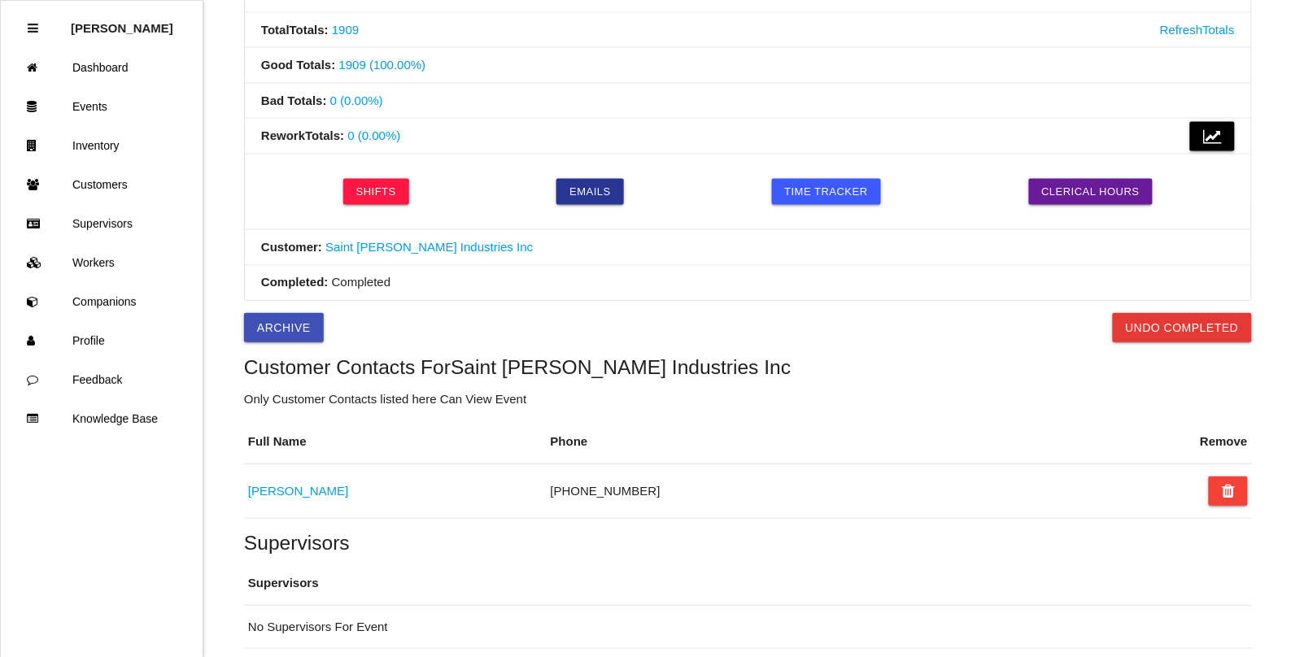
scroll to position [27, 0]
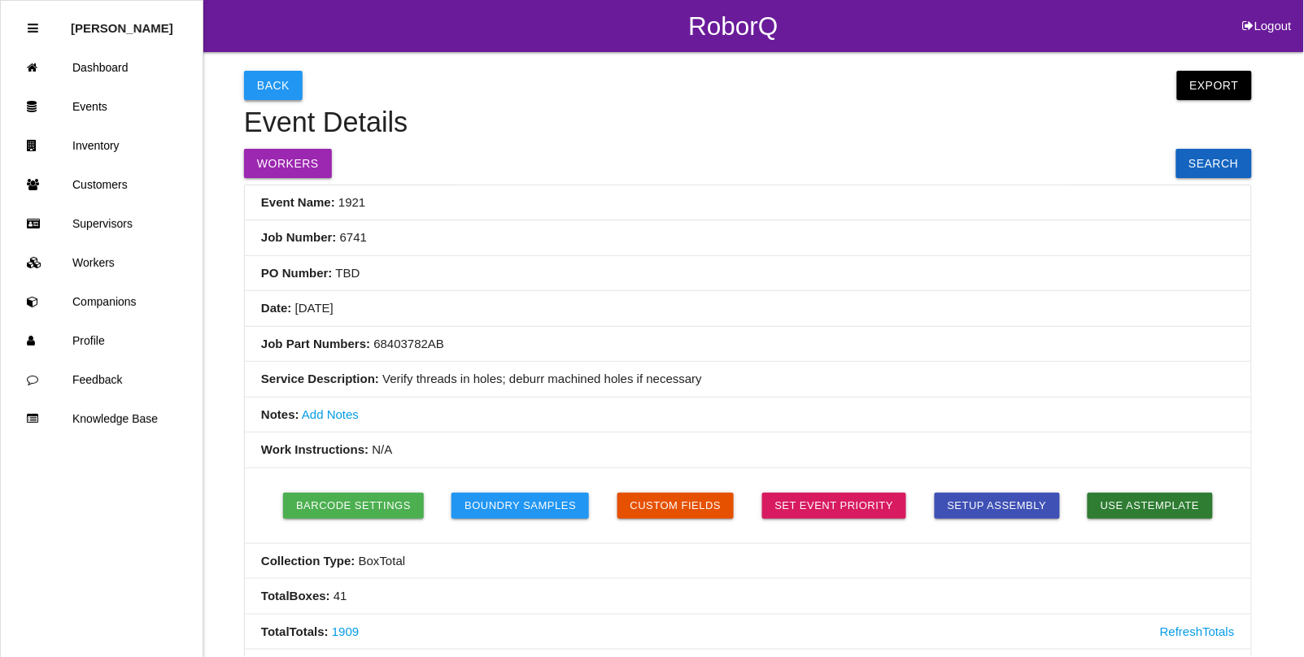
click at [266, 79] on button "Back" at bounding box center [273, 85] width 59 height 29
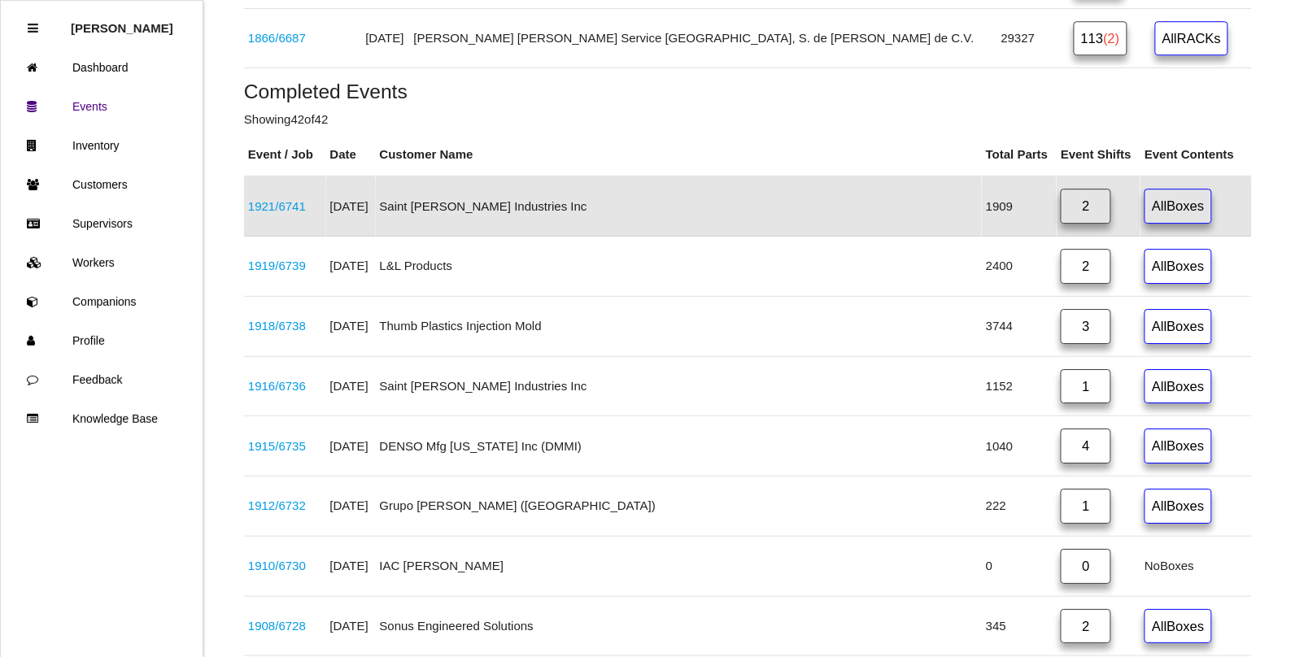
click at [293, 213] on link "1921 / 6741" at bounding box center [277, 206] width 58 height 14
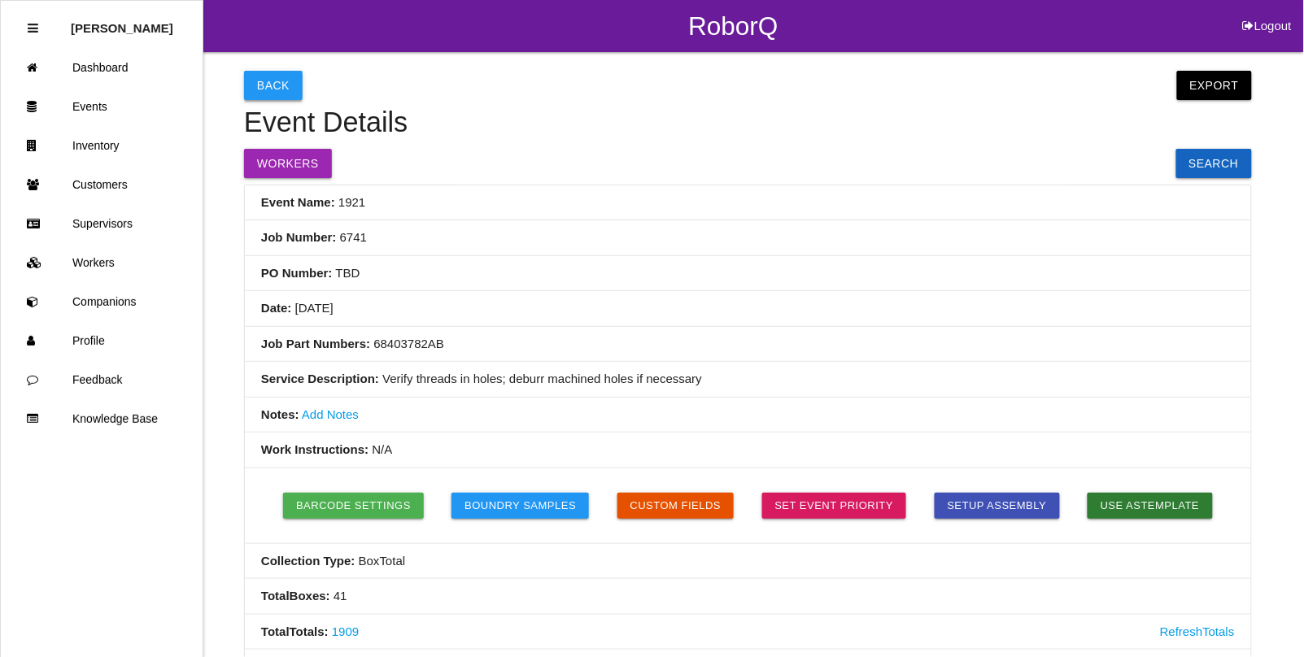
click at [279, 87] on button "Back" at bounding box center [273, 85] width 59 height 29
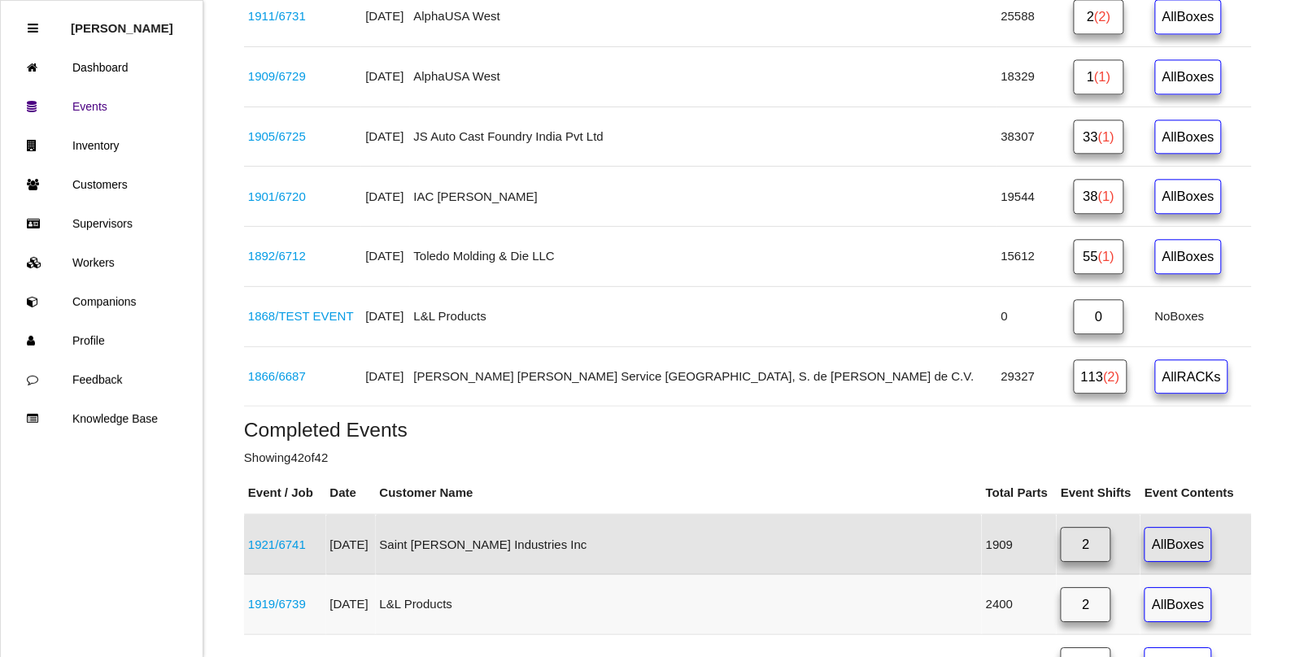
click at [290, 611] on link "1919 / 6739" at bounding box center [277, 604] width 58 height 14
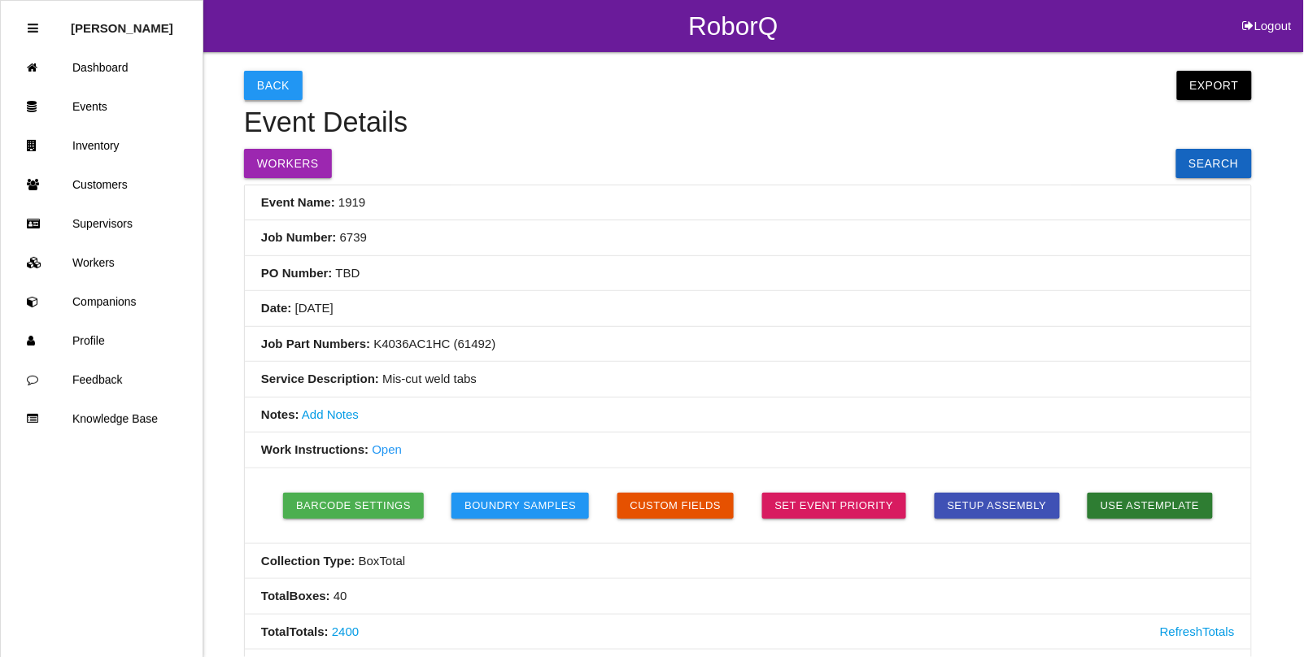
click at [275, 84] on button "Back" at bounding box center [273, 85] width 59 height 29
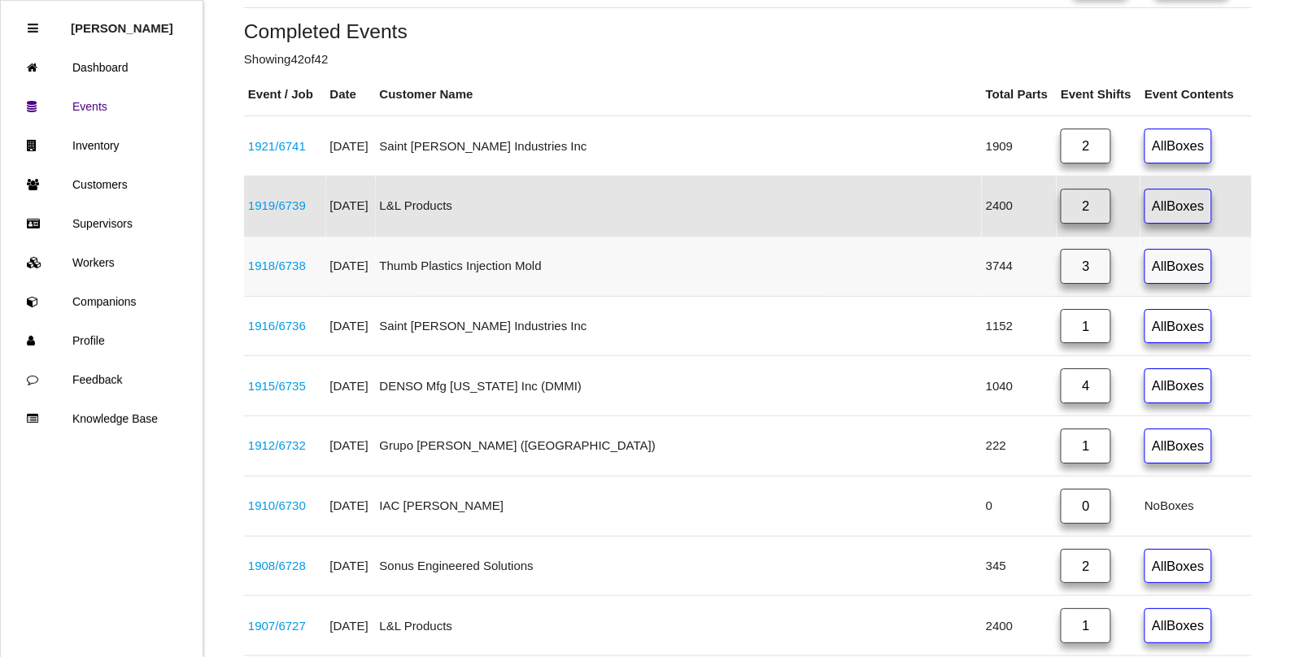
click at [294, 273] on link "1918 / 6738" at bounding box center [277, 266] width 58 height 14
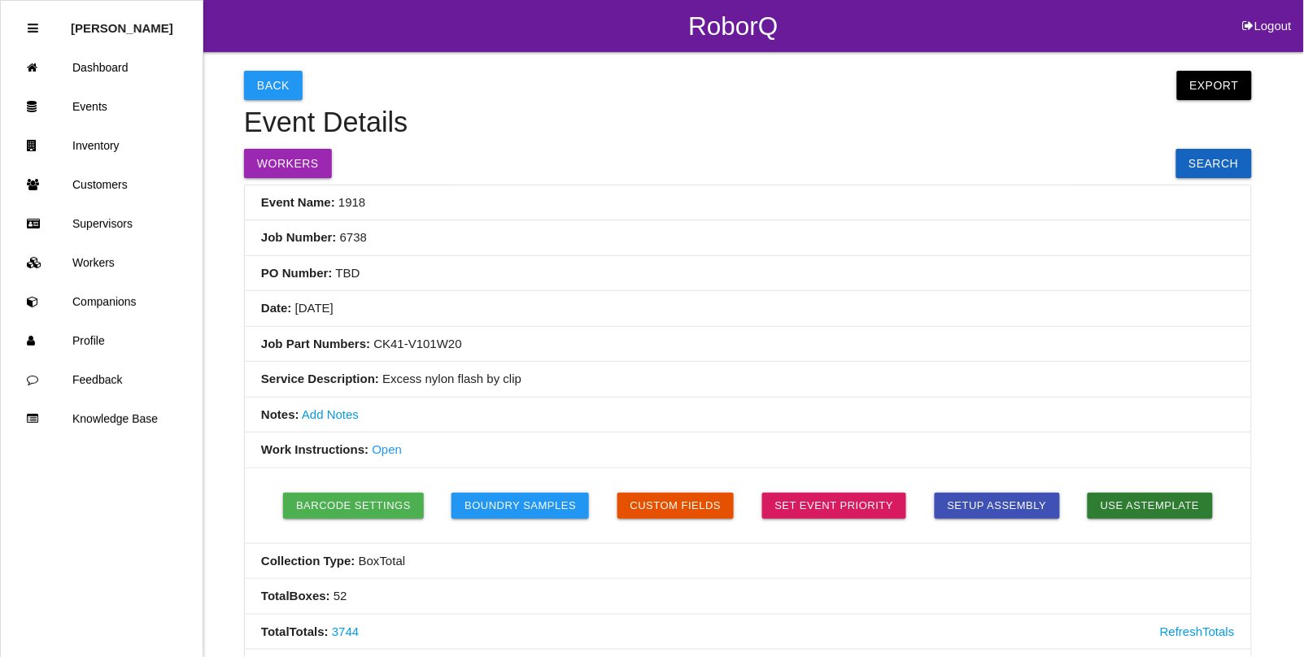
click at [255, 76] on button "Back" at bounding box center [273, 85] width 59 height 29
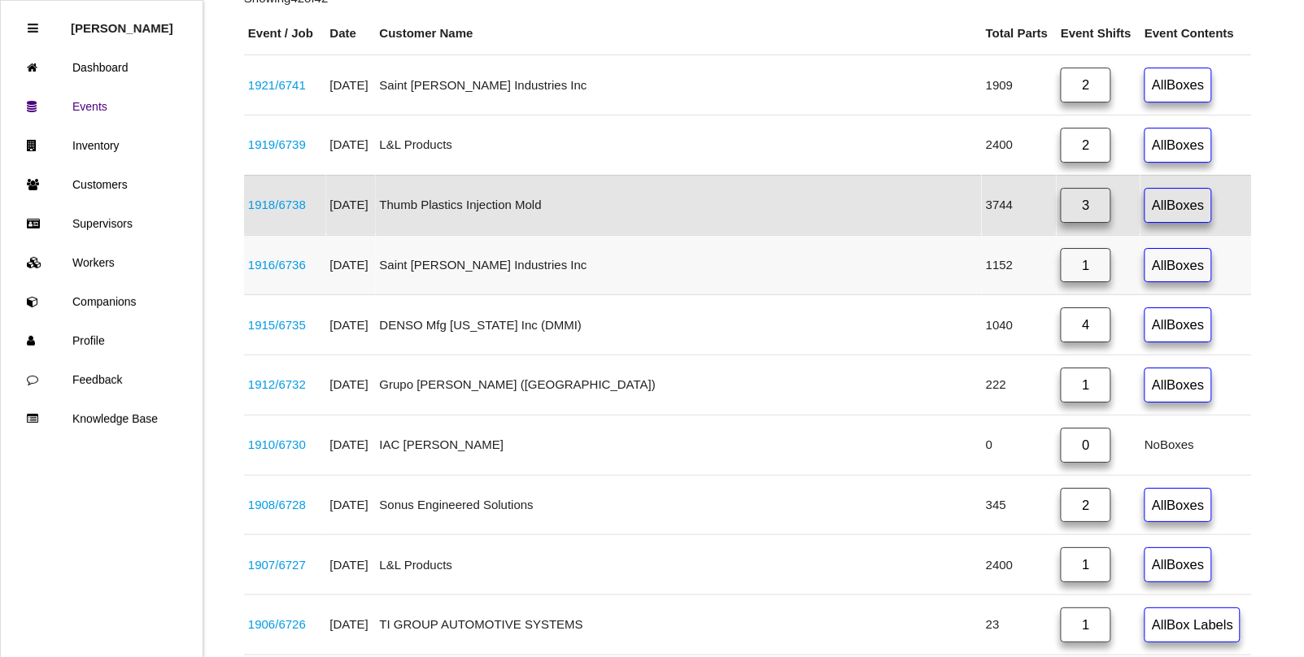
click at [295, 272] on link "1916 / 6736" at bounding box center [277, 265] width 58 height 14
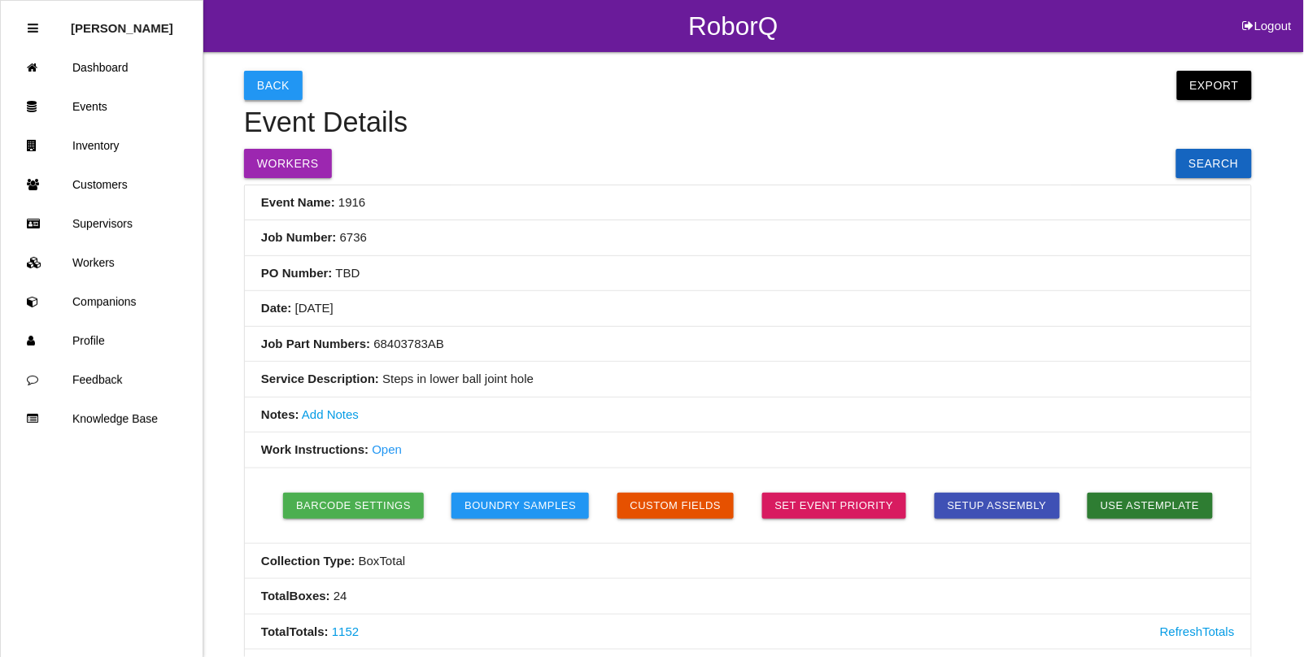
click at [273, 83] on button "Back" at bounding box center [273, 85] width 59 height 29
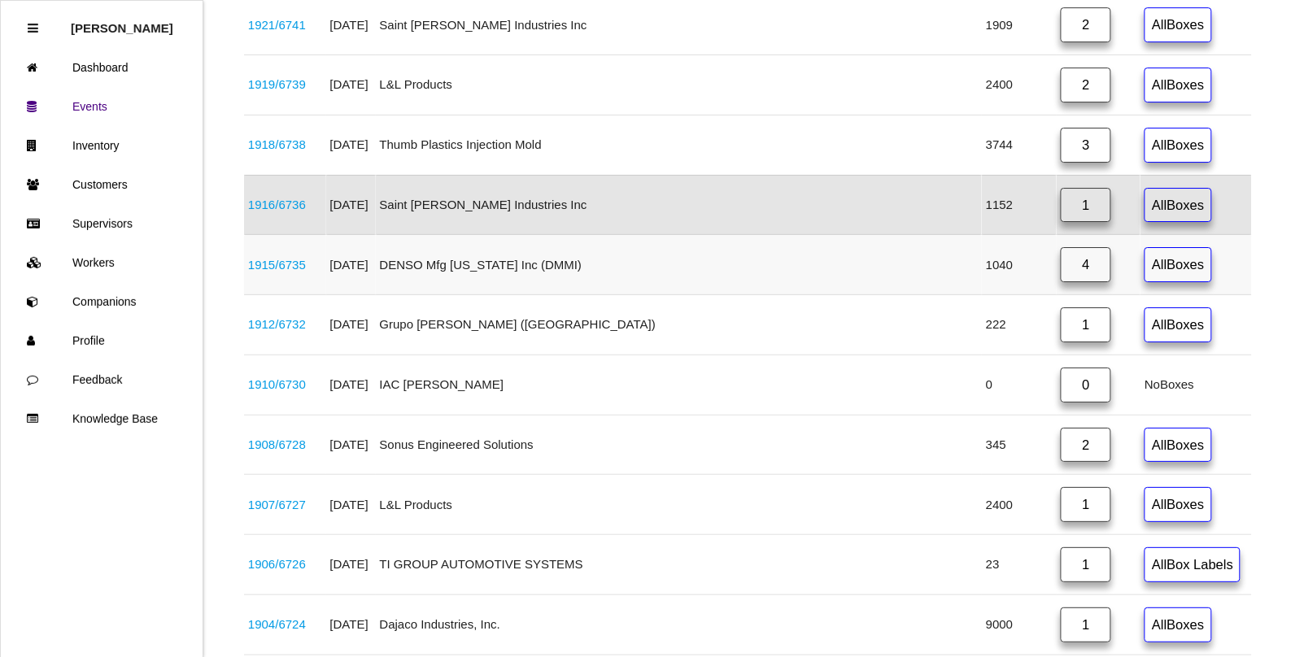
click at [291, 272] on link "1915 / 6735" at bounding box center [277, 265] width 58 height 14
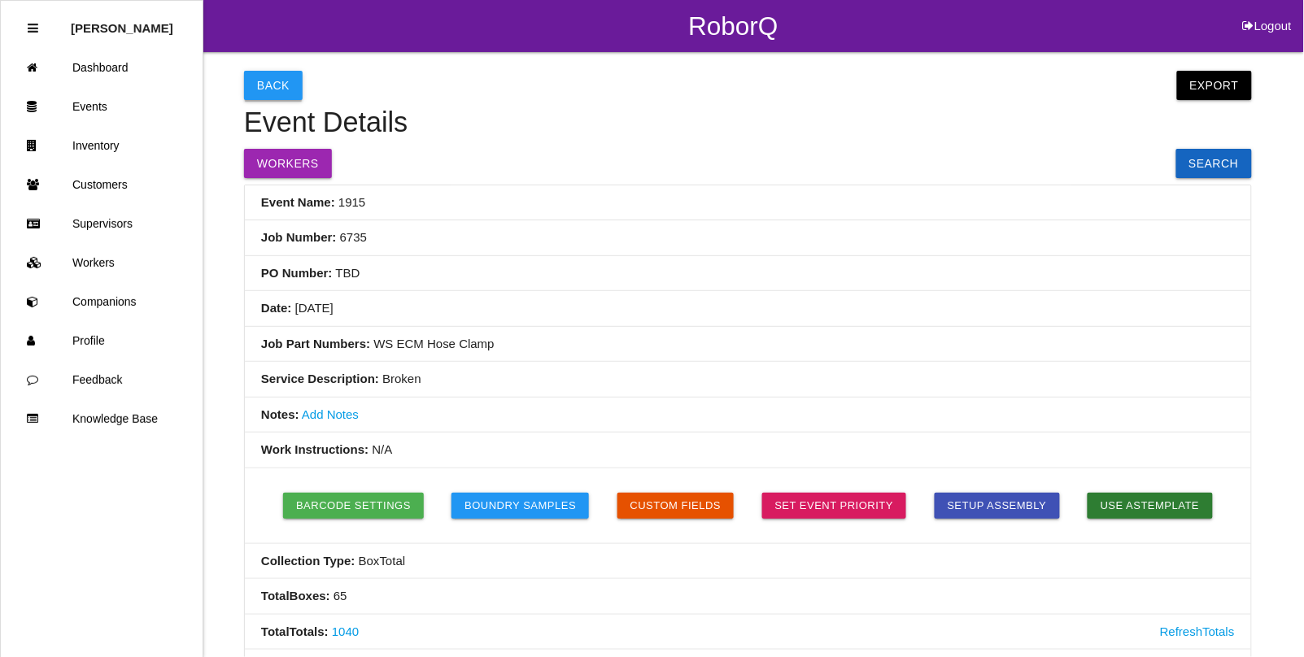
click at [268, 87] on button "Back" at bounding box center [273, 85] width 59 height 29
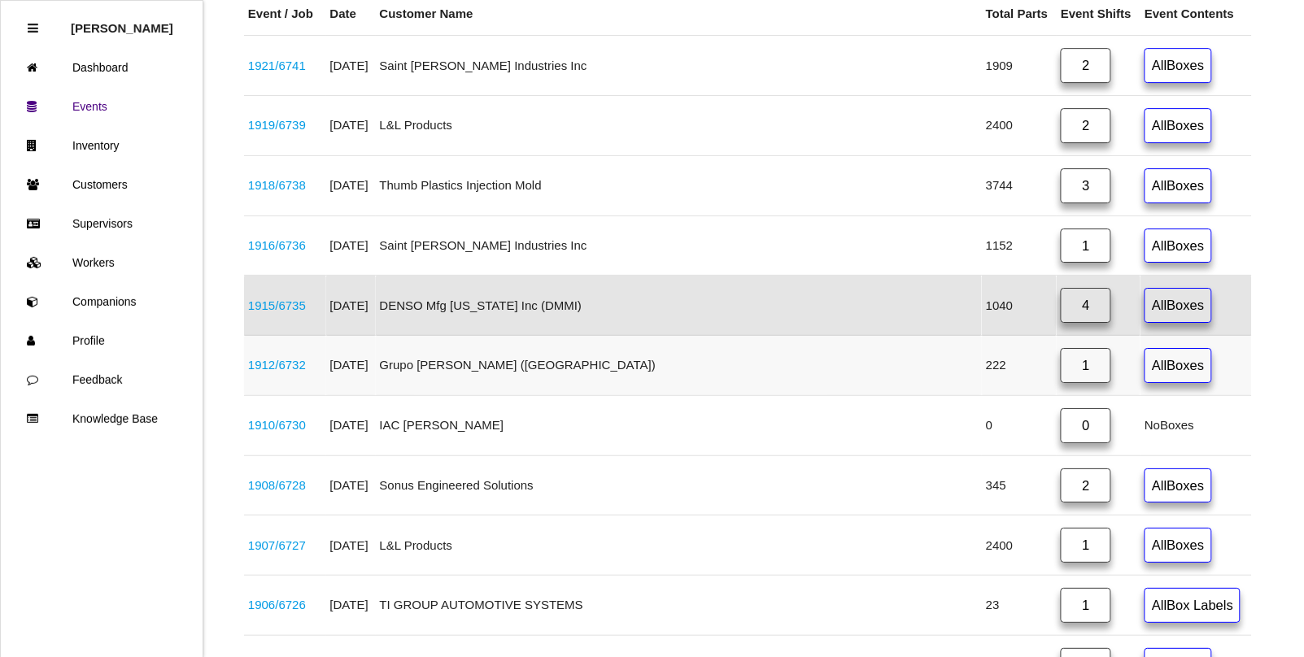
click at [291, 372] on link "1912 / 6732" at bounding box center [277, 365] width 58 height 14
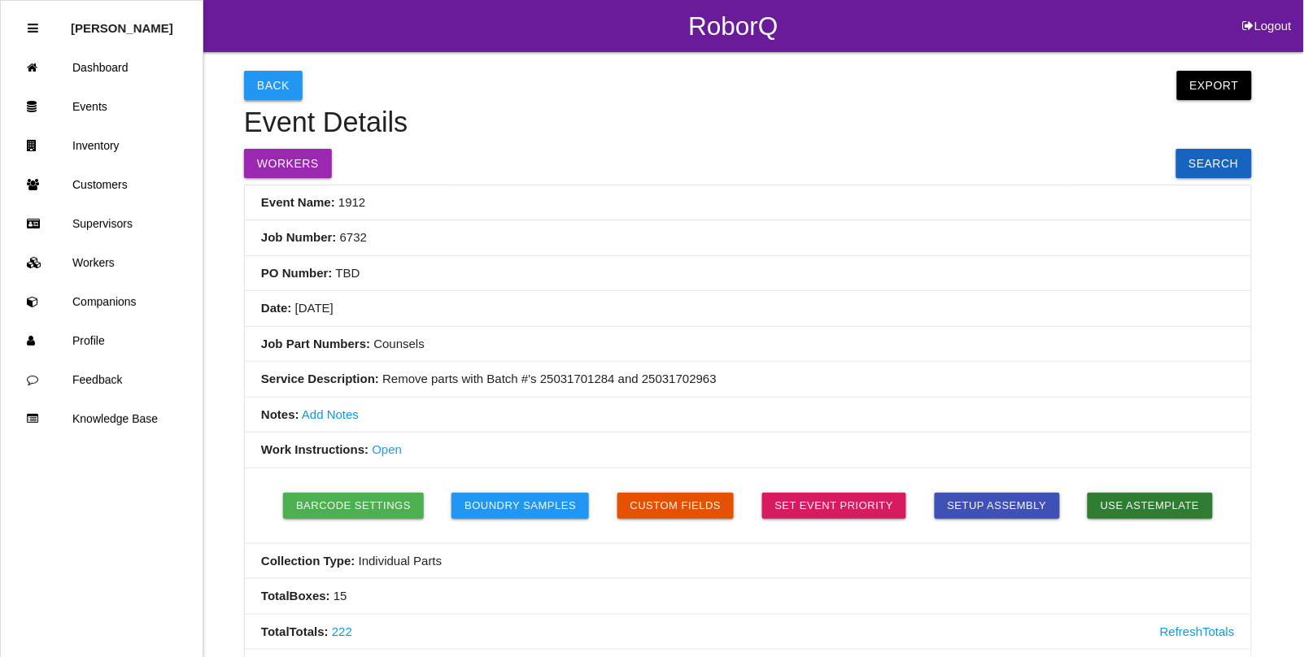
click at [262, 83] on button "Back" at bounding box center [273, 85] width 59 height 29
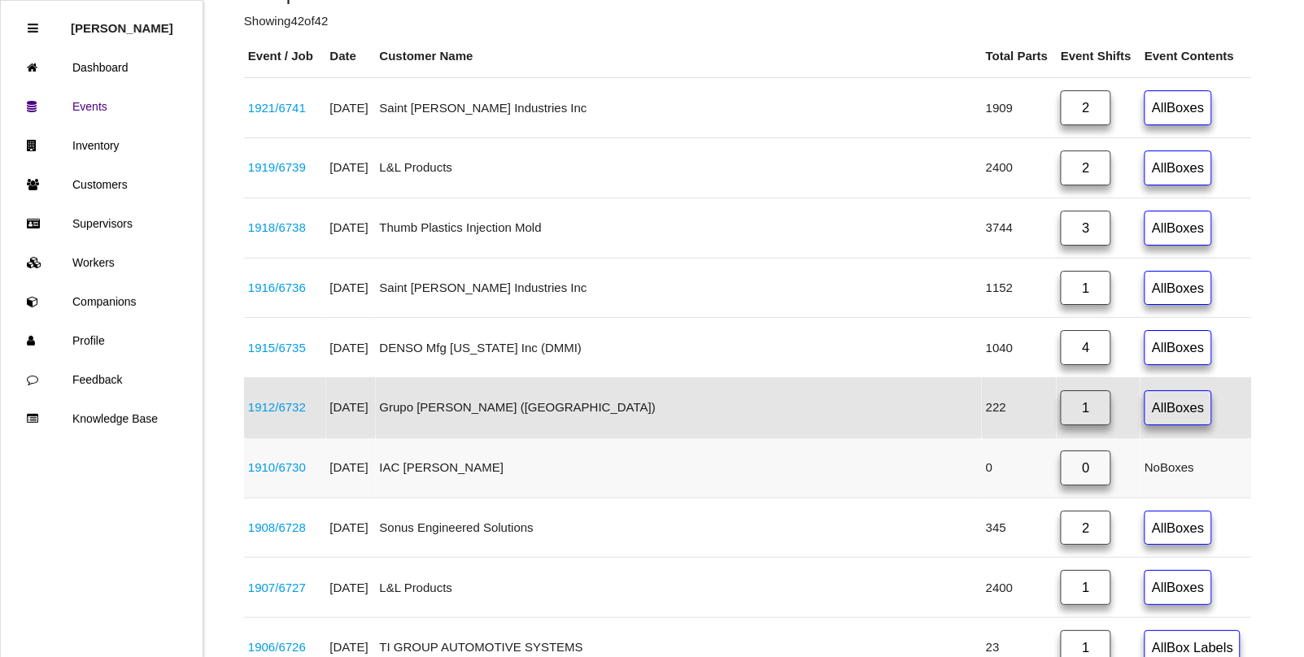
click at [290, 474] on link "1910 / 6730" at bounding box center [277, 467] width 58 height 14
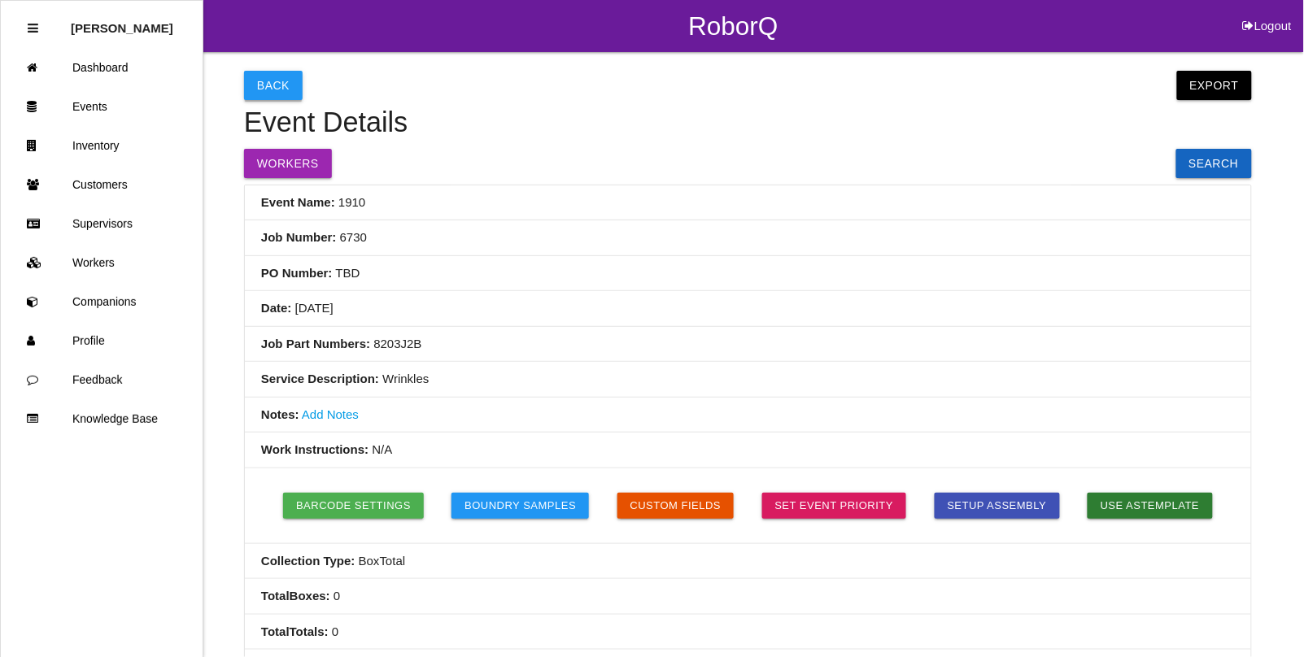
click at [285, 81] on button "Back" at bounding box center [273, 85] width 59 height 29
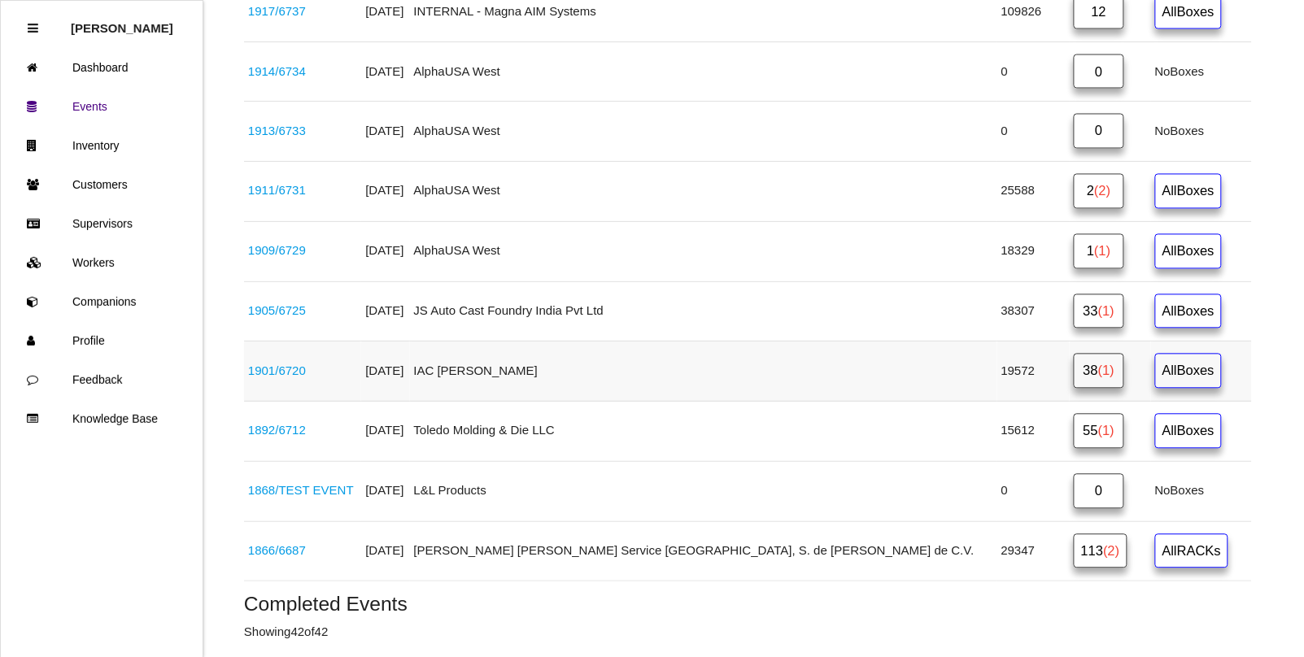
scroll to position [814, 0]
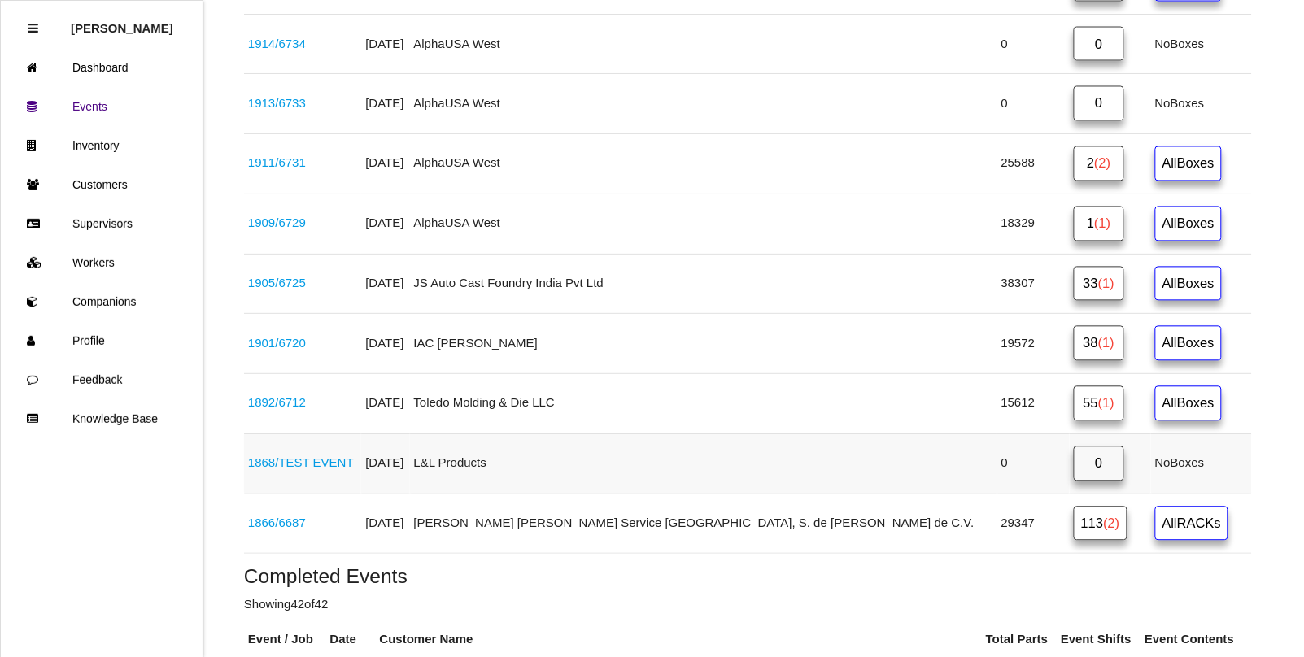
click at [309, 469] on link "1868 / TEST EVENT" at bounding box center [301, 463] width 106 height 14
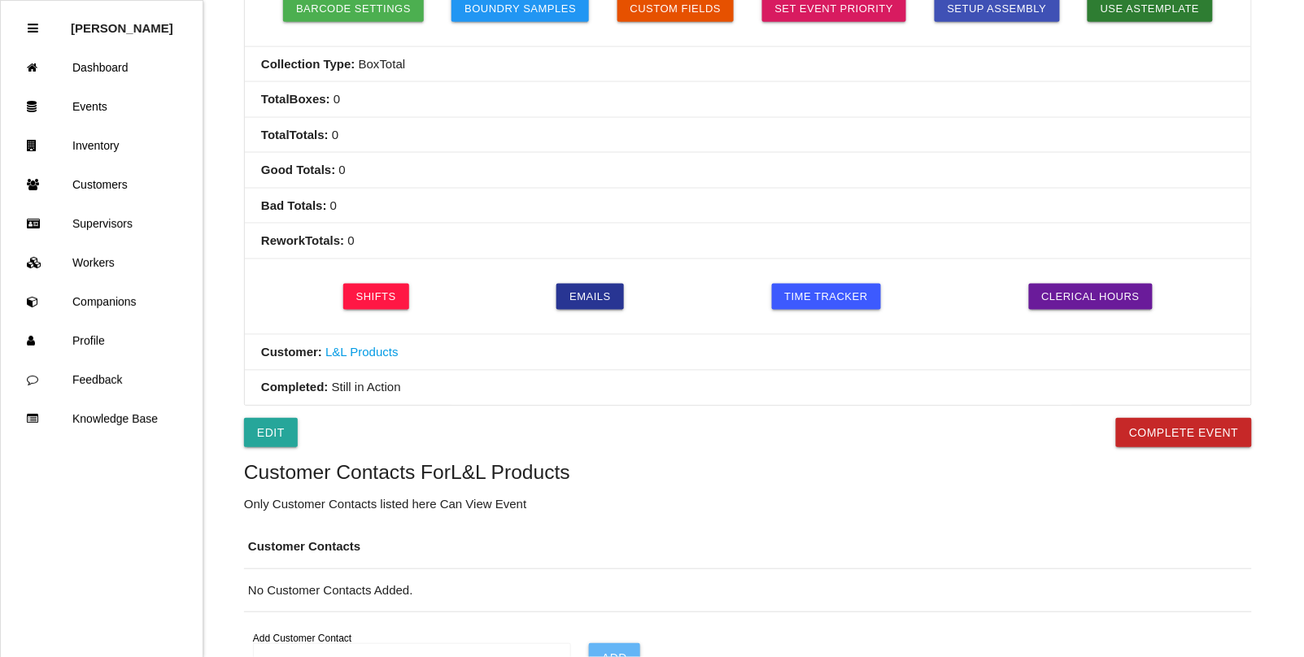
scroll to position [486, 0]
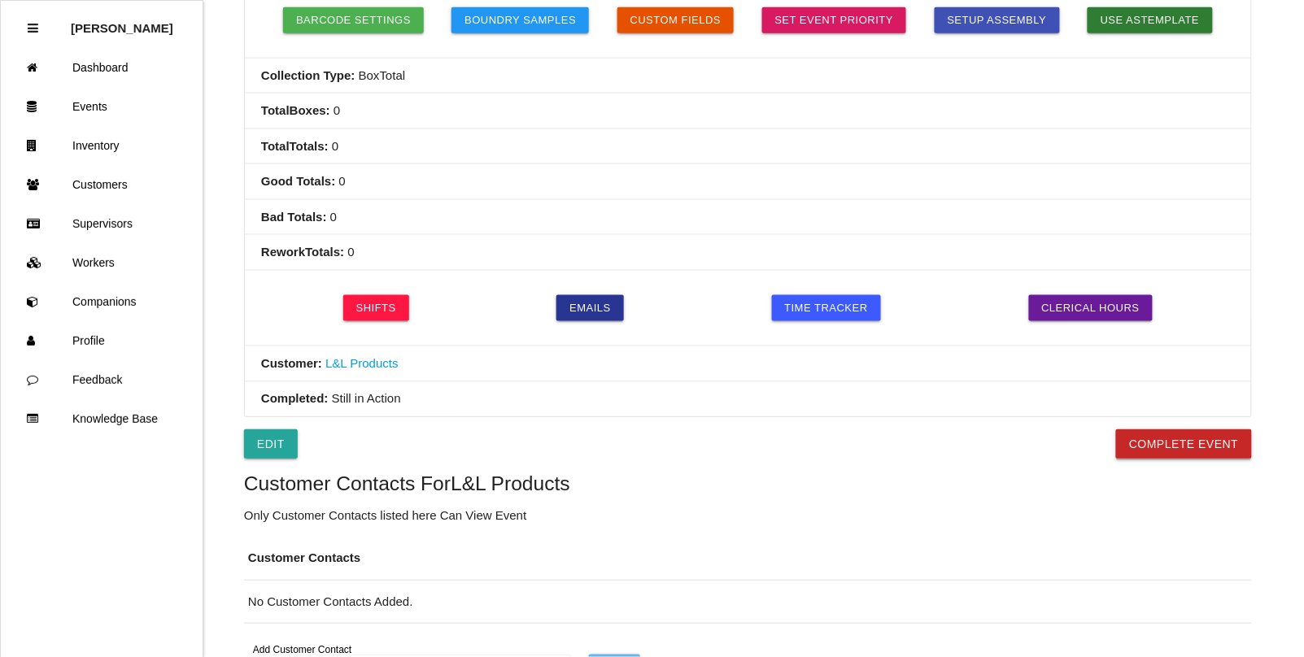
click at [1176, 447] on button "Complete Event" at bounding box center [1184, 444] width 136 height 29
click at [250, 452] on button "Archive" at bounding box center [284, 444] width 80 height 29
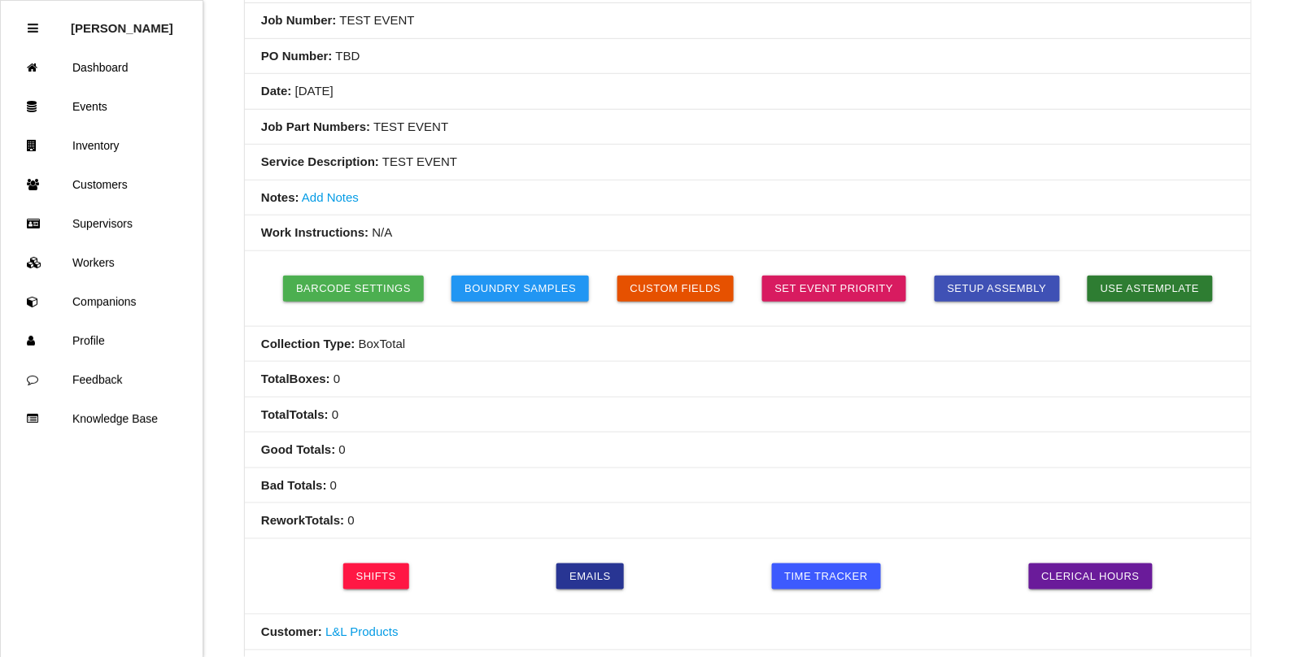
scroll to position [0, 0]
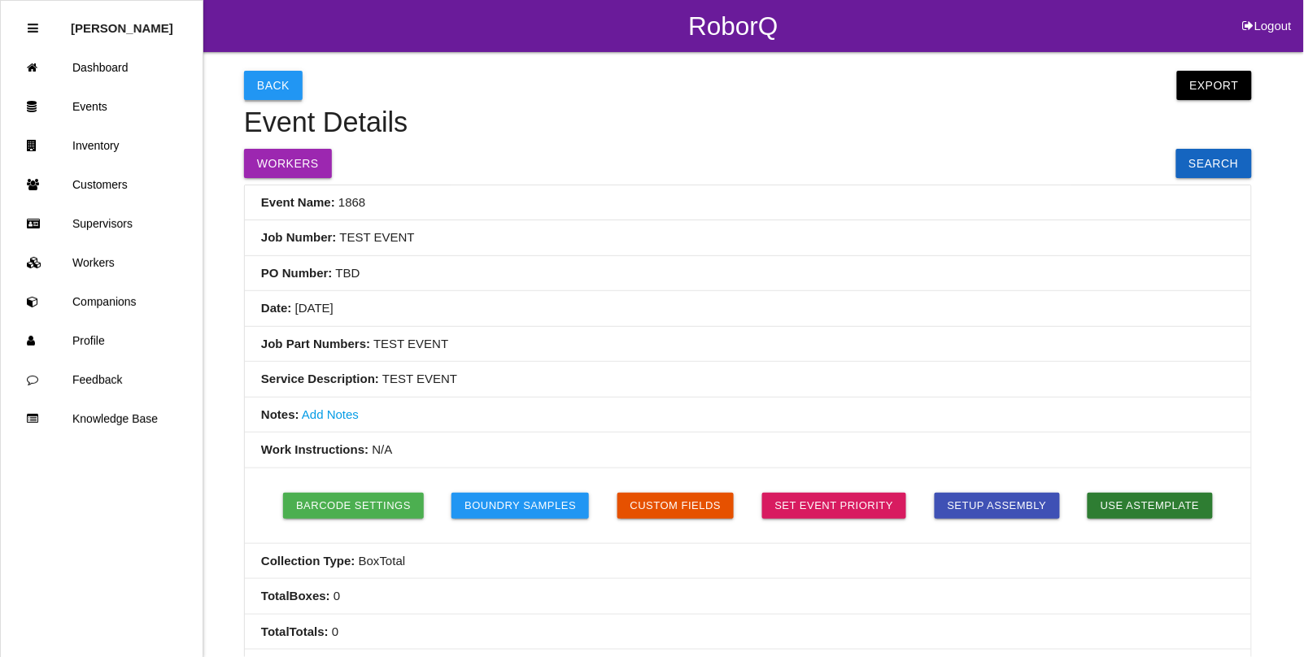
click at [269, 86] on button "Back" at bounding box center [273, 85] width 59 height 29
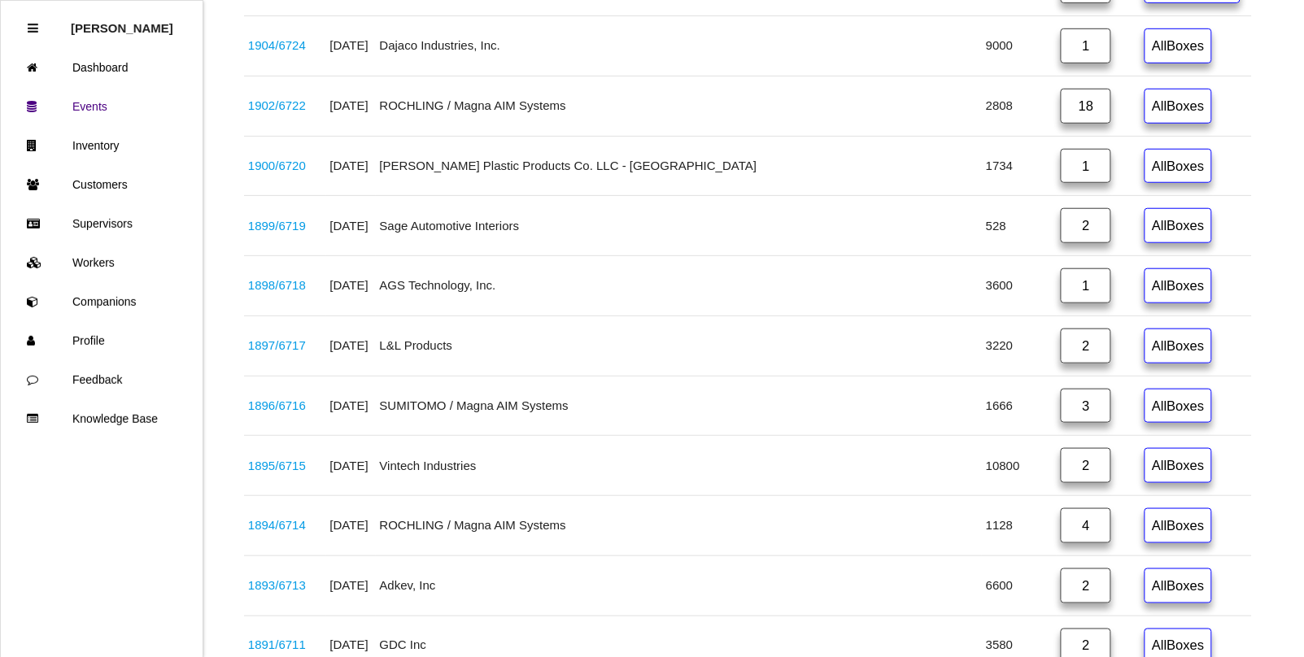
scroll to position [3394, 0]
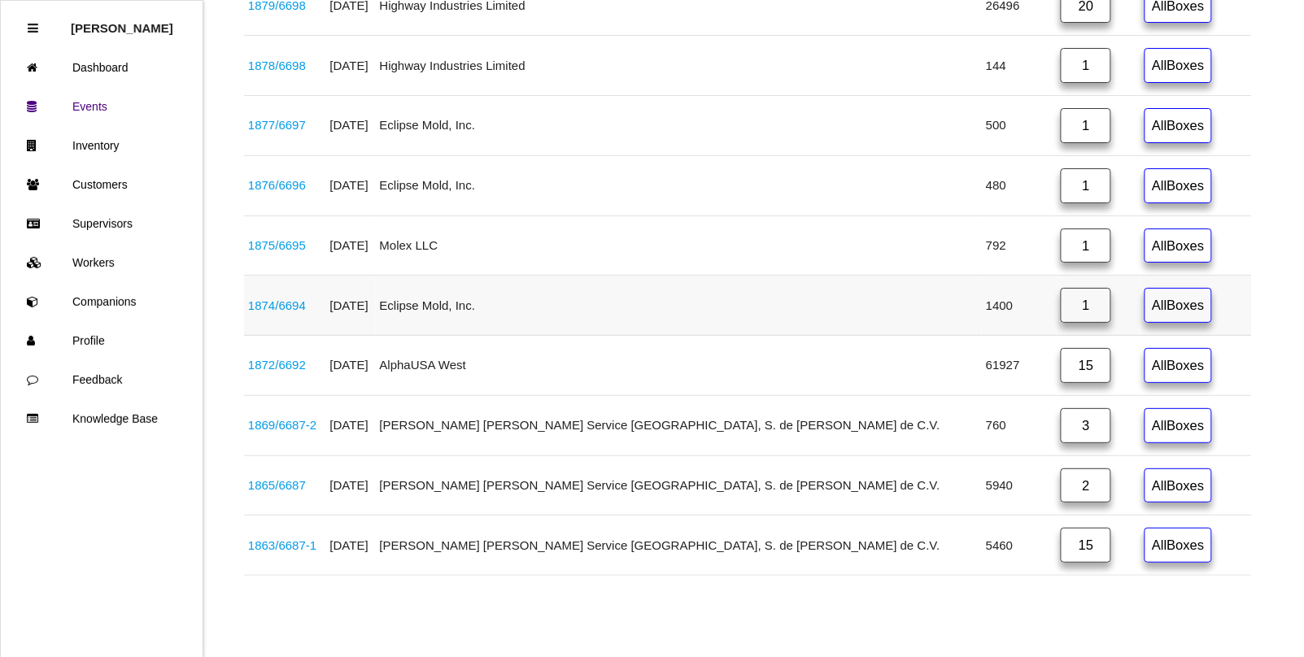
click at [294, 299] on link "1874 / 6694" at bounding box center [277, 306] width 58 height 14
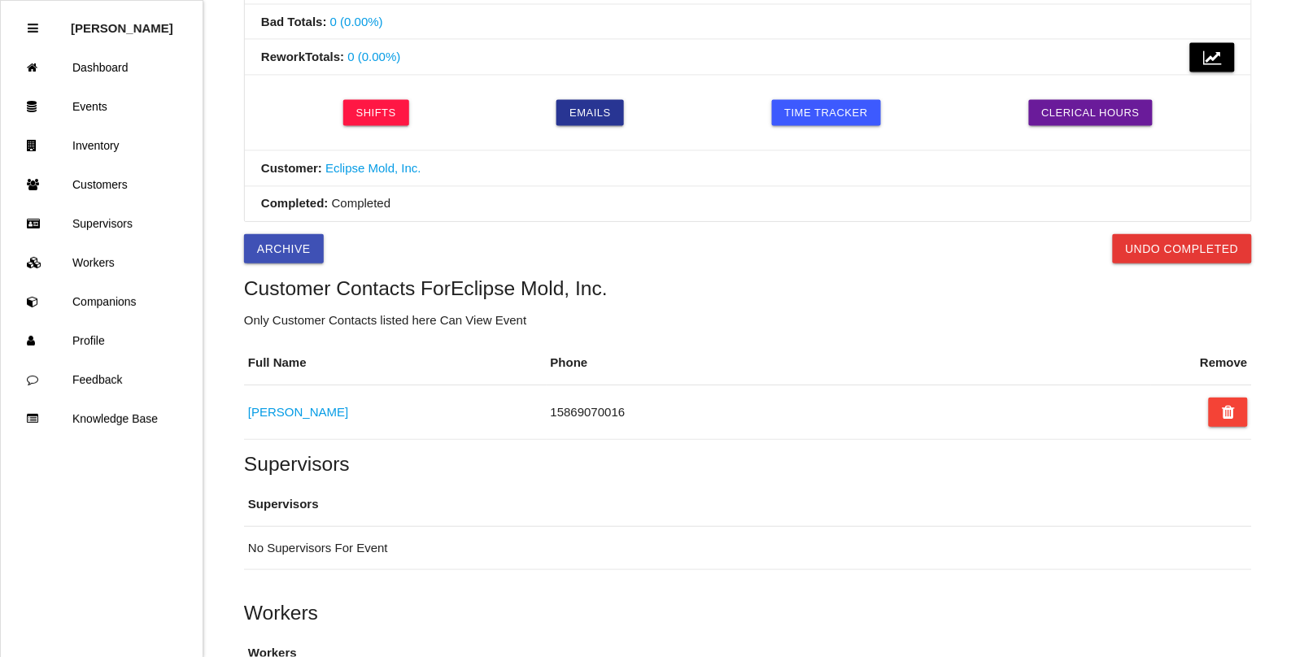
scroll to position [680, 0]
click at [256, 254] on button "Archive" at bounding box center [284, 249] width 80 height 29
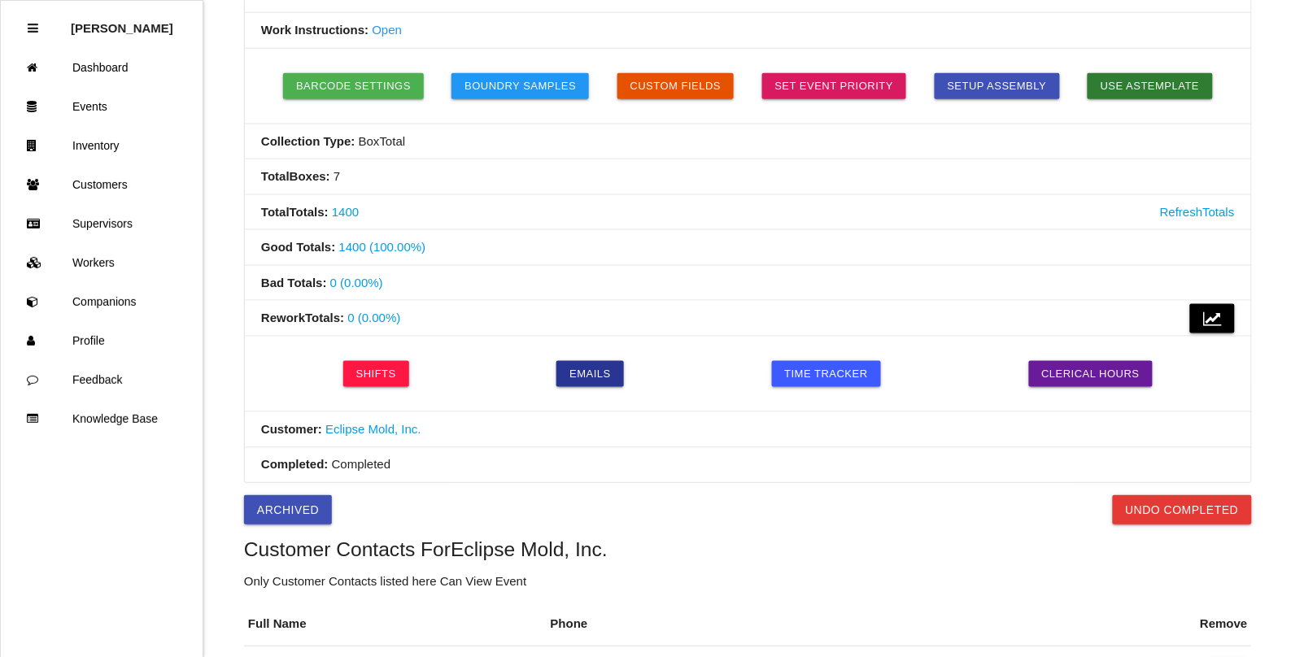
scroll to position [0, 0]
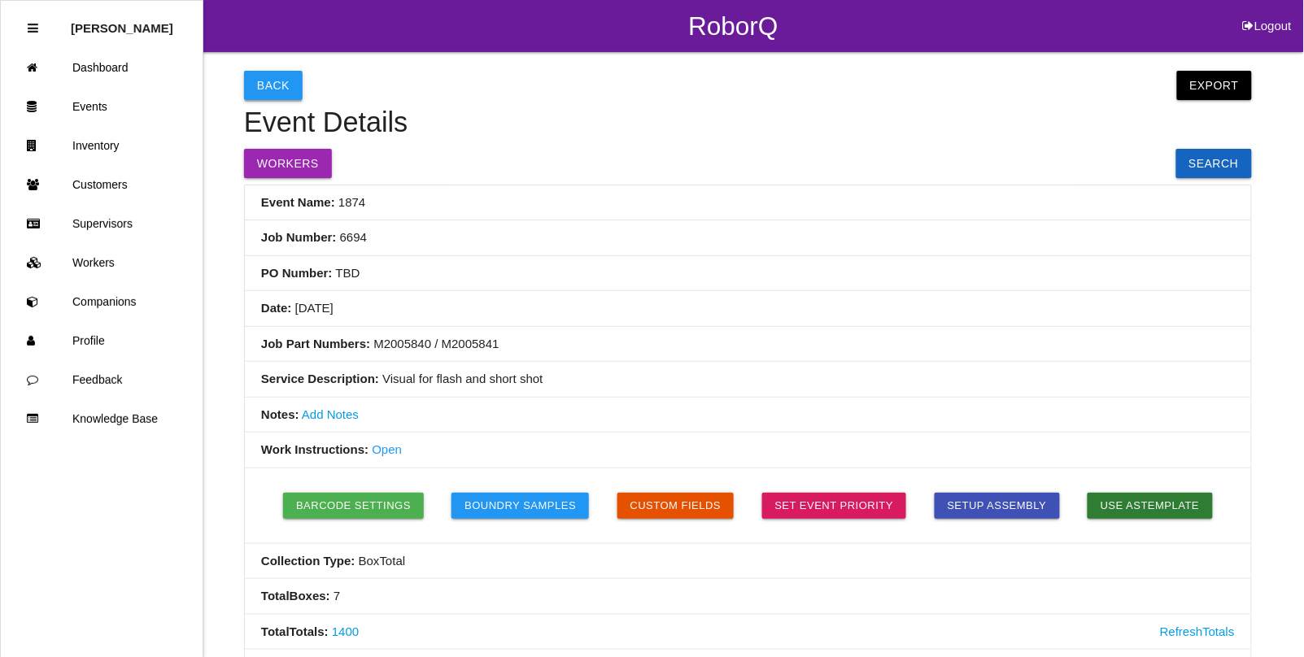
click at [265, 76] on button "Back" at bounding box center [273, 85] width 59 height 29
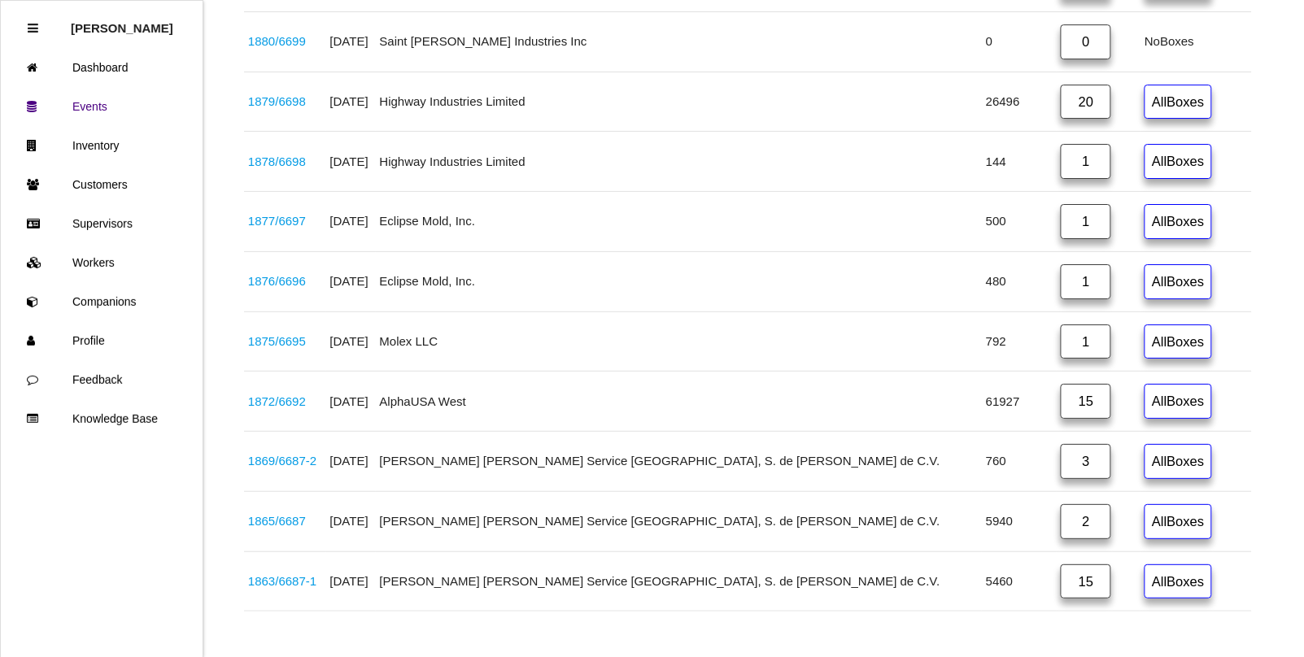
scroll to position [3333, 0]
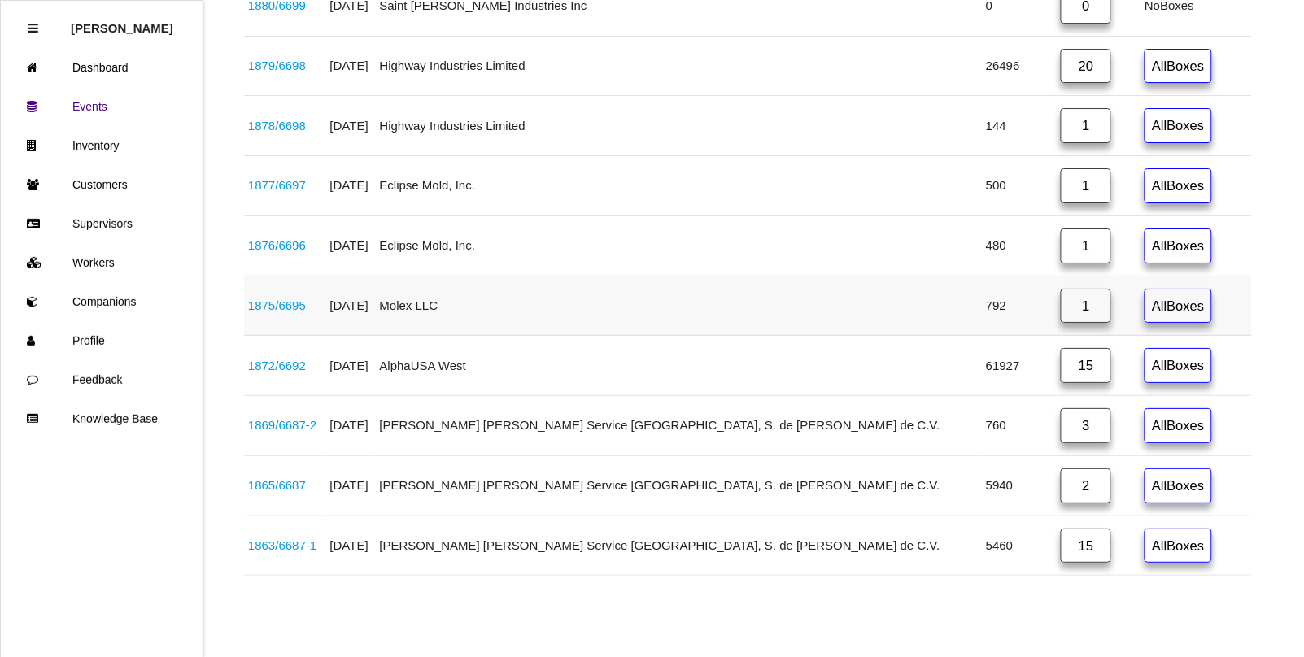
click at [301, 303] on link "1875 / 6695" at bounding box center [277, 306] width 58 height 14
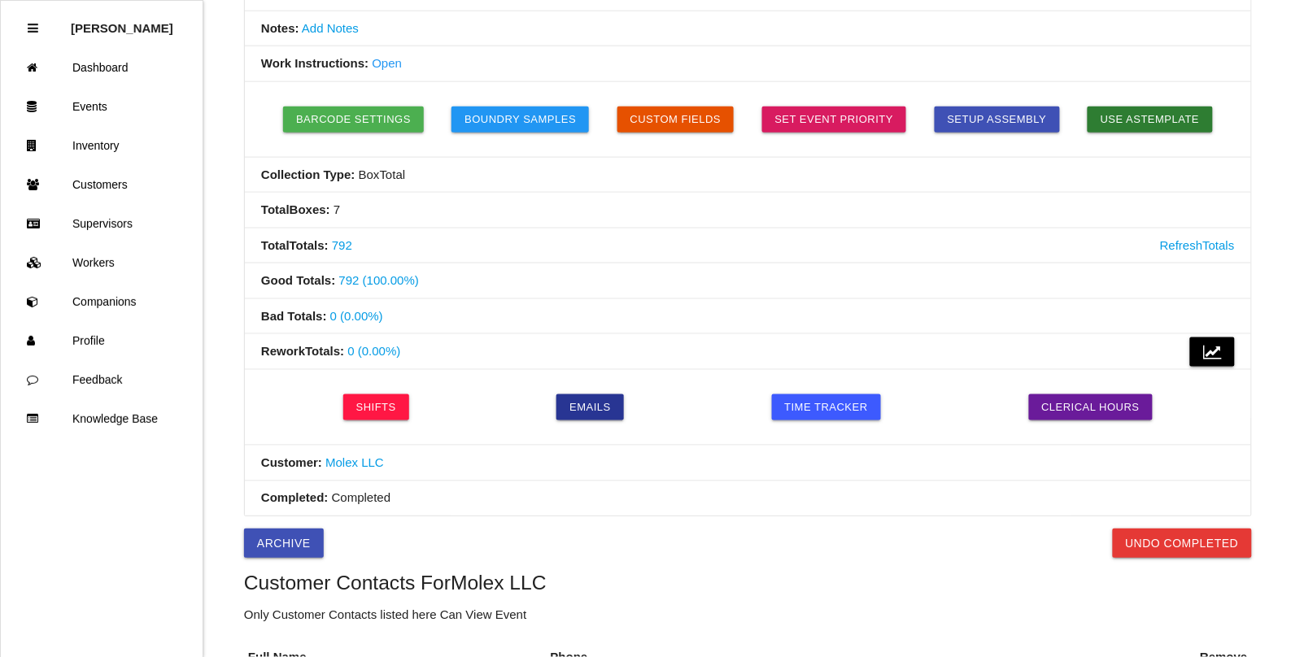
scroll to position [335, 0]
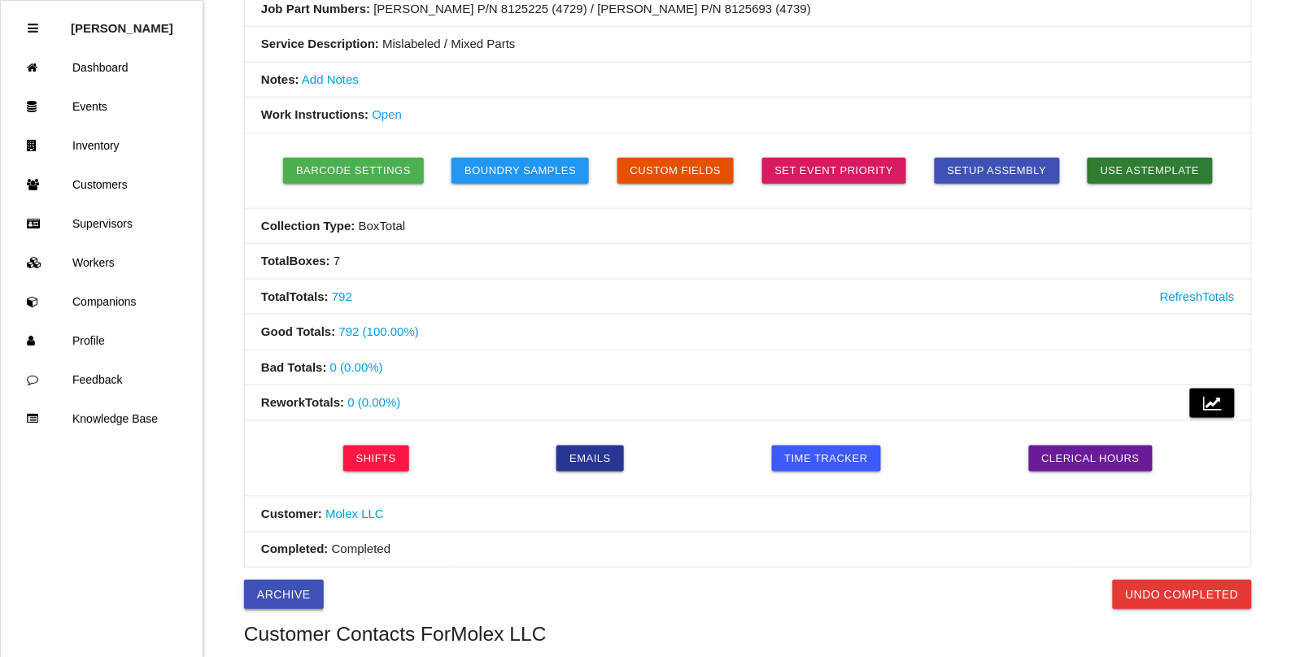
click at [279, 596] on button "Archive" at bounding box center [284, 594] width 80 height 29
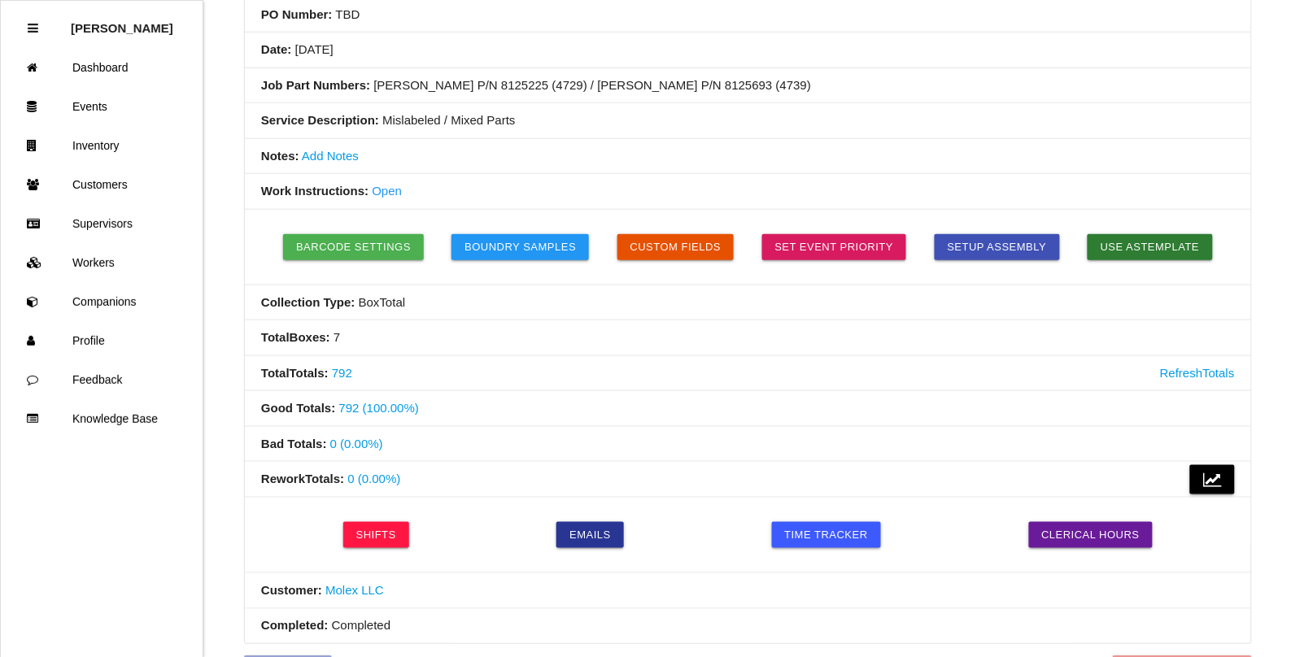
scroll to position [0, 0]
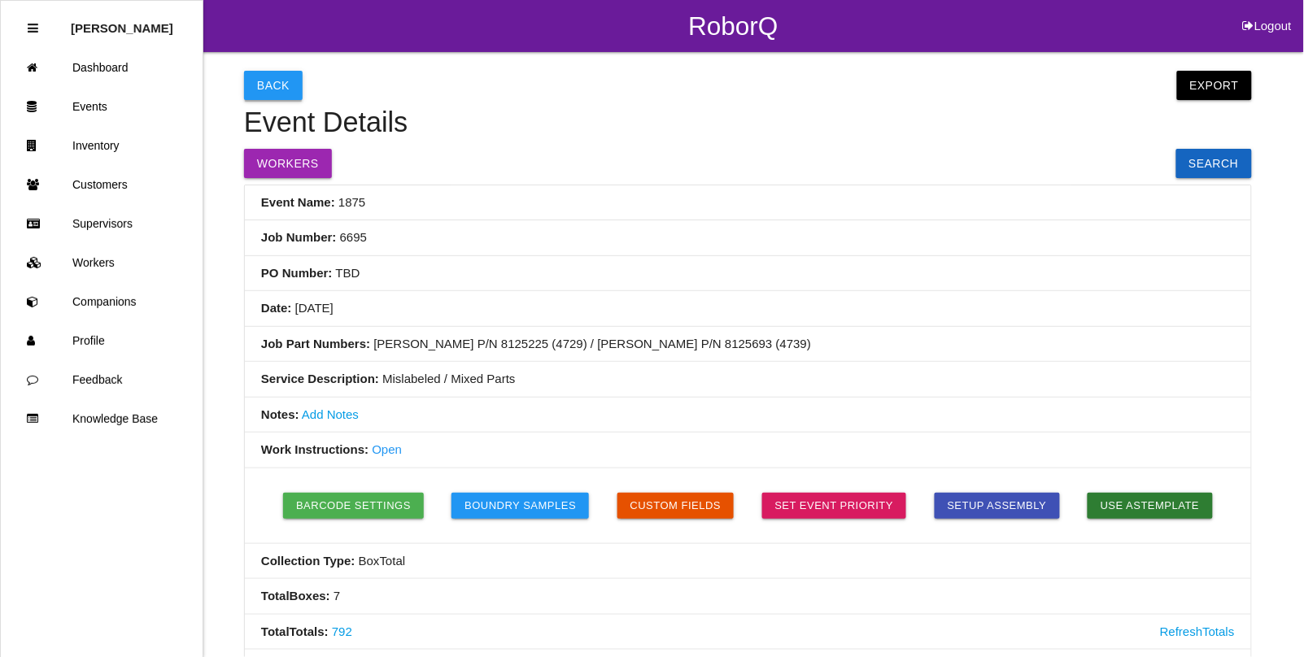
click at [269, 90] on button "Back" at bounding box center [273, 85] width 59 height 29
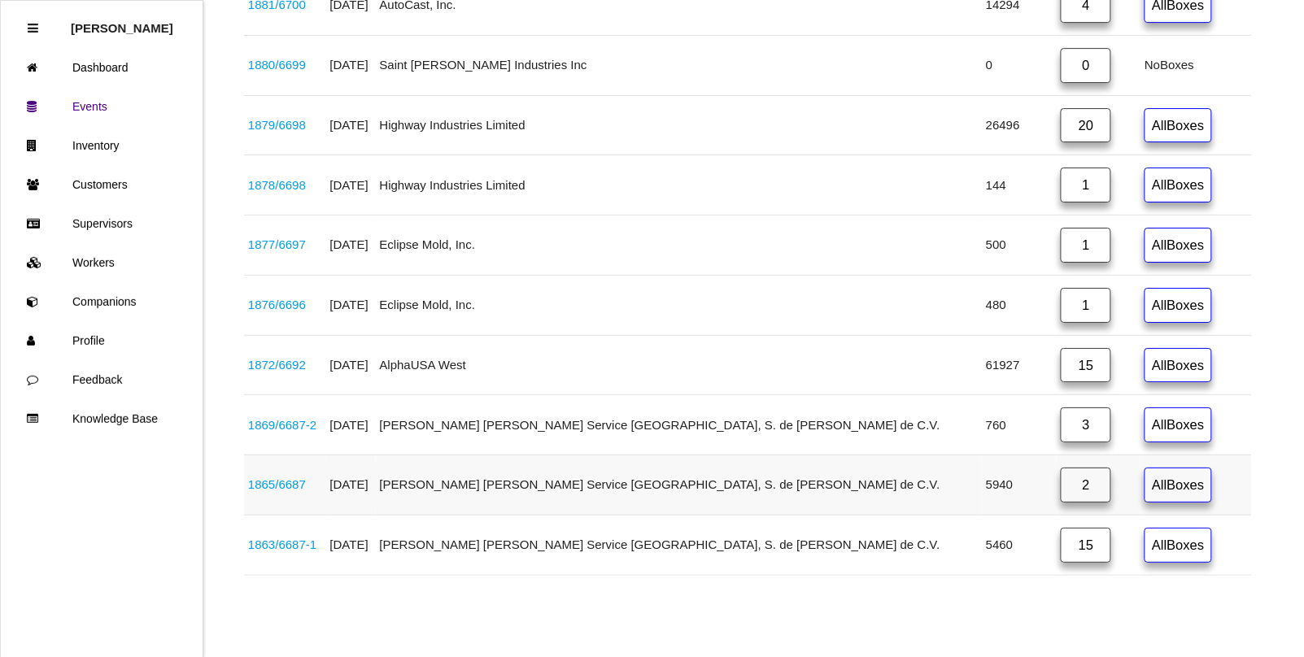
scroll to position [3273, 0]
click at [295, 303] on link "1876 / 6696" at bounding box center [277, 305] width 58 height 14
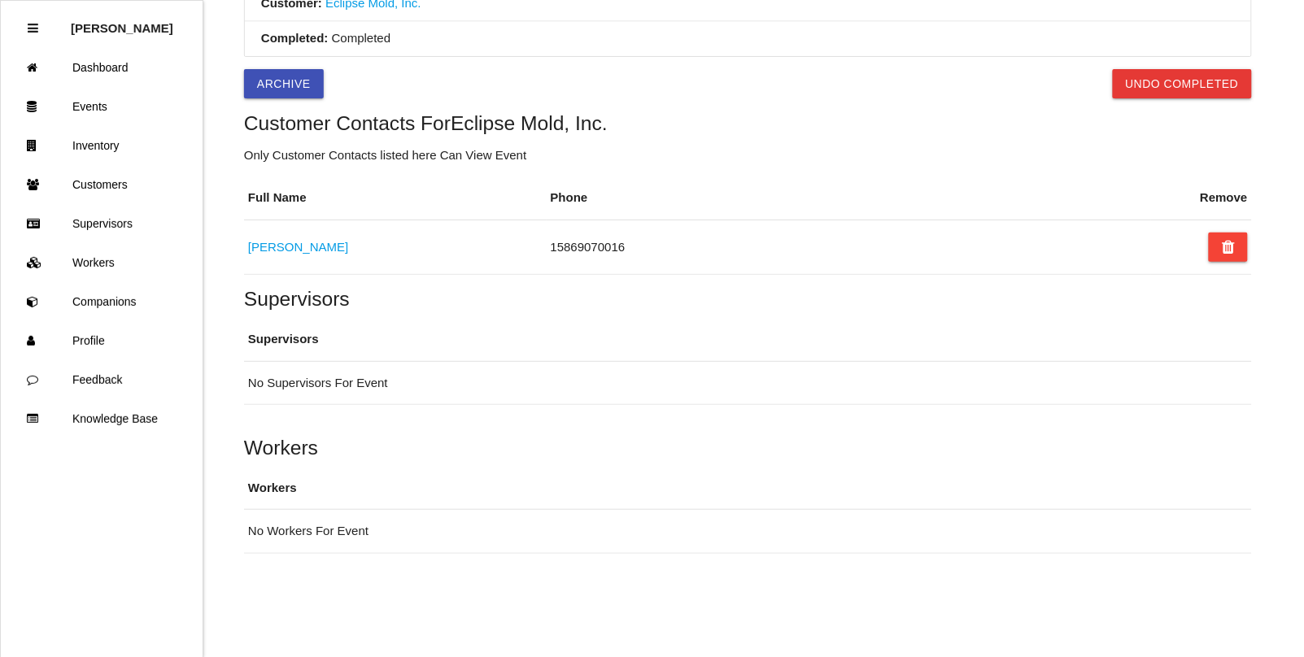
scroll to position [884, 0]
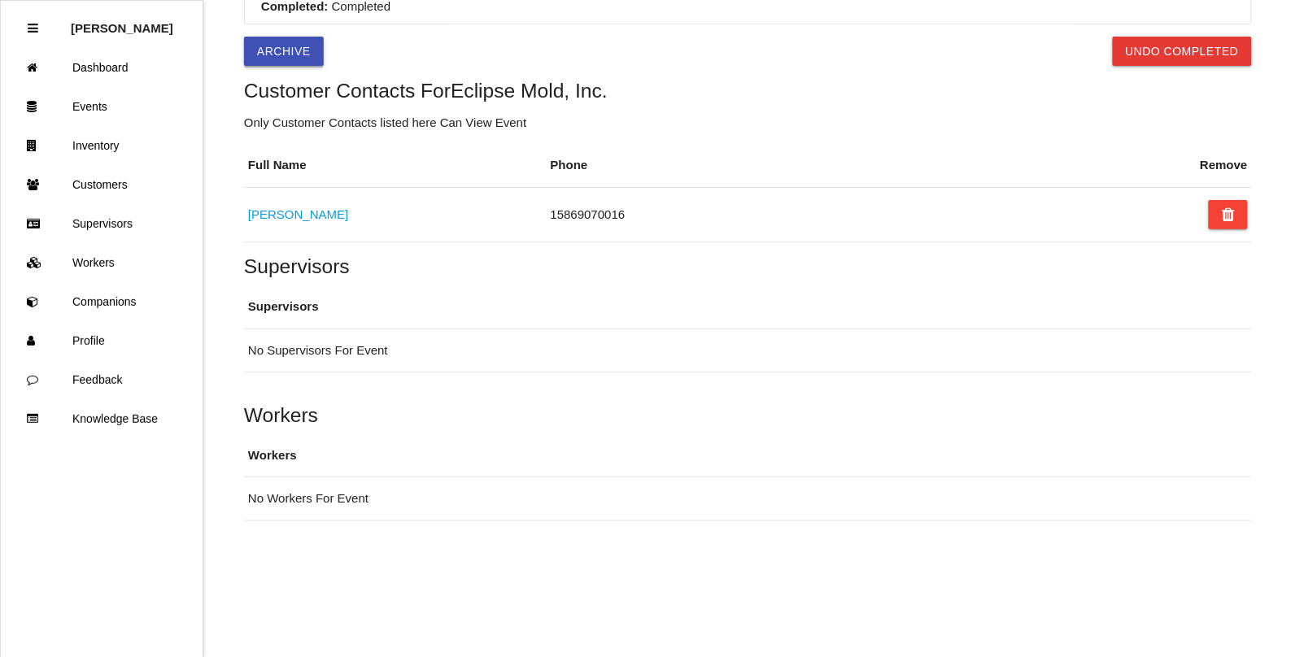
click at [273, 46] on button "Archive" at bounding box center [284, 51] width 80 height 29
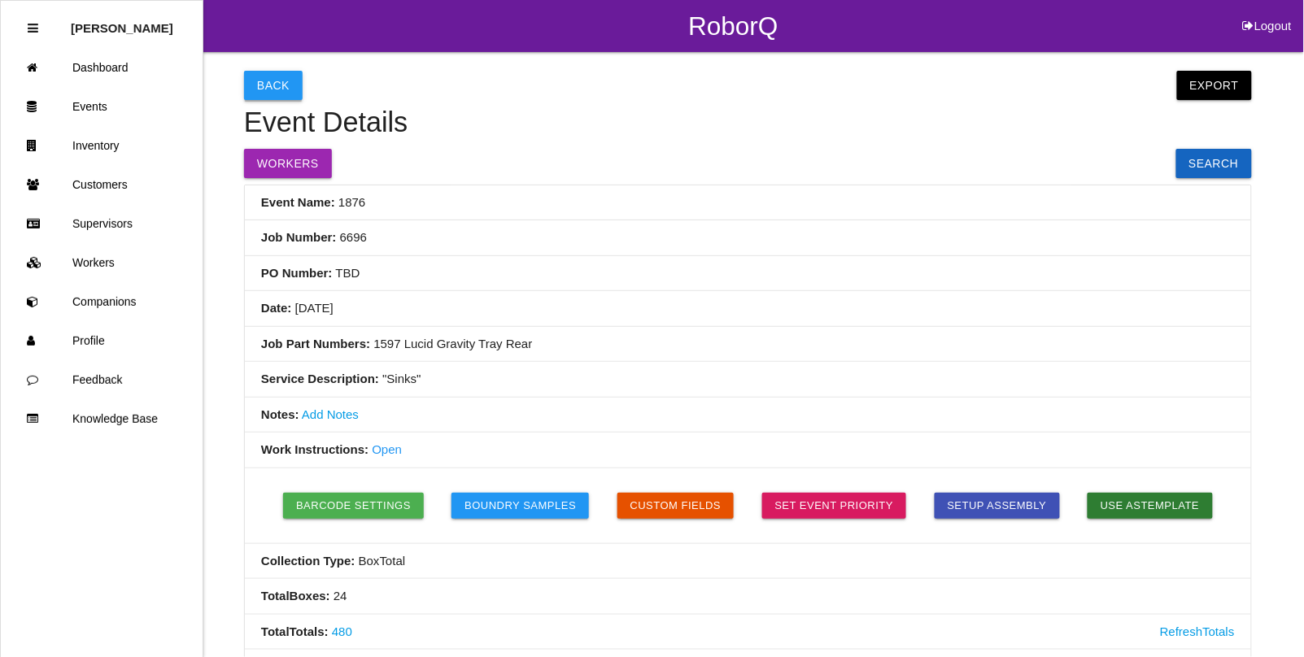
click at [262, 78] on button "Back" at bounding box center [273, 85] width 59 height 29
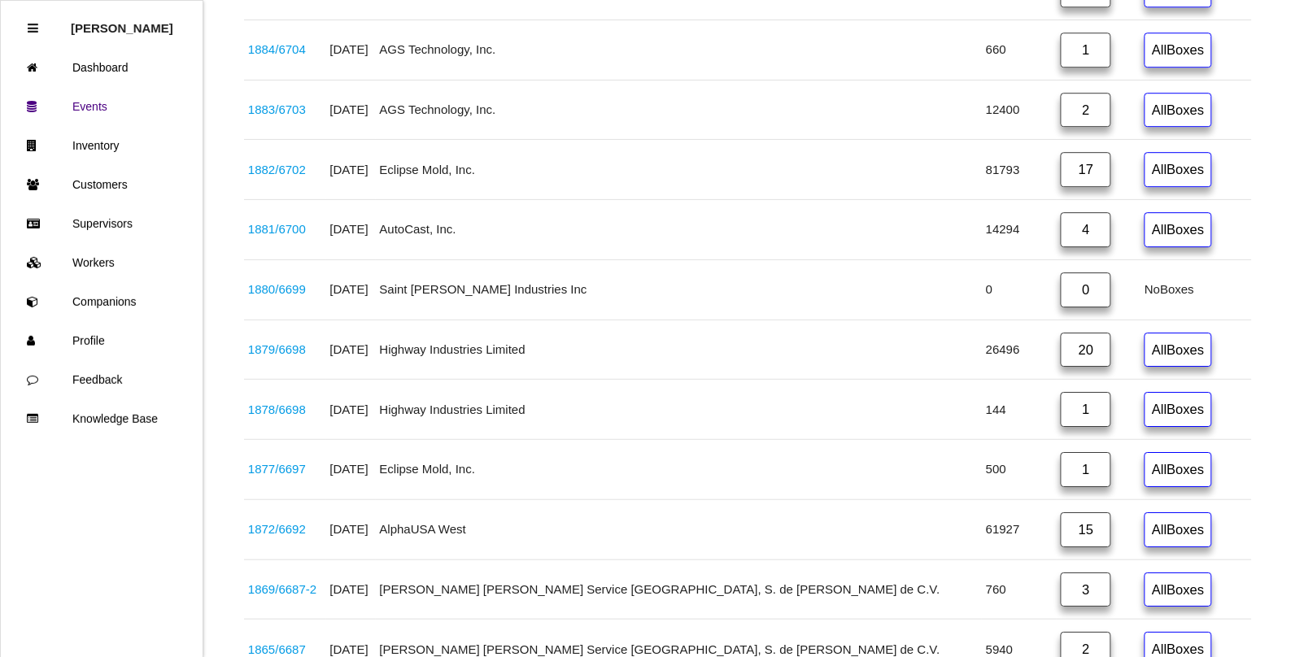
scroll to position [3009, 0]
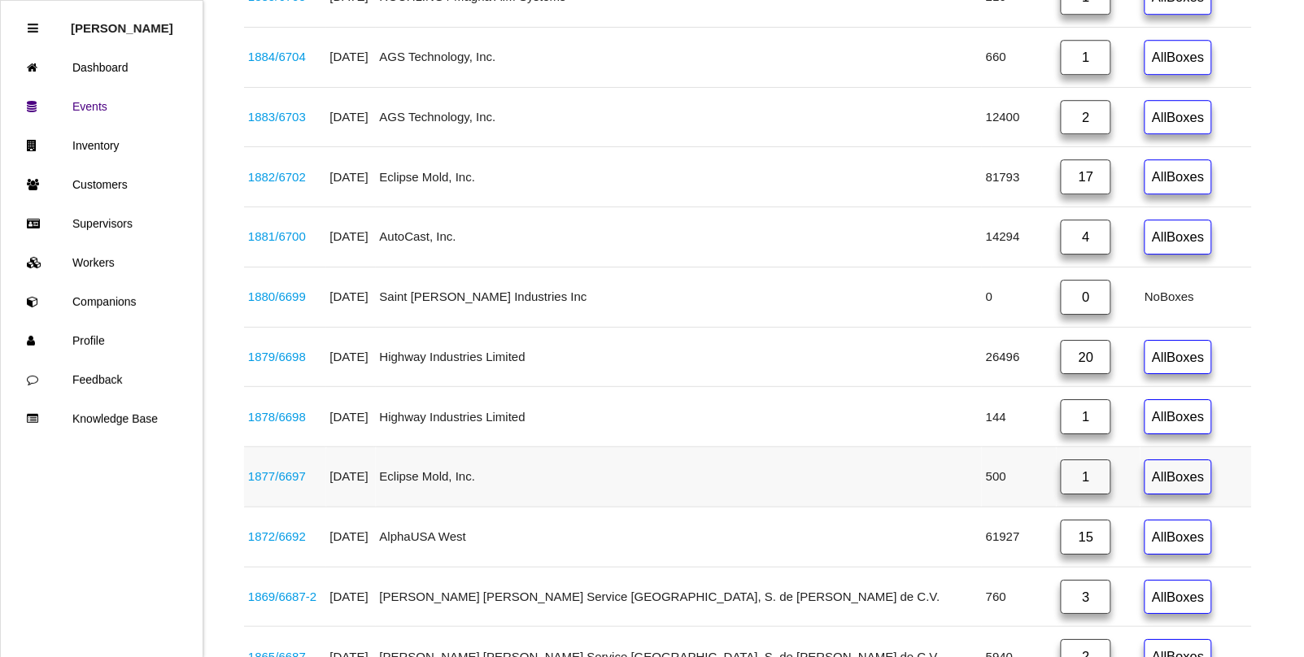
click at [301, 483] on link "1877 / 6697" at bounding box center [277, 476] width 58 height 14
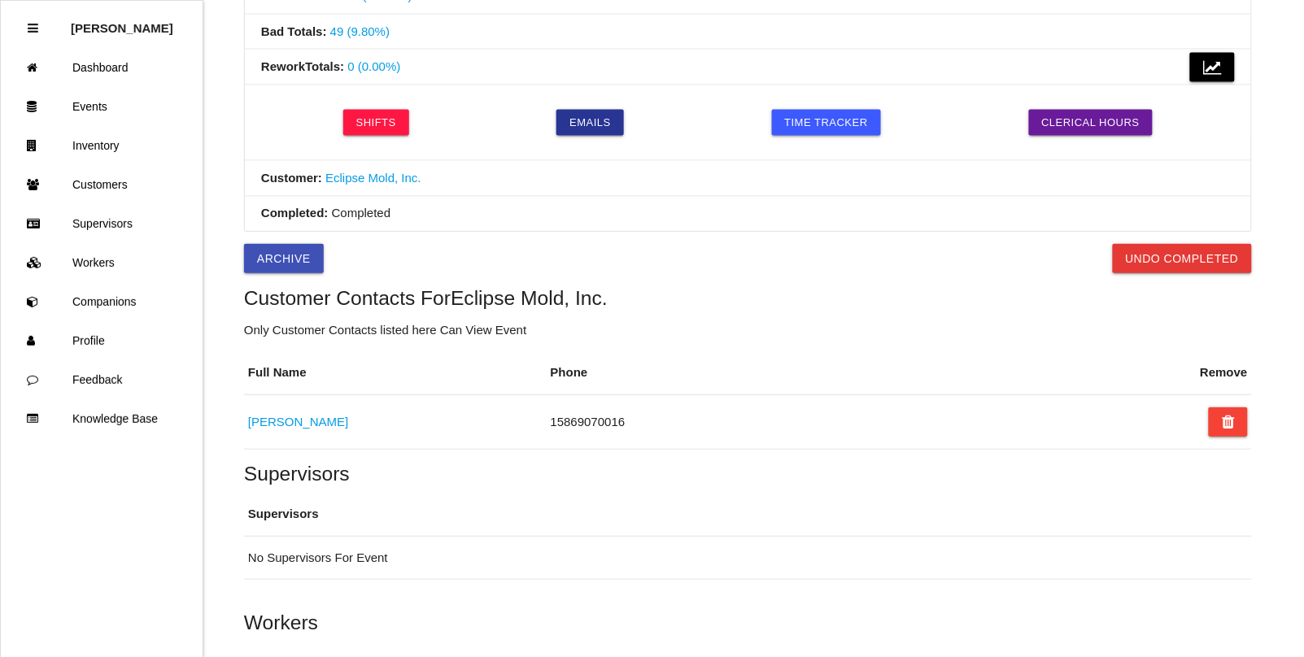
scroll to position [578, 0]
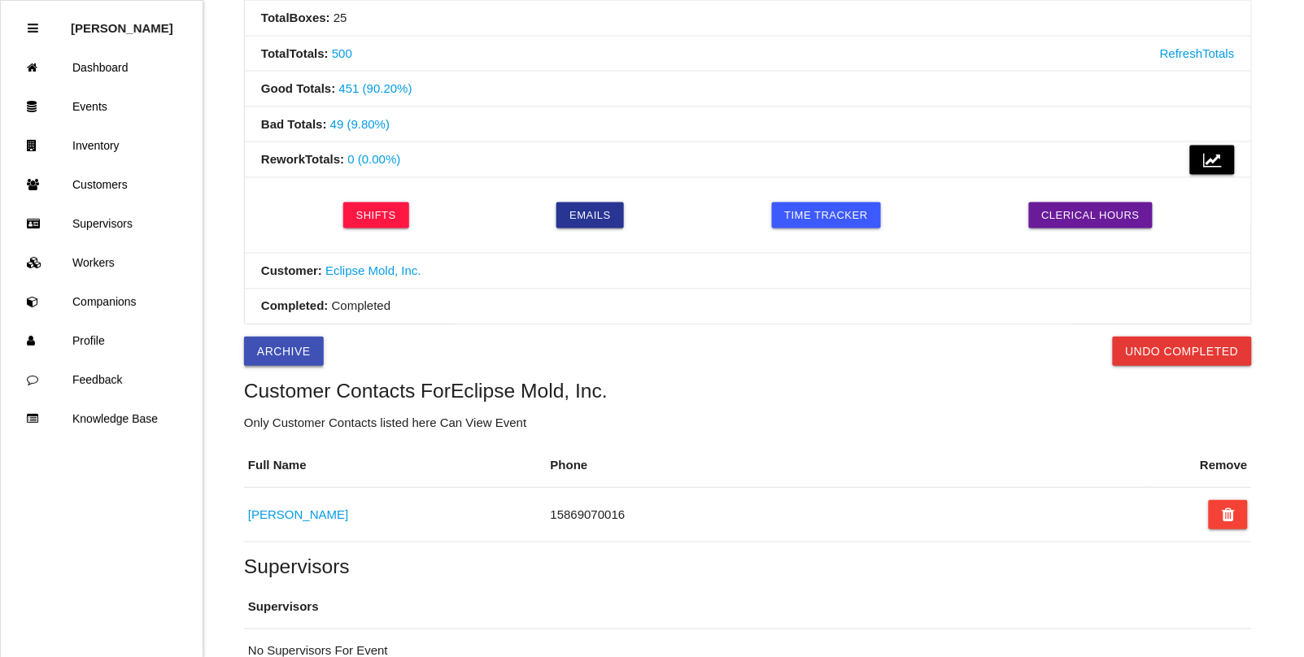
click at [273, 364] on button "Archive" at bounding box center [284, 351] width 80 height 29
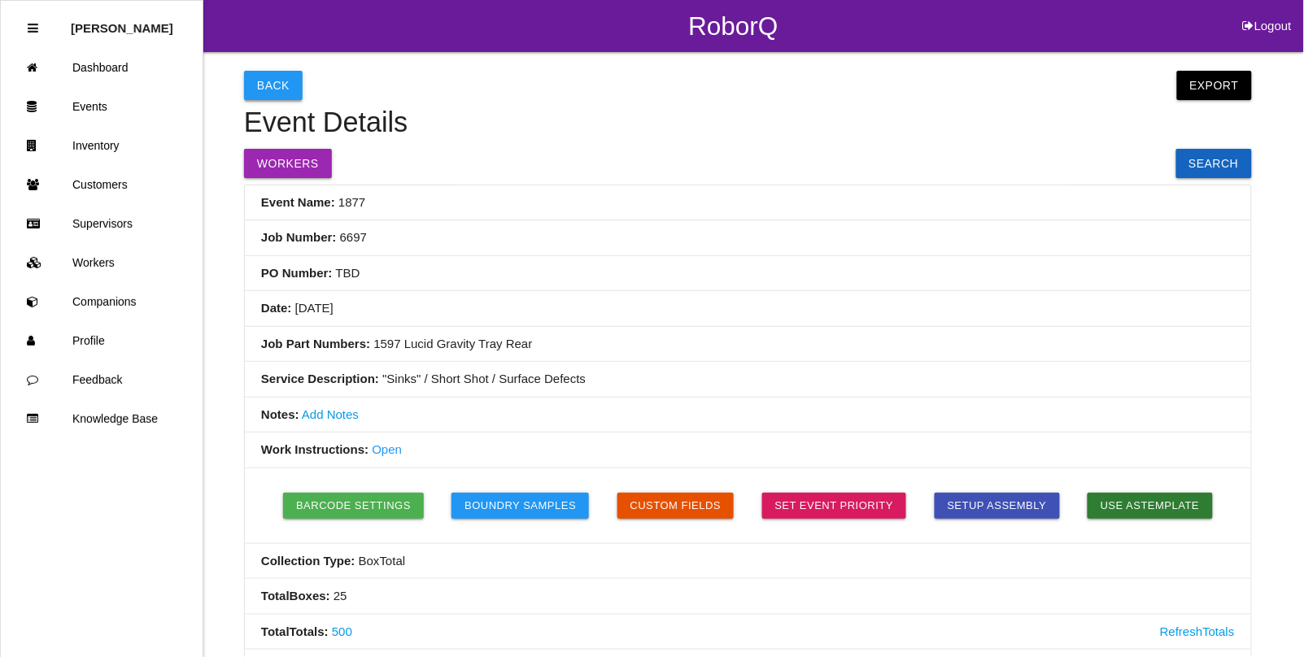
click at [277, 79] on button "Back" at bounding box center [273, 85] width 59 height 29
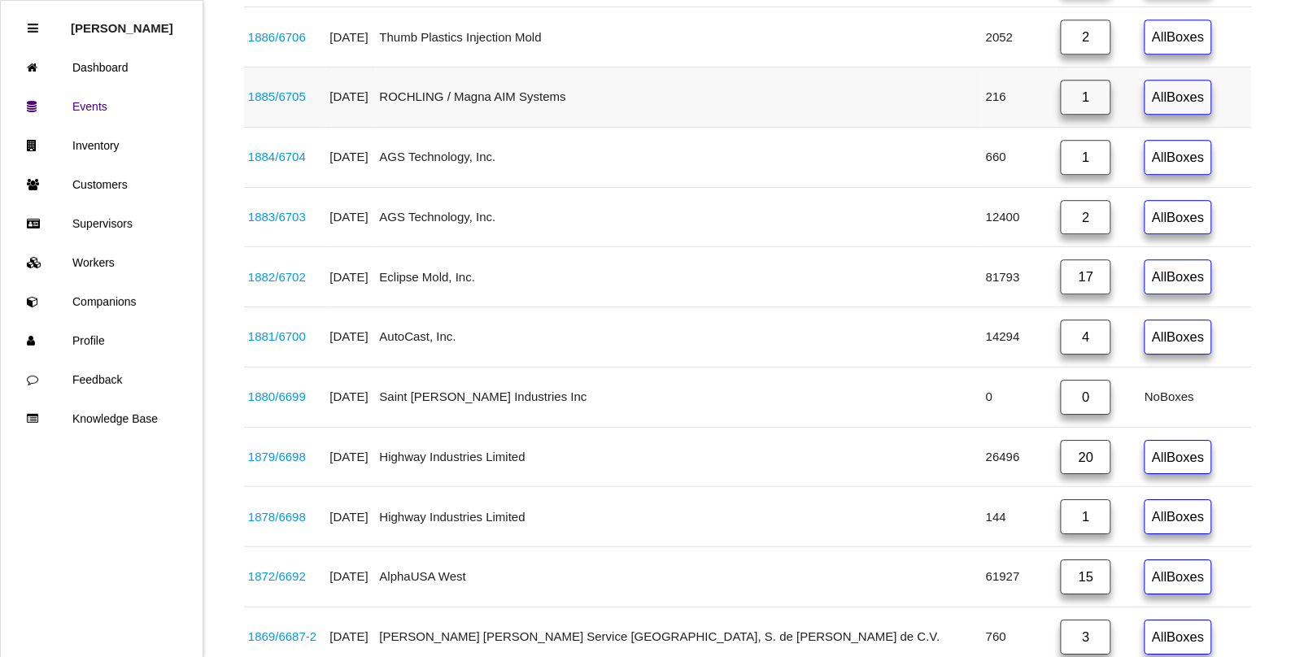
scroll to position [3151, 0]
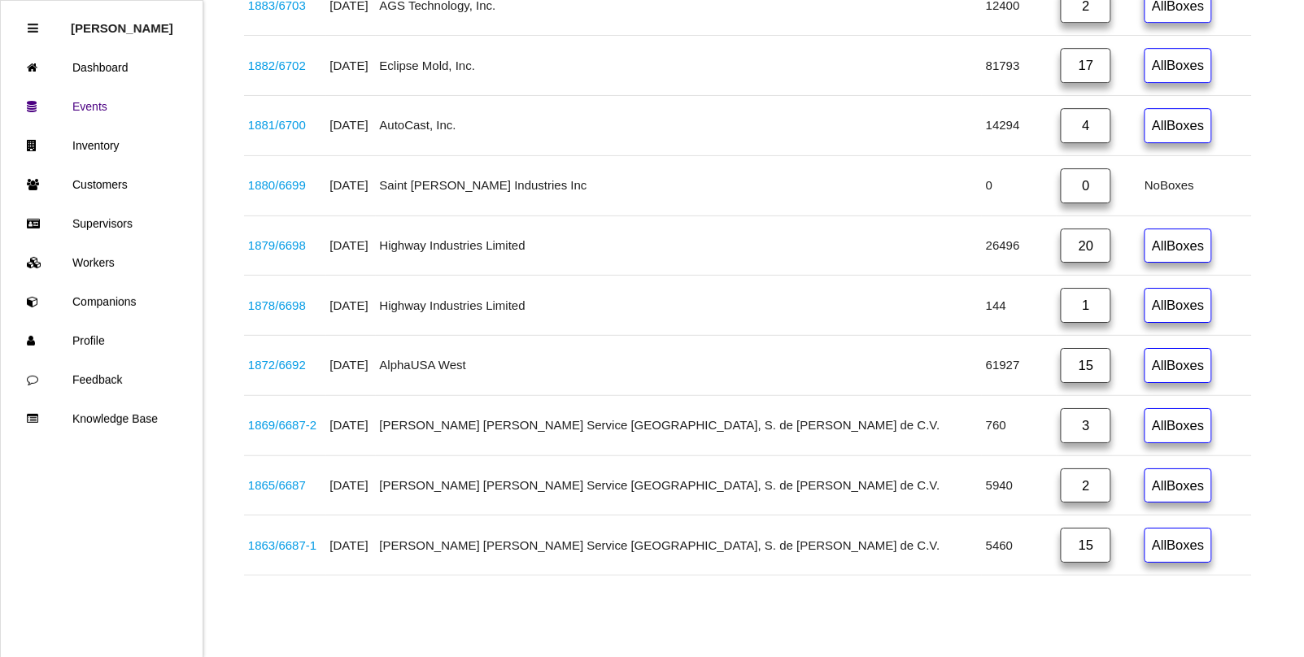
click at [295, 301] on link "1878 / 6698" at bounding box center [277, 306] width 58 height 14
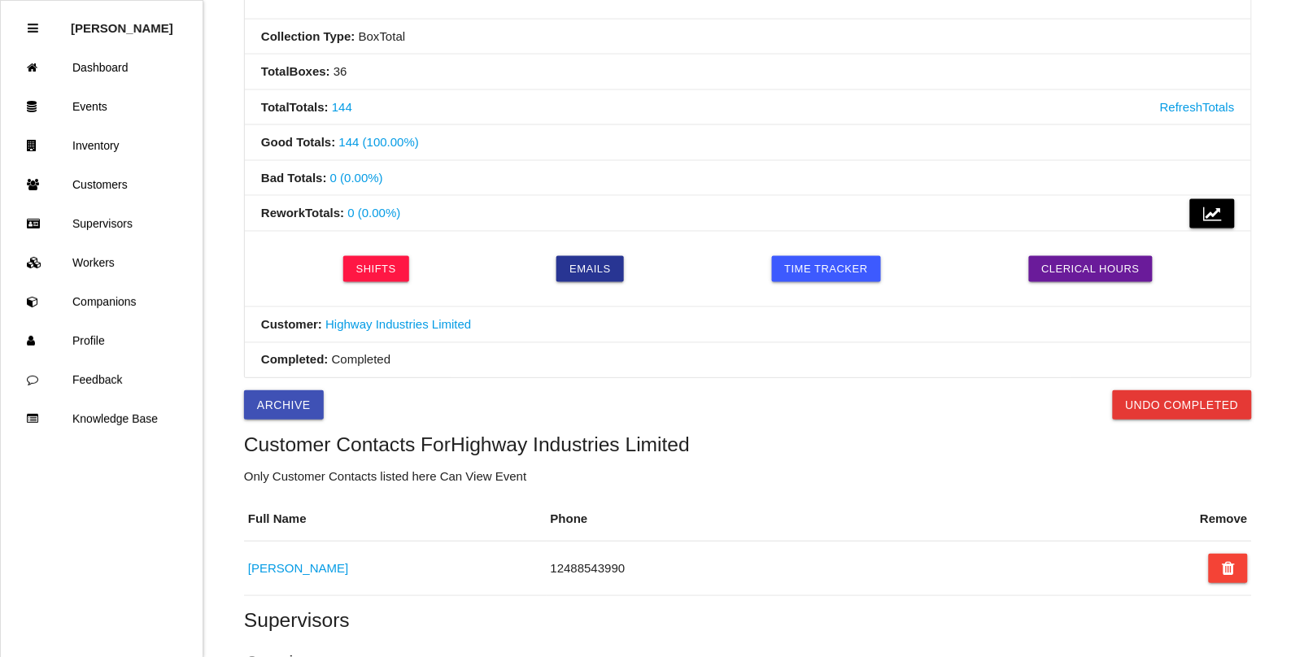
scroll to position [477, 0]
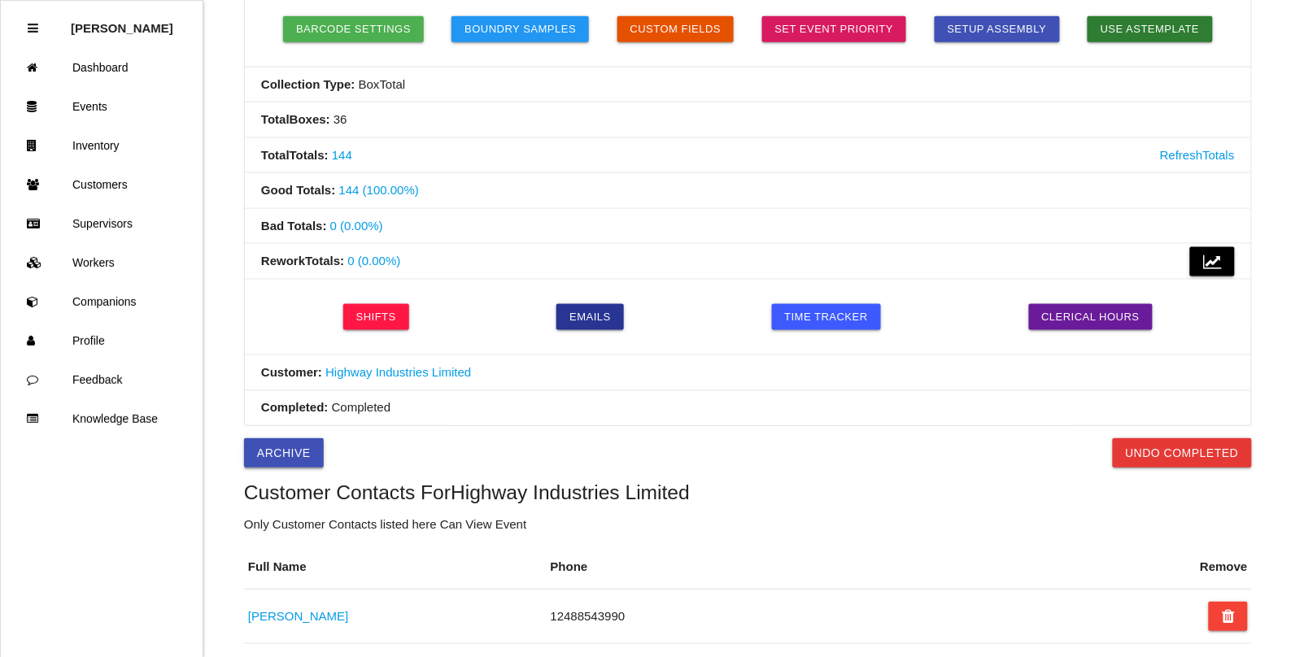
click at [289, 458] on button "Archive" at bounding box center [284, 453] width 80 height 29
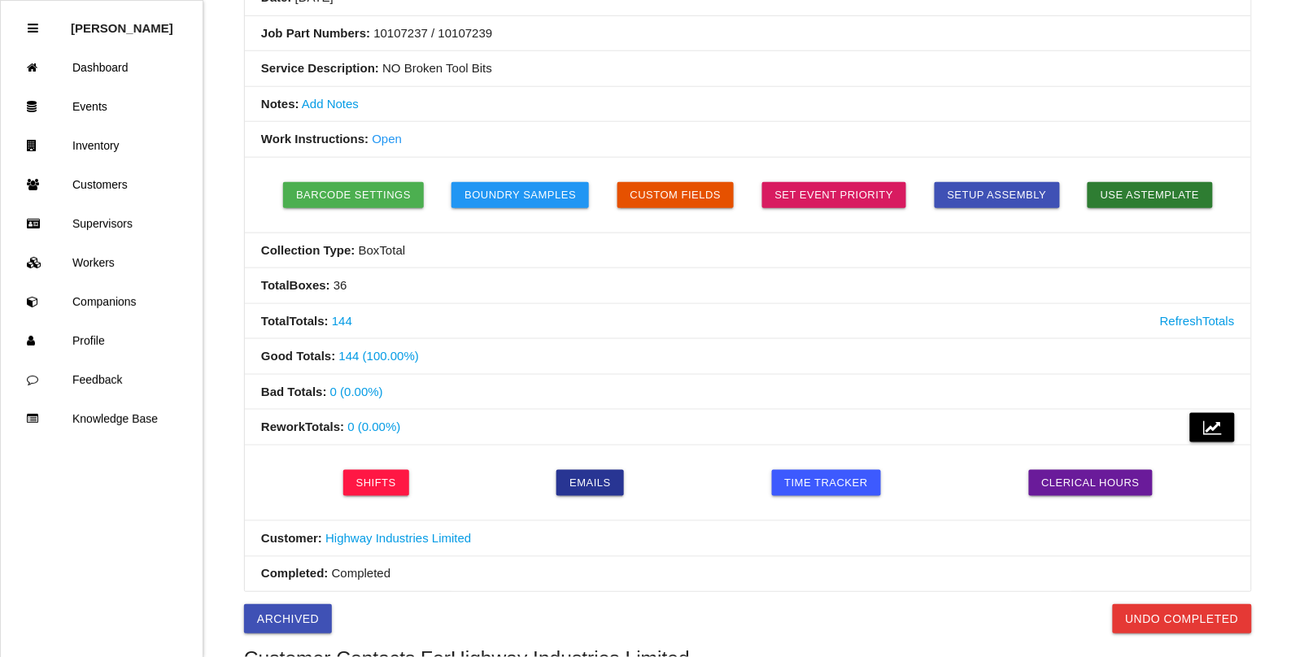
scroll to position [0, 0]
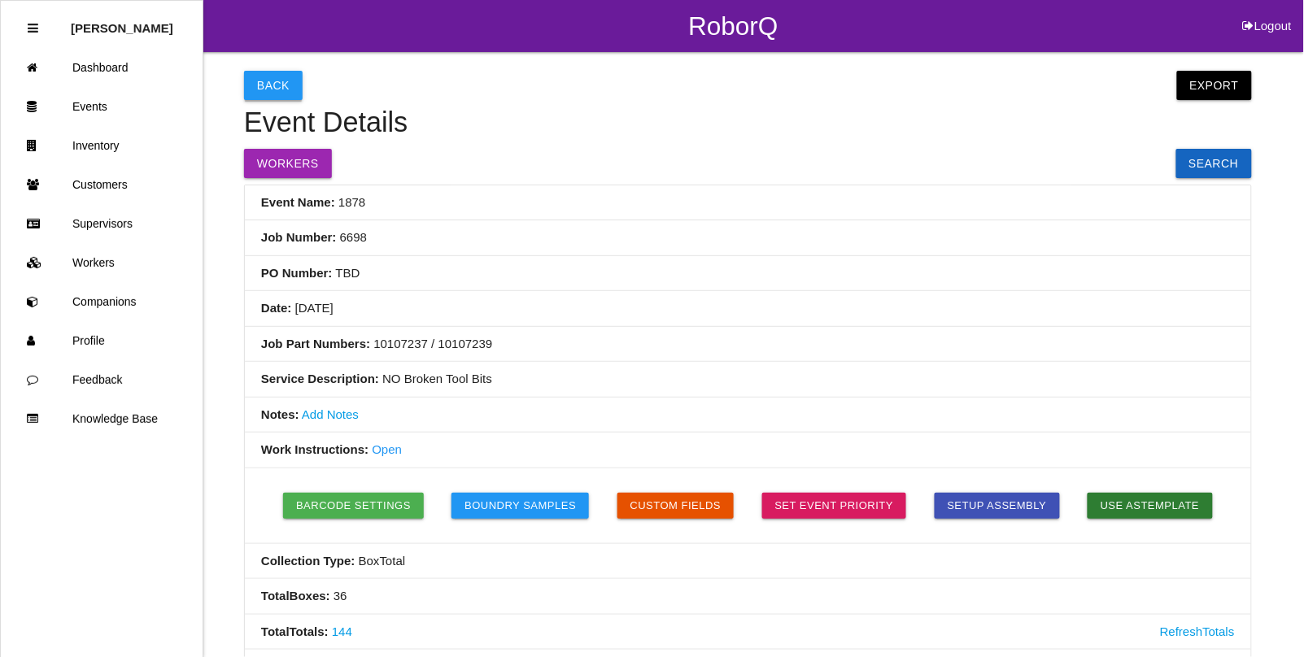
click at [274, 88] on button "Back" at bounding box center [273, 85] width 59 height 29
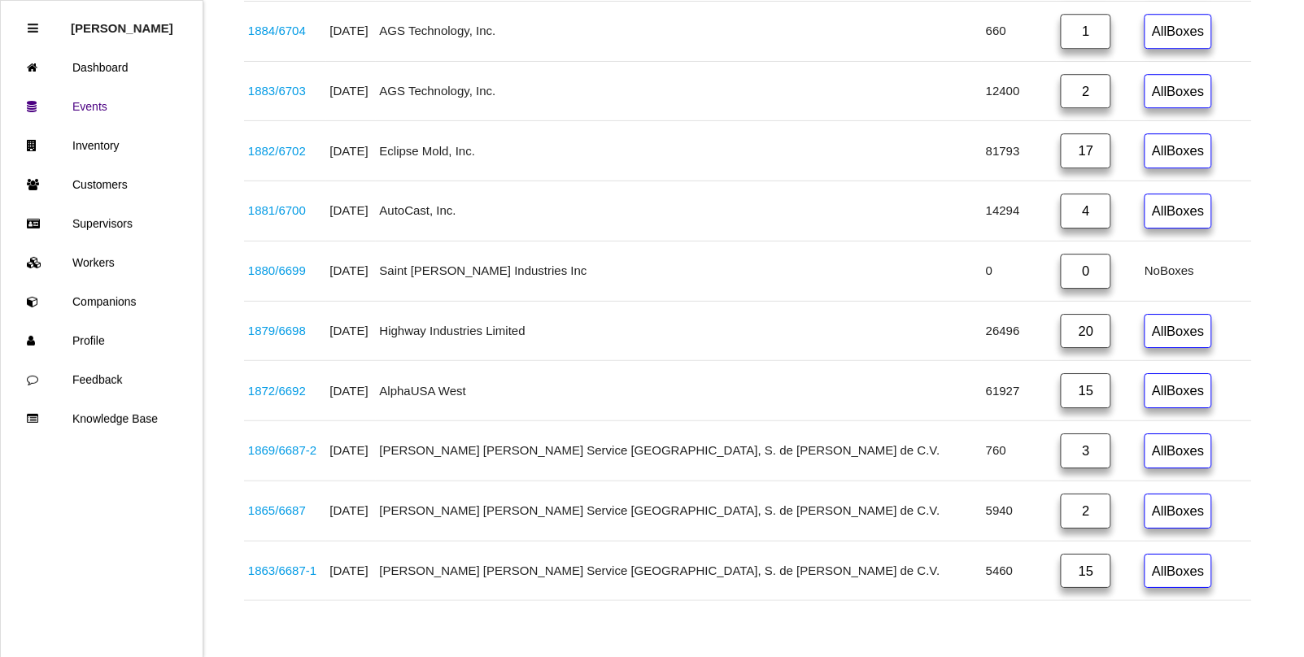
scroll to position [3092, 0]
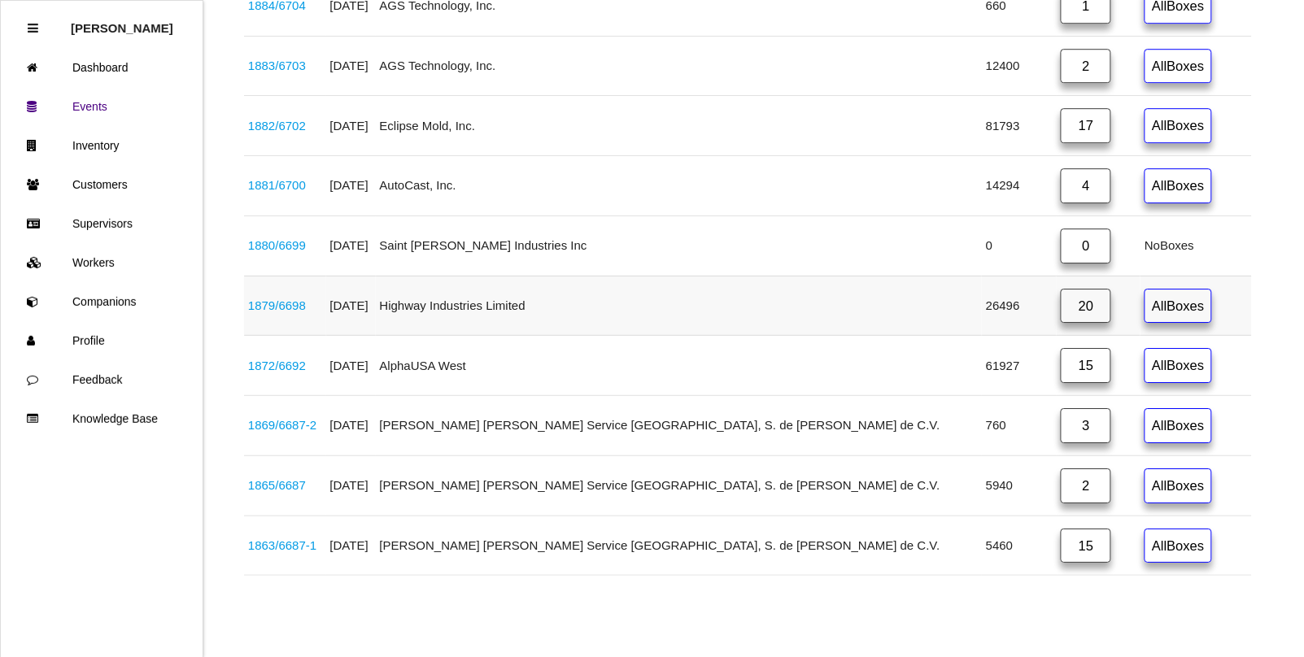
click at [286, 301] on link "1879 / 6698" at bounding box center [277, 306] width 58 height 14
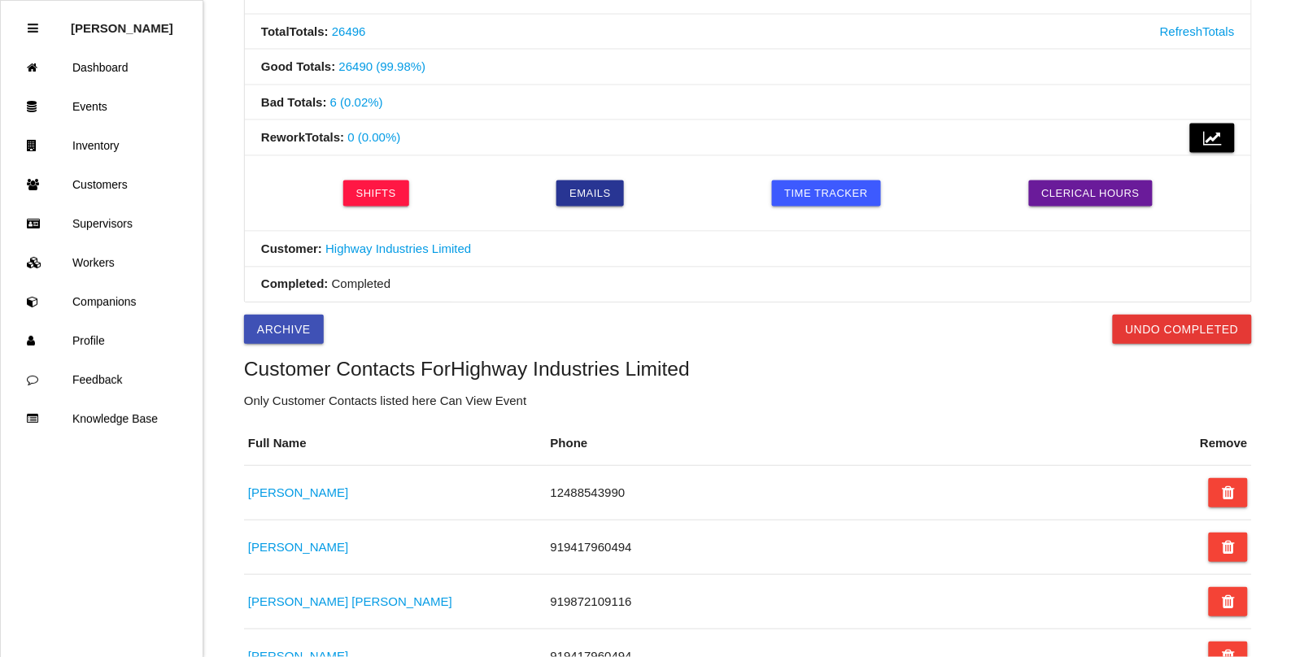
scroll to position [594, 0]
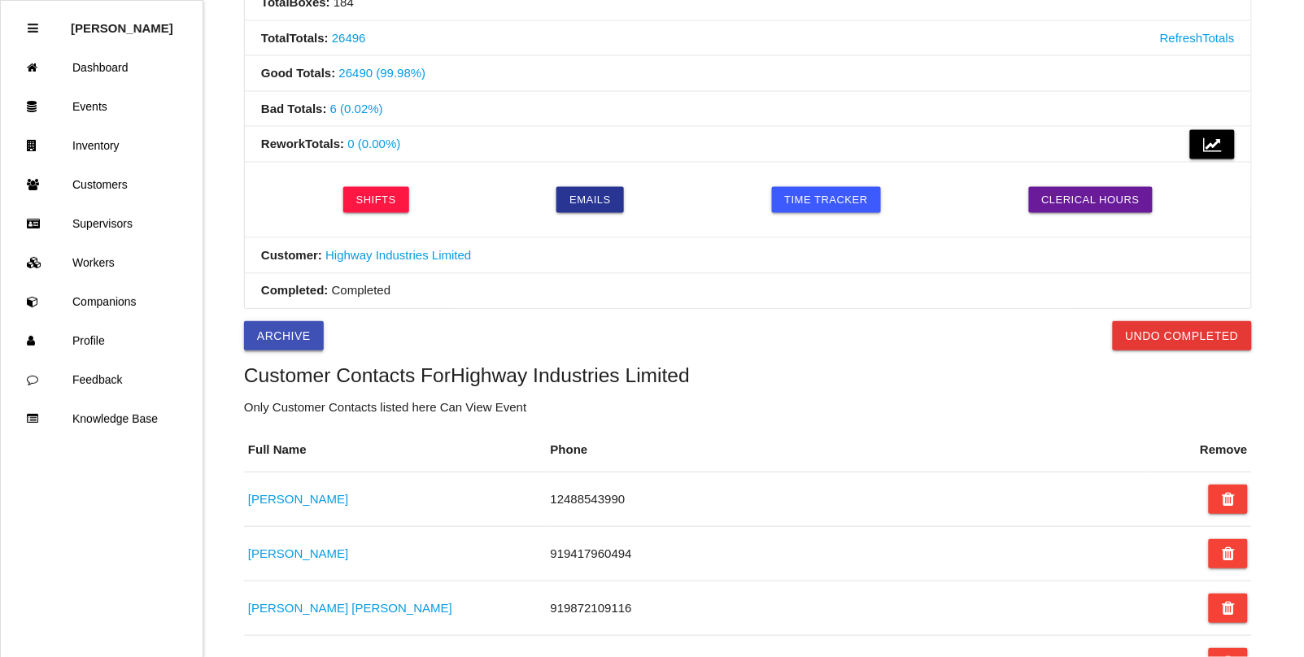
click at [282, 334] on button "Archive" at bounding box center [284, 335] width 80 height 29
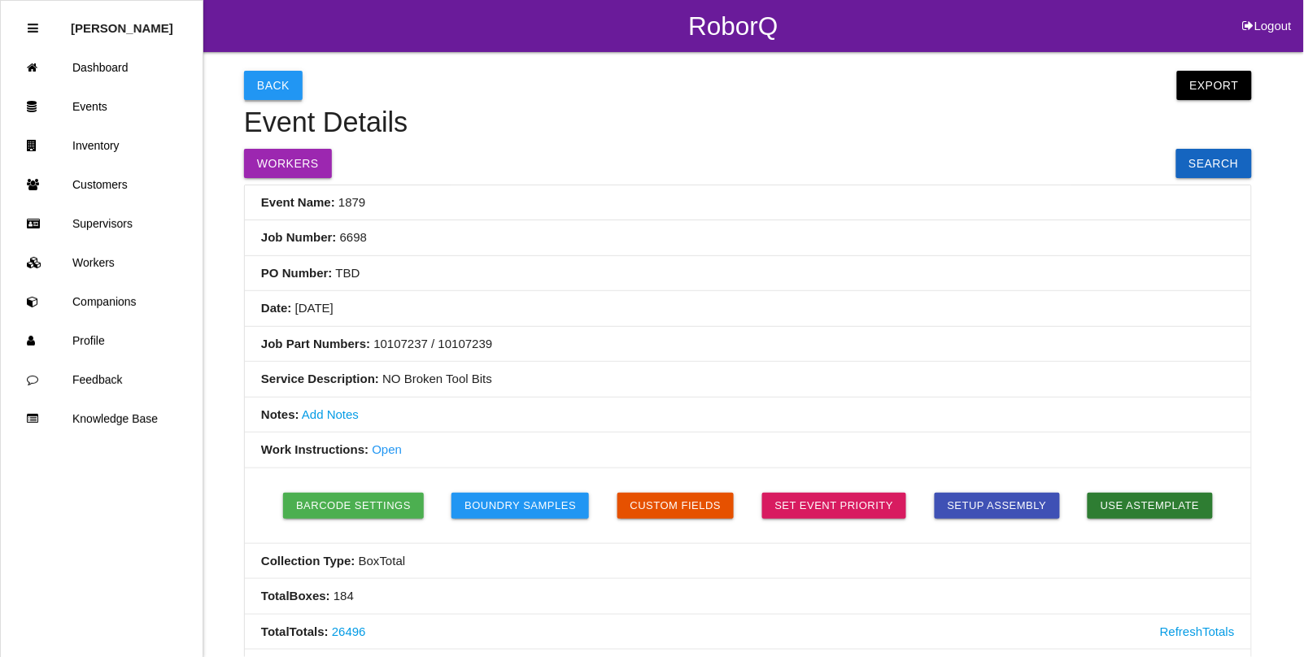
click at [273, 83] on button "Back" at bounding box center [273, 85] width 59 height 29
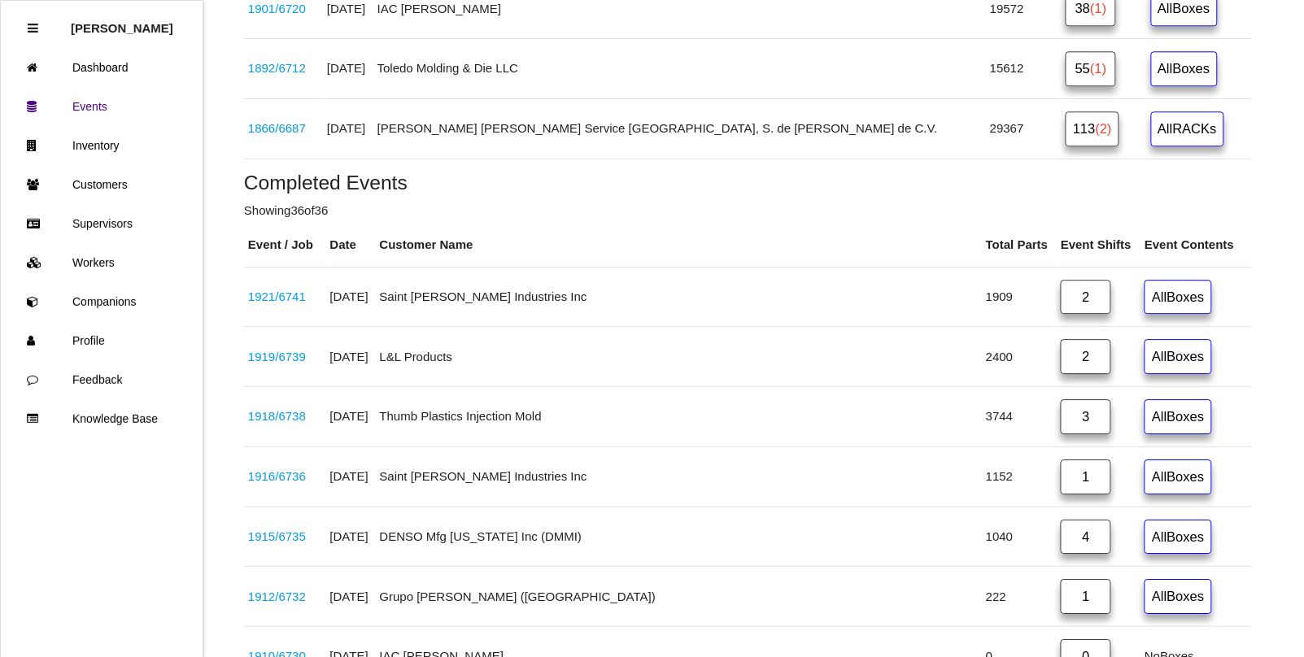
scroll to position [1119, 0]
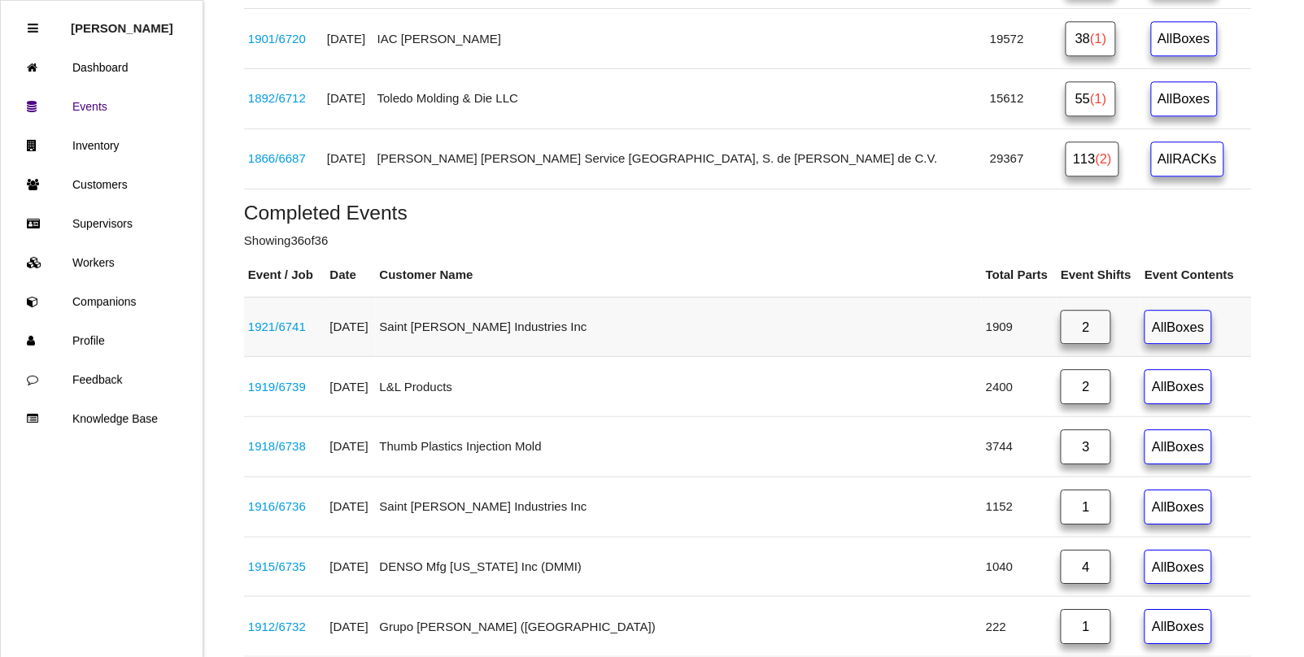
click at [295, 334] on link "1921 / 6741" at bounding box center [277, 327] width 58 height 14
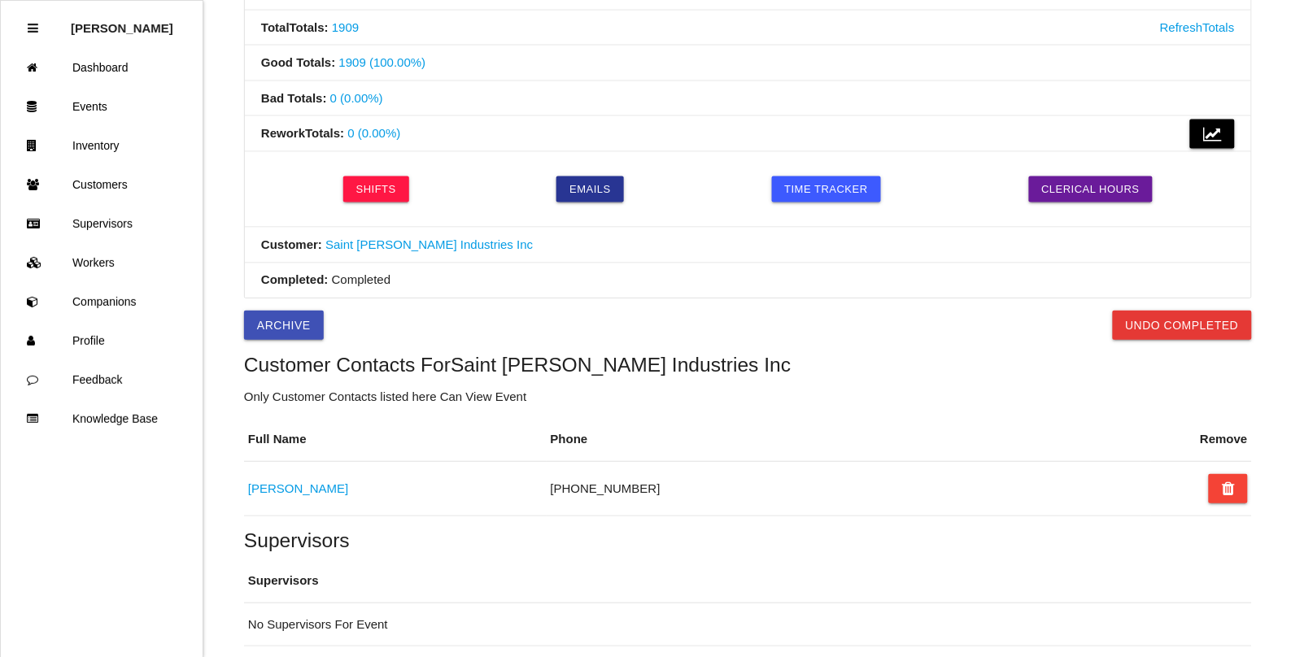
scroll to position [578, 0]
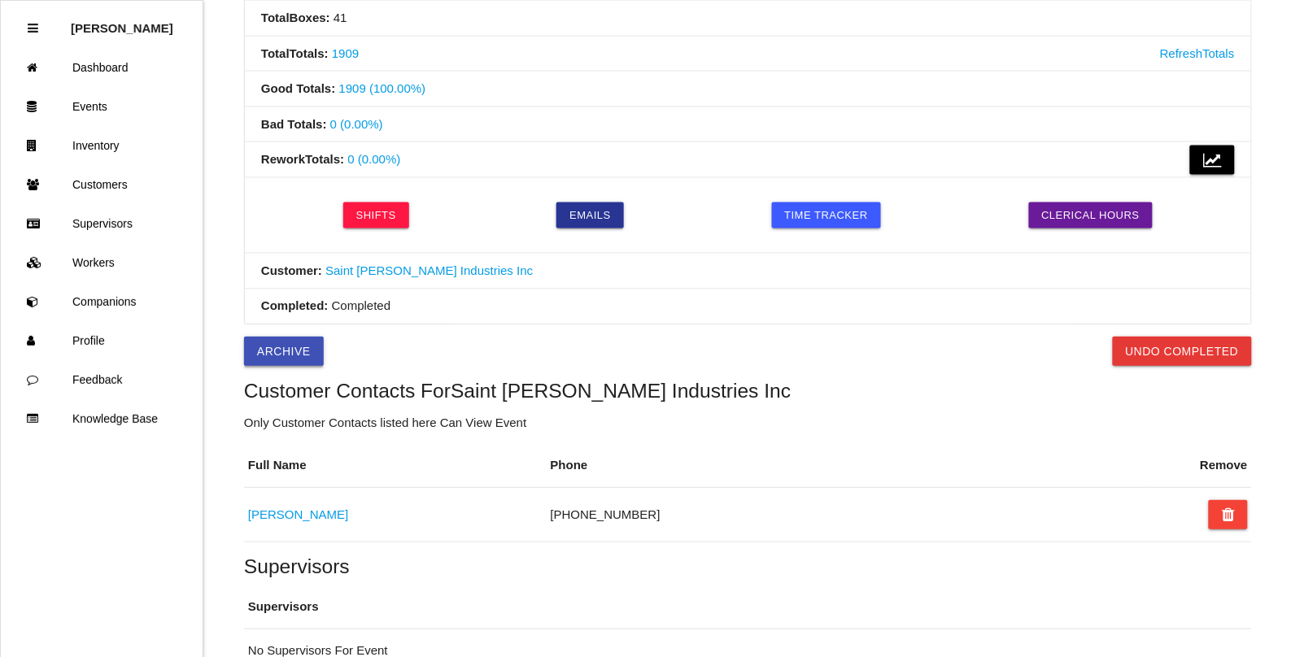
click at [297, 363] on button "Archive" at bounding box center [284, 351] width 80 height 29
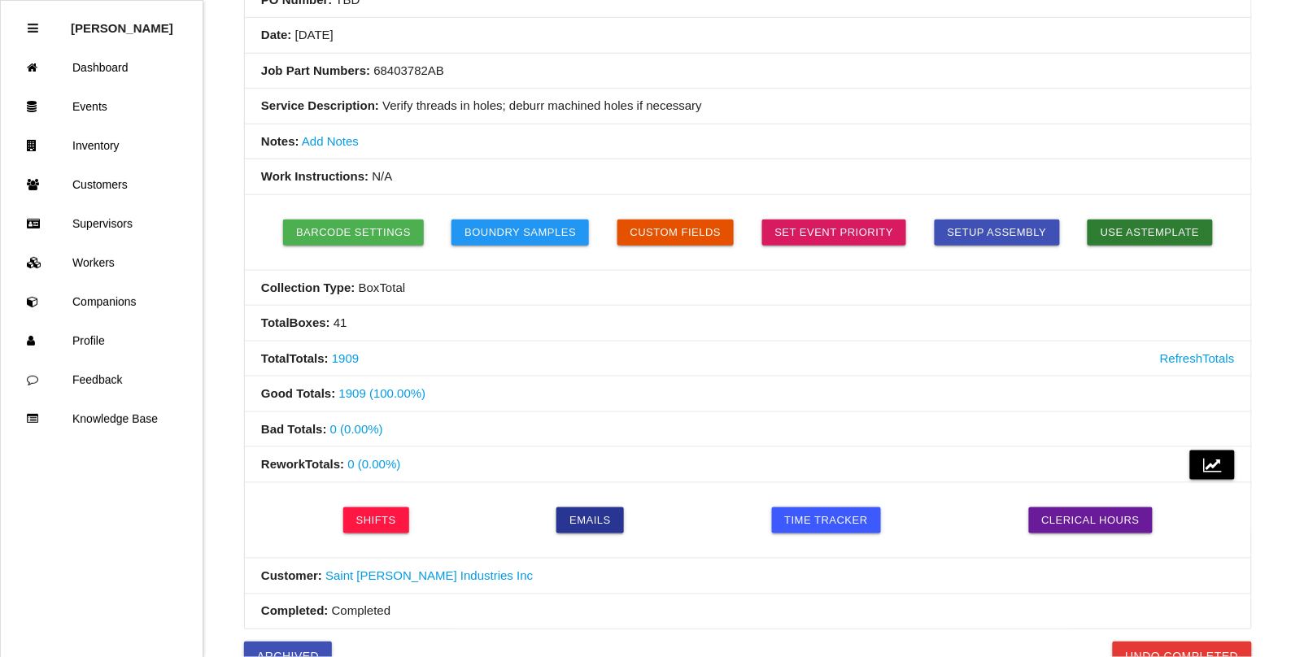
scroll to position [0, 0]
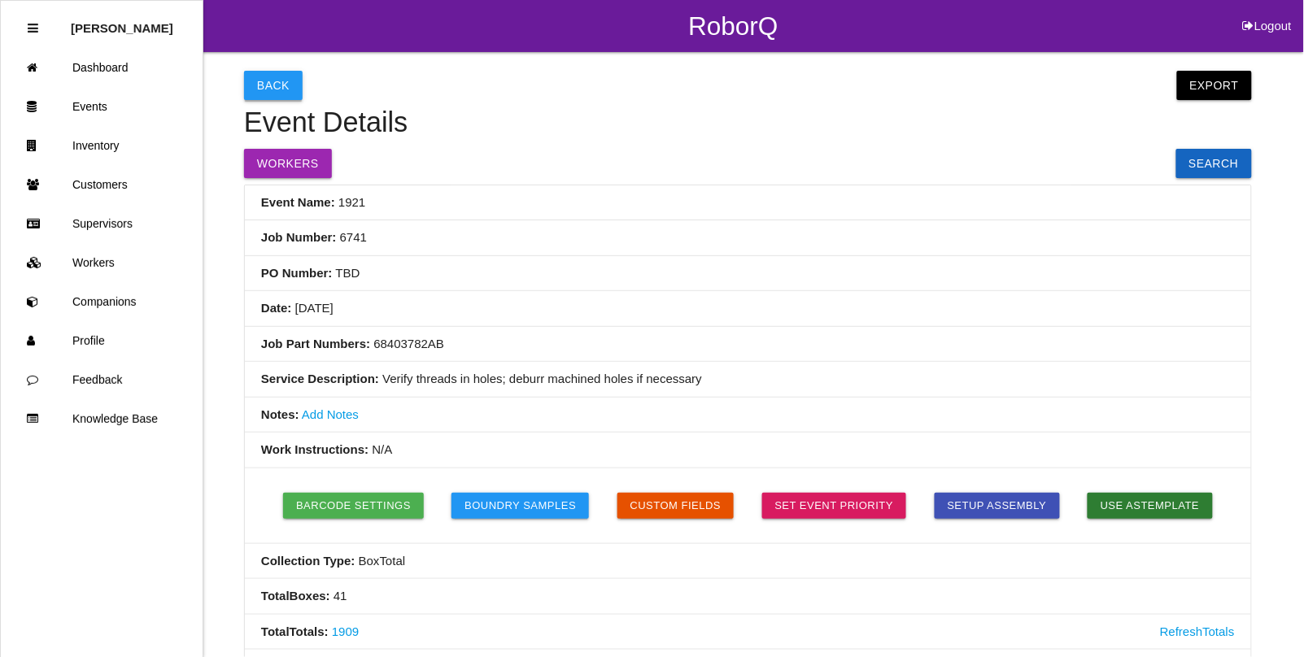
click at [271, 85] on button "Back" at bounding box center [273, 85] width 59 height 29
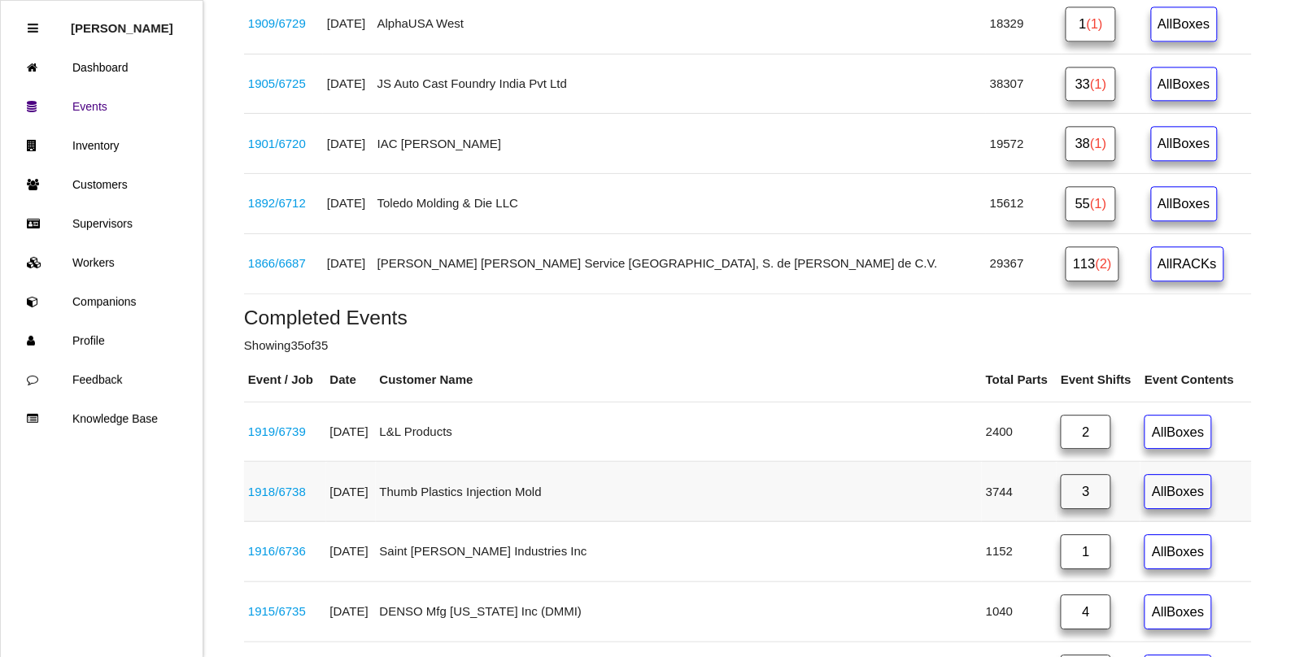
scroll to position [1119, 0]
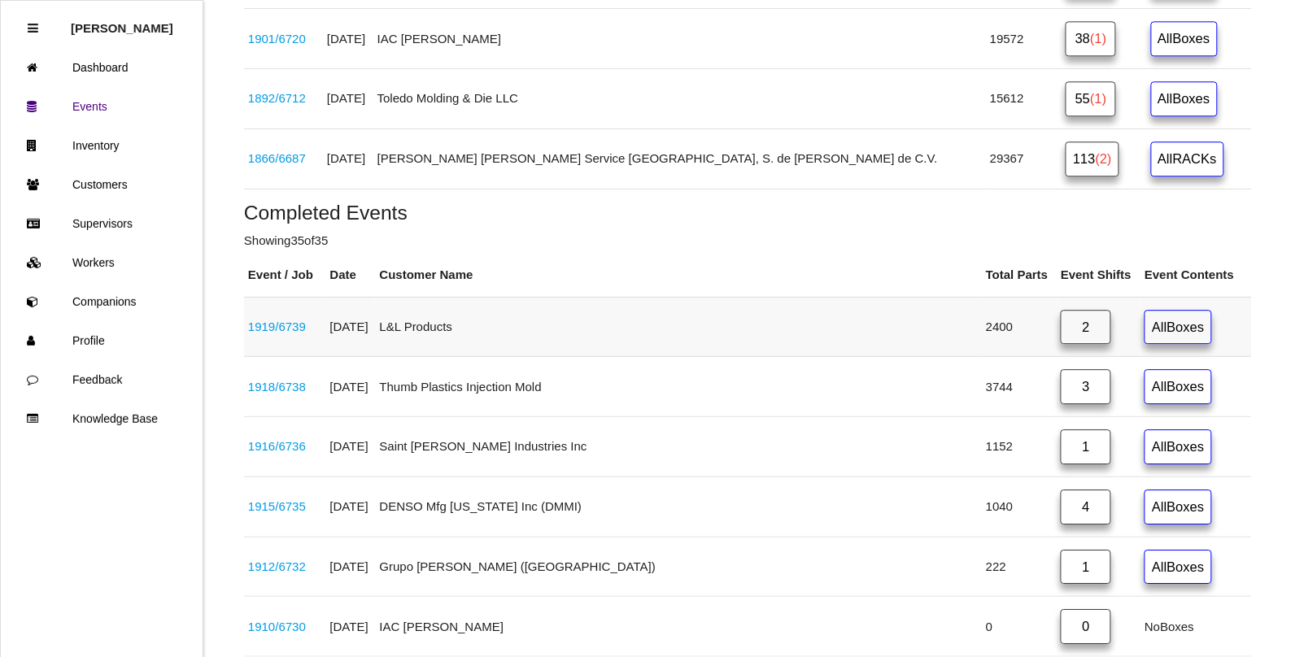
click at [285, 332] on link "1919 / 6739" at bounding box center [277, 327] width 58 height 14
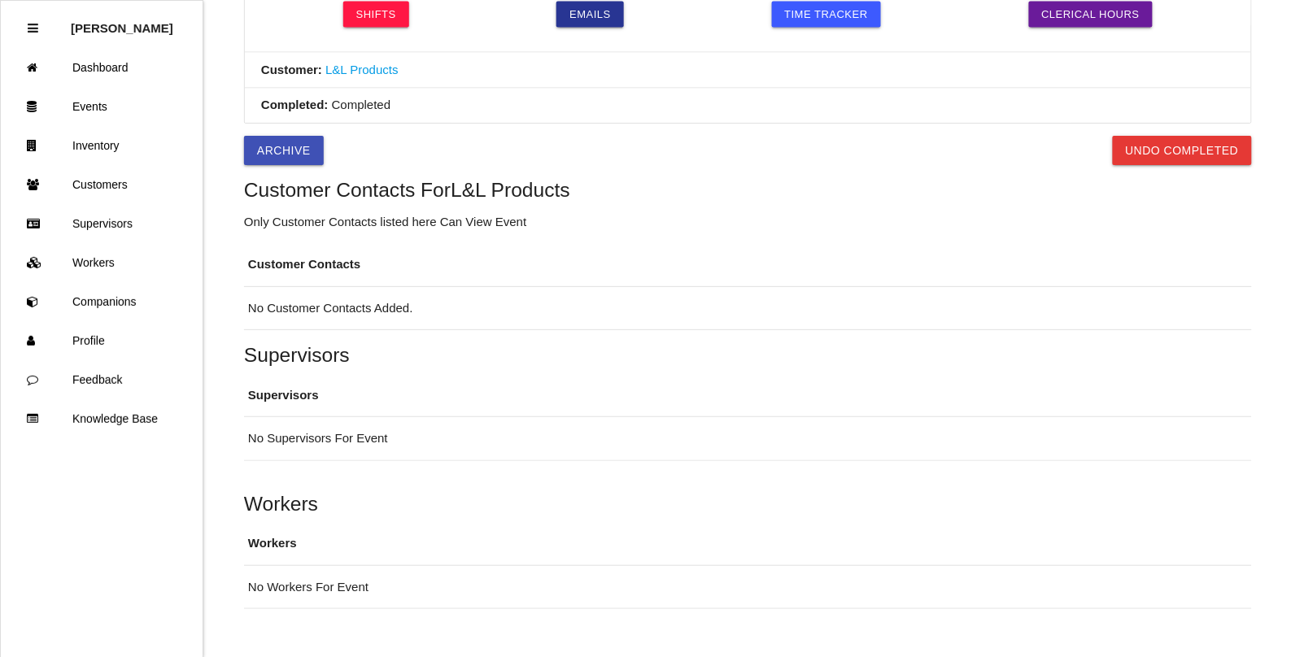
scroll to position [669, 0]
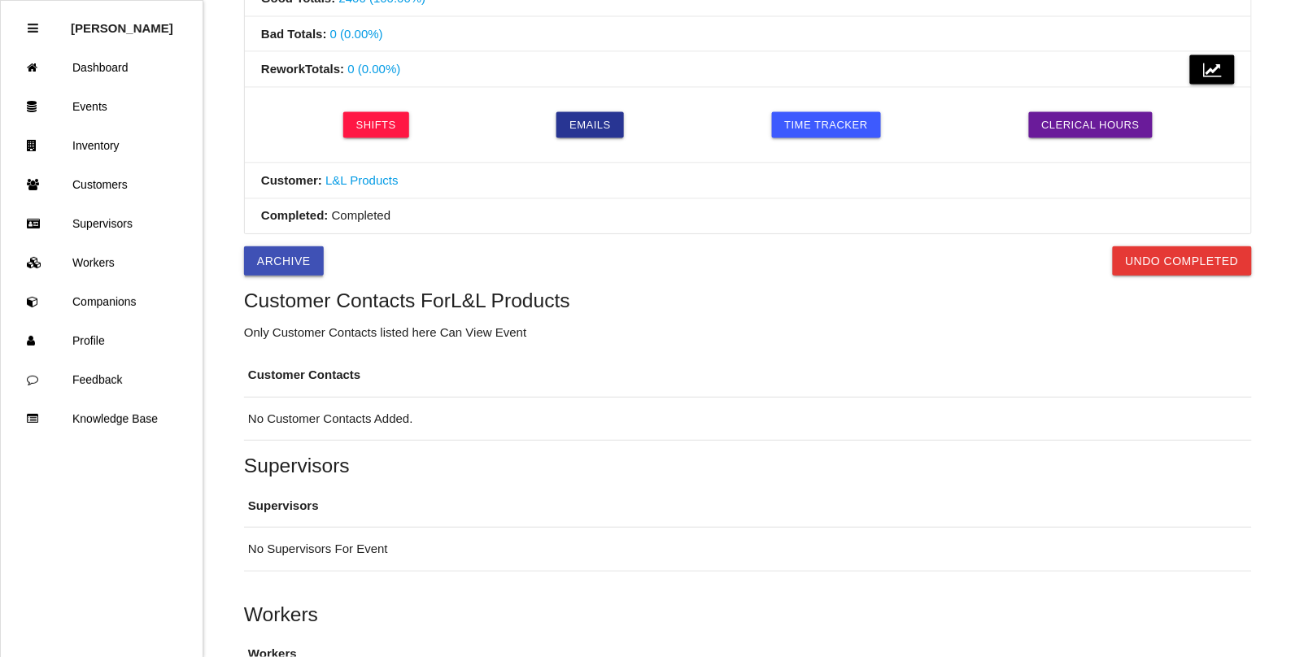
click at [286, 266] on button "Archive" at bounding box center [284, 261] width 80 height 29
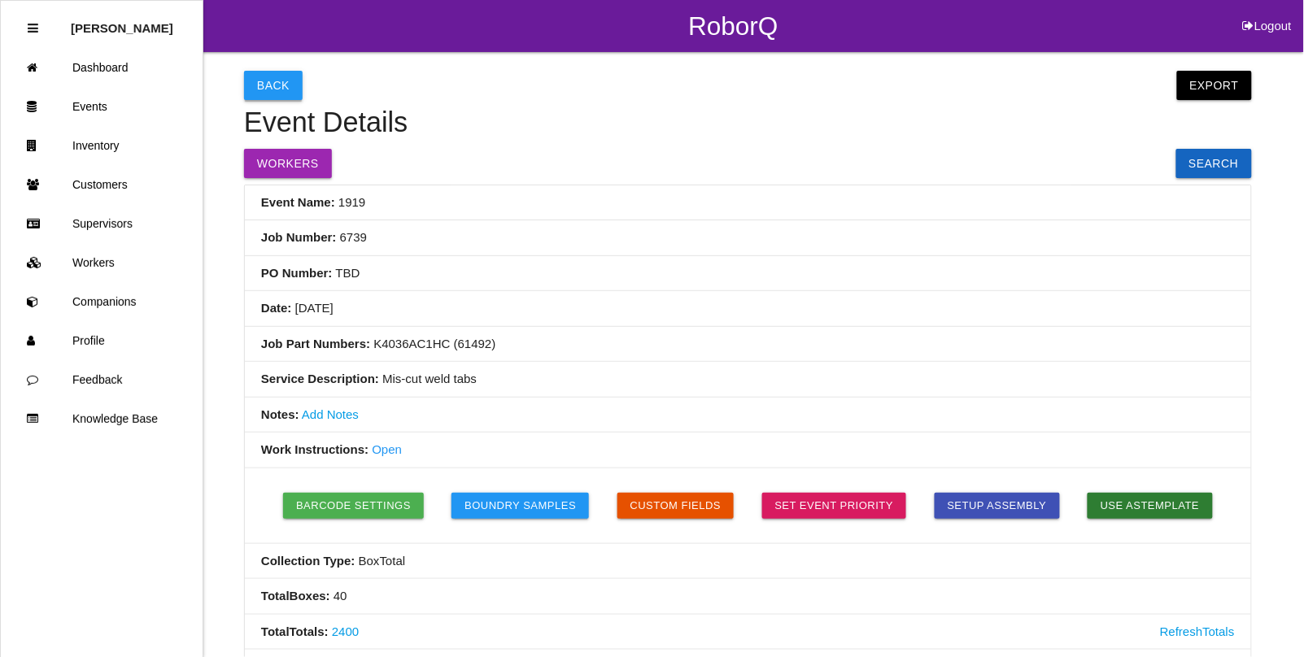
click at [273, 82] on button "Back" at bounding box center [273, 85] width 59 height 29
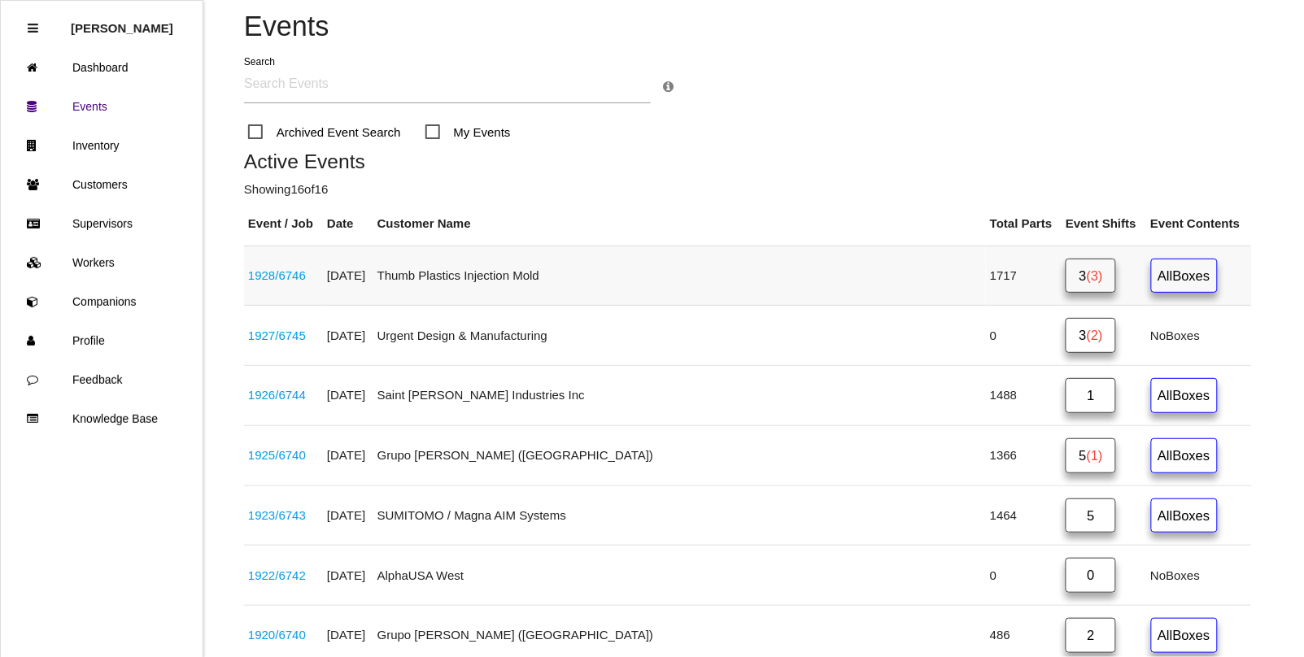
click at [303, 268] on td "1928 / 6746" at bounding box center [283, 276] width 79 height 60
click at [303, 281] on link "1928 / 6746" at bounding box center [277, 275] width 58 height 14
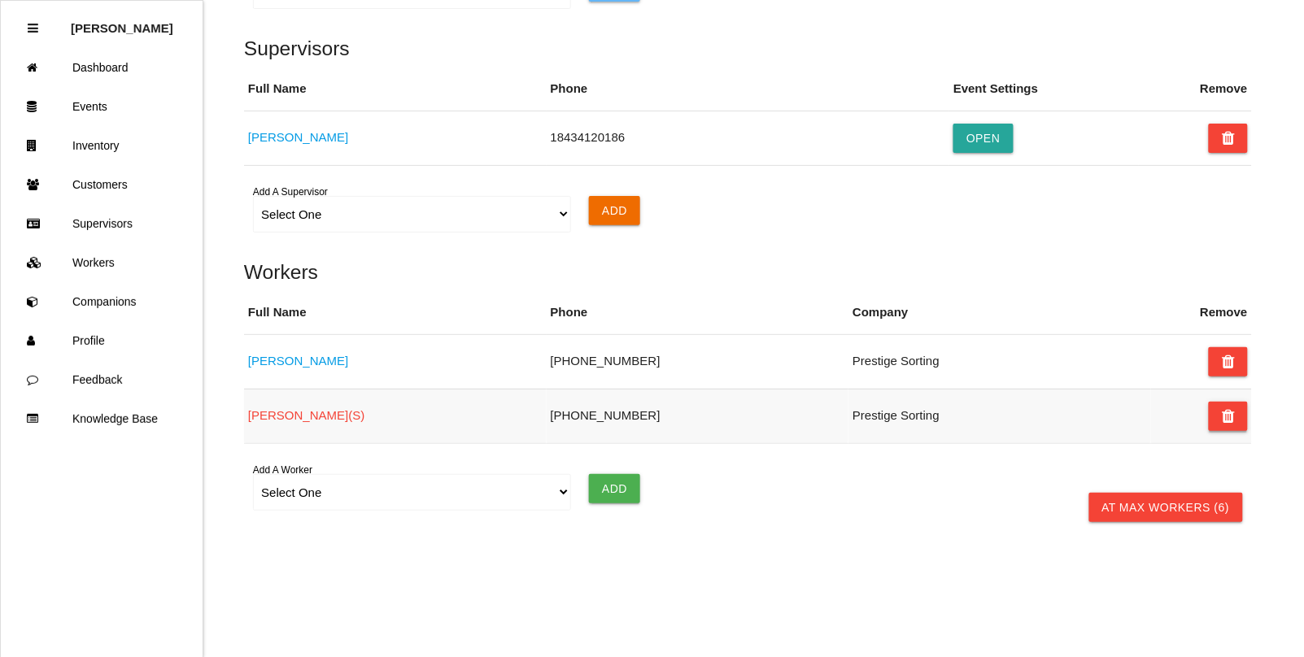
click at [1237, 417] on button at bounding box center [1228, 416] width 39 height 29
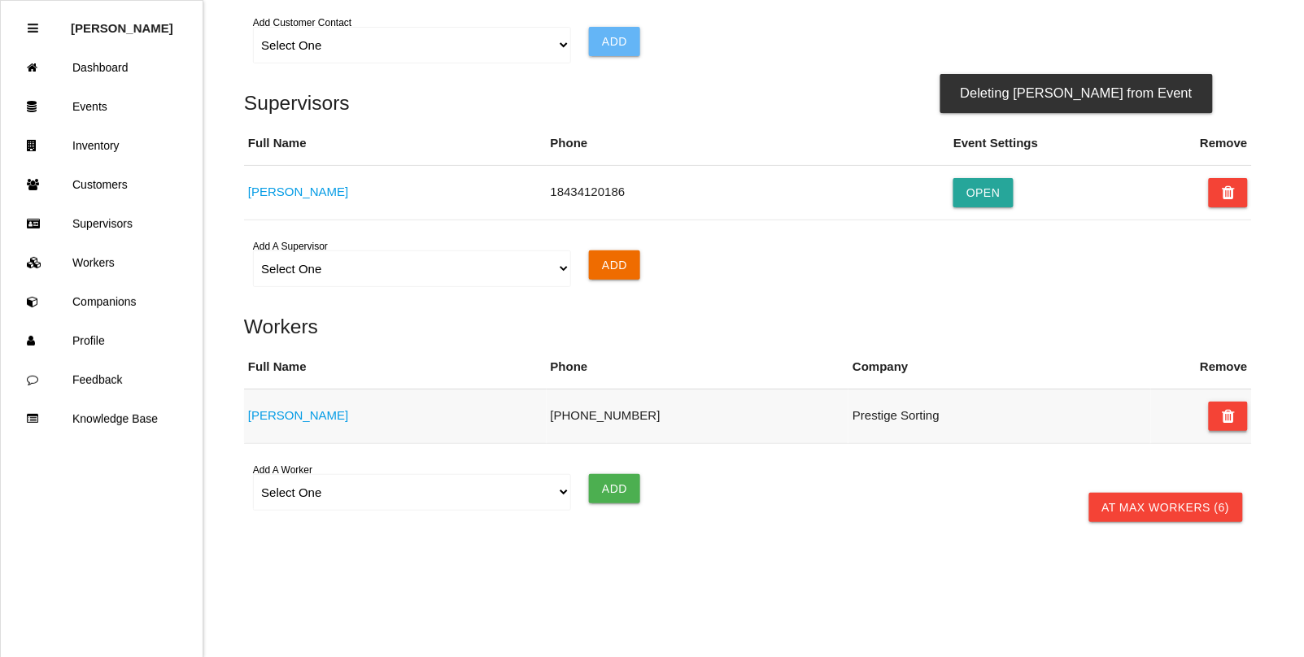
click at [1231, 417] on icon at bounding box center [1228, 416] width 13 height 29
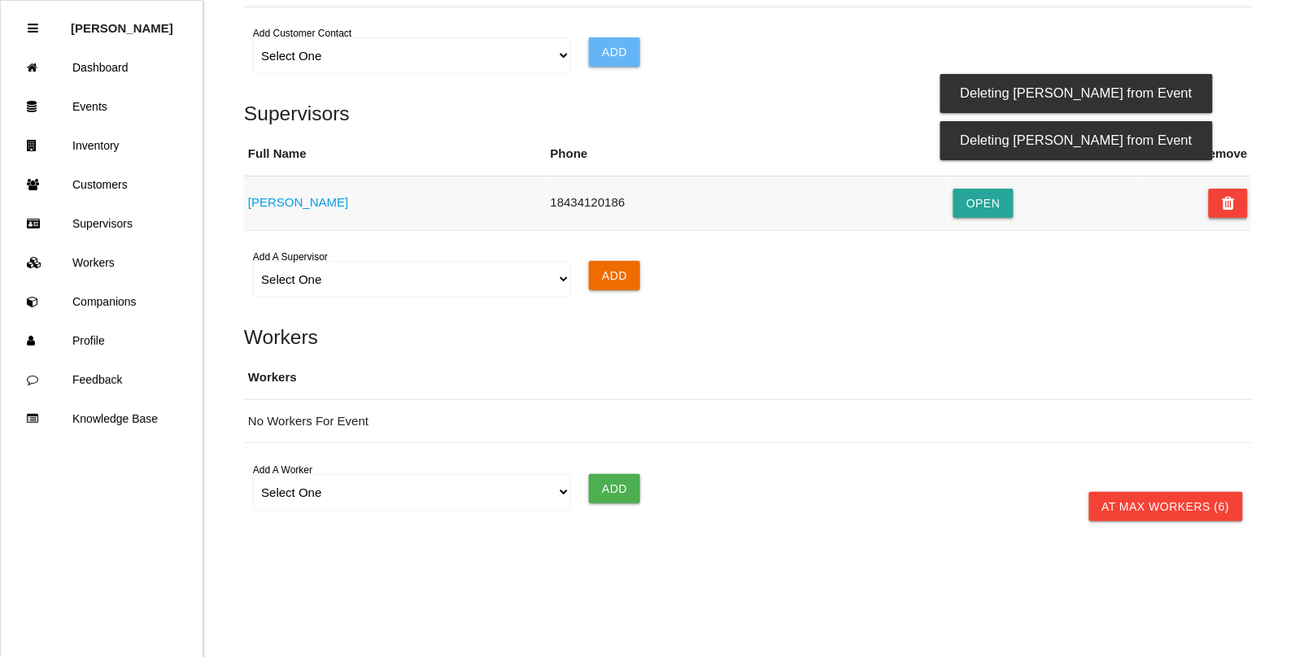
click at [1234, 206] on icon at bounding box center [1228, 203] width 13 height 29
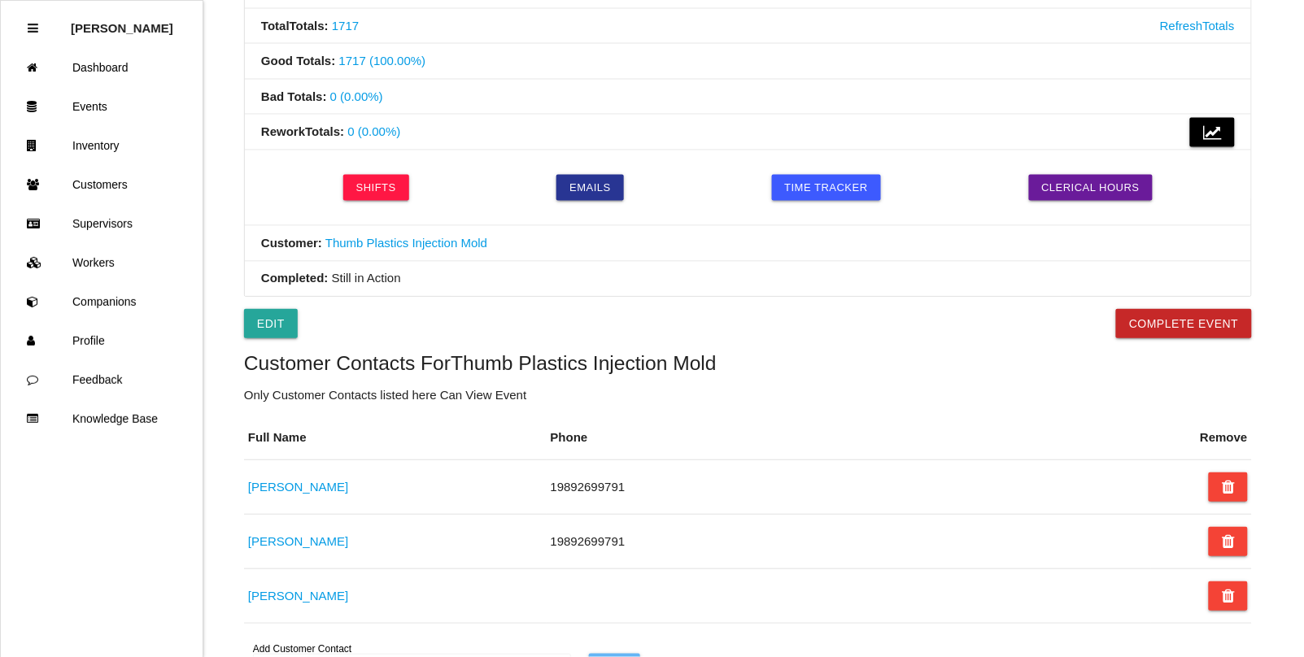
scroll to position [334, 0]
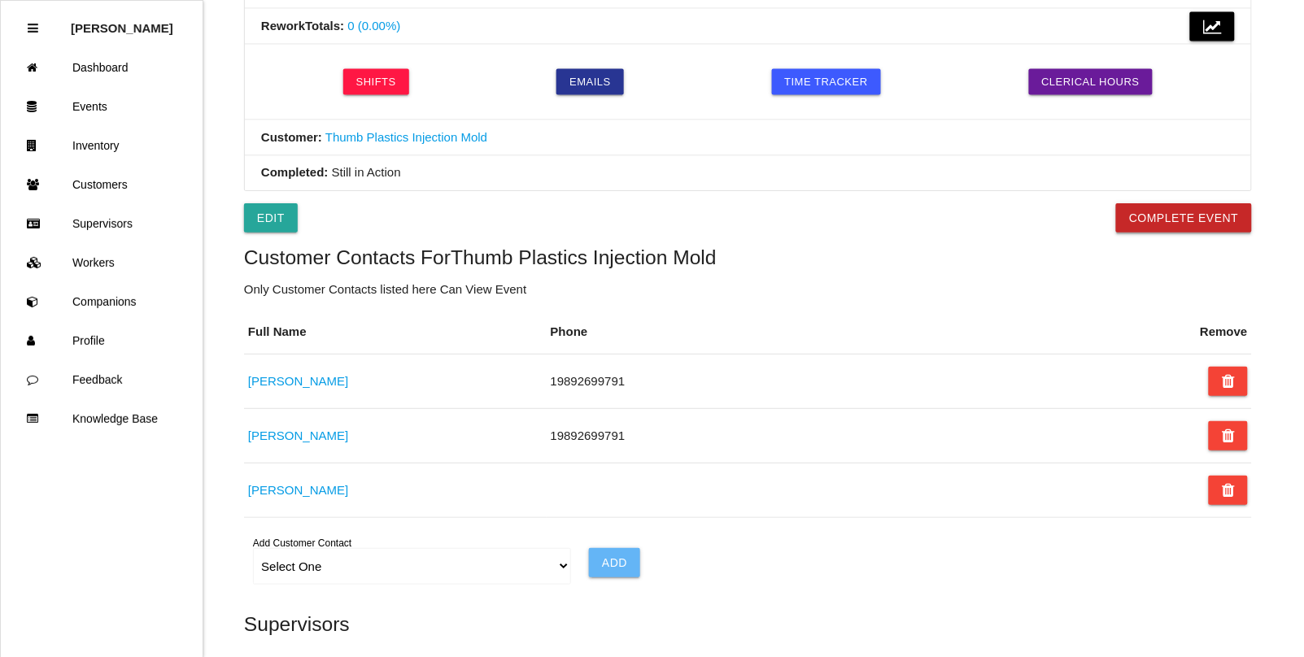
click at [1180, 220] on button "Complete Event" at bounding box center [1184, 217] width 136 height 29
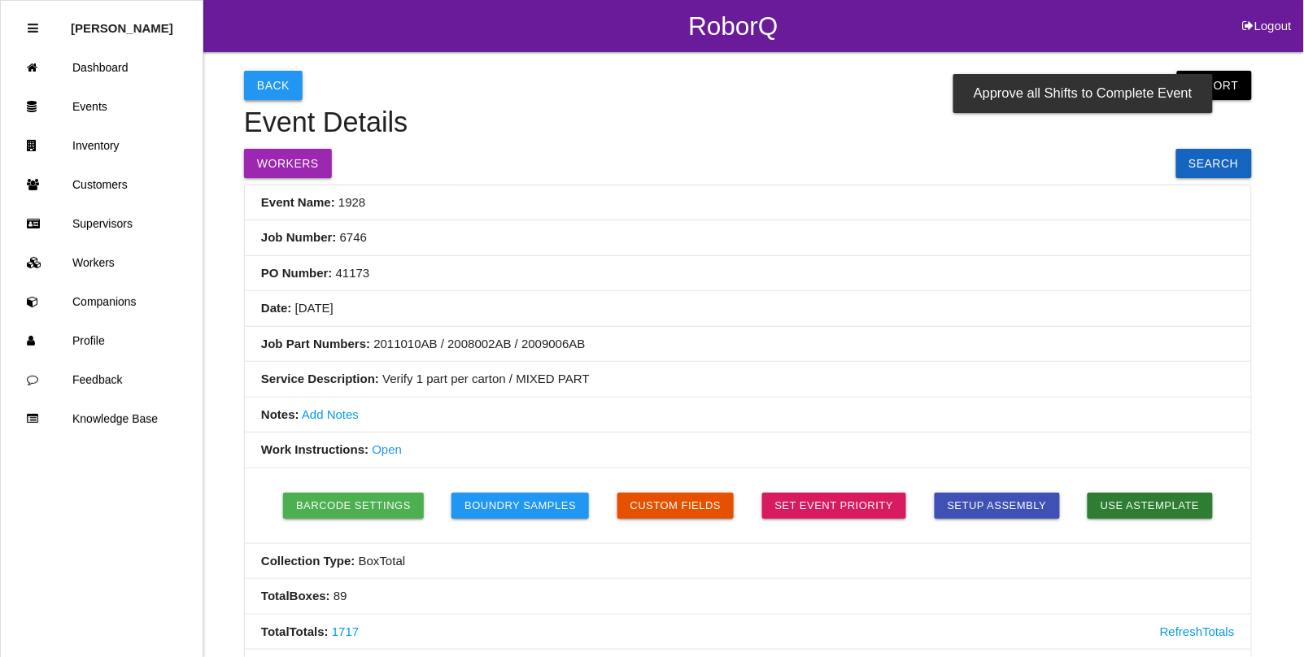
click at [277, 85] on button "Back" at bounding box center [273, 85] width 59 height 29
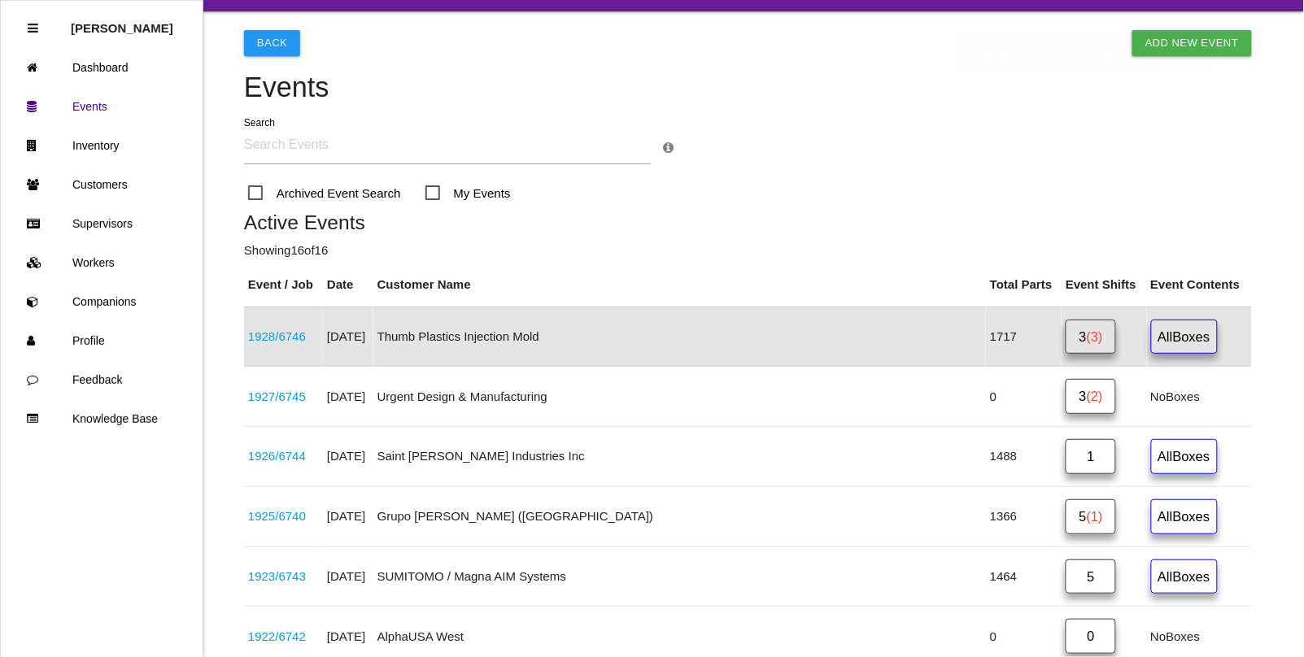
click at [287, 340] on link "1928 / 6746" at bounding box center [277, 336] width 58 height 14
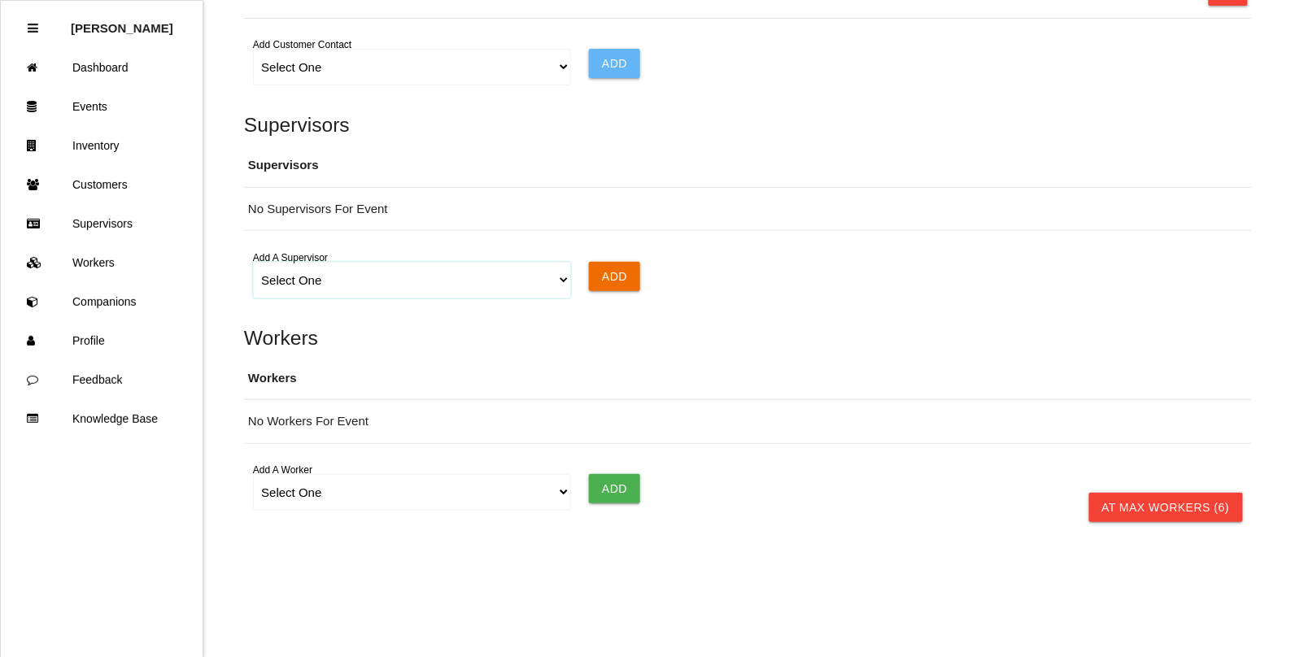
click at [321, 286] on select "Select One [PERSON_NAME]" at bounding box center [411, 280] width 317 height 37
select select "6702dd267ee3f70a3ba61479"
click at [253, 262] on select "Select One [PERSON_NAME]" at bounding box center [411, 280] width 317 height 37
click at [631, 277] on input "Add" at bounding box center [614, 276] width 51 height 29
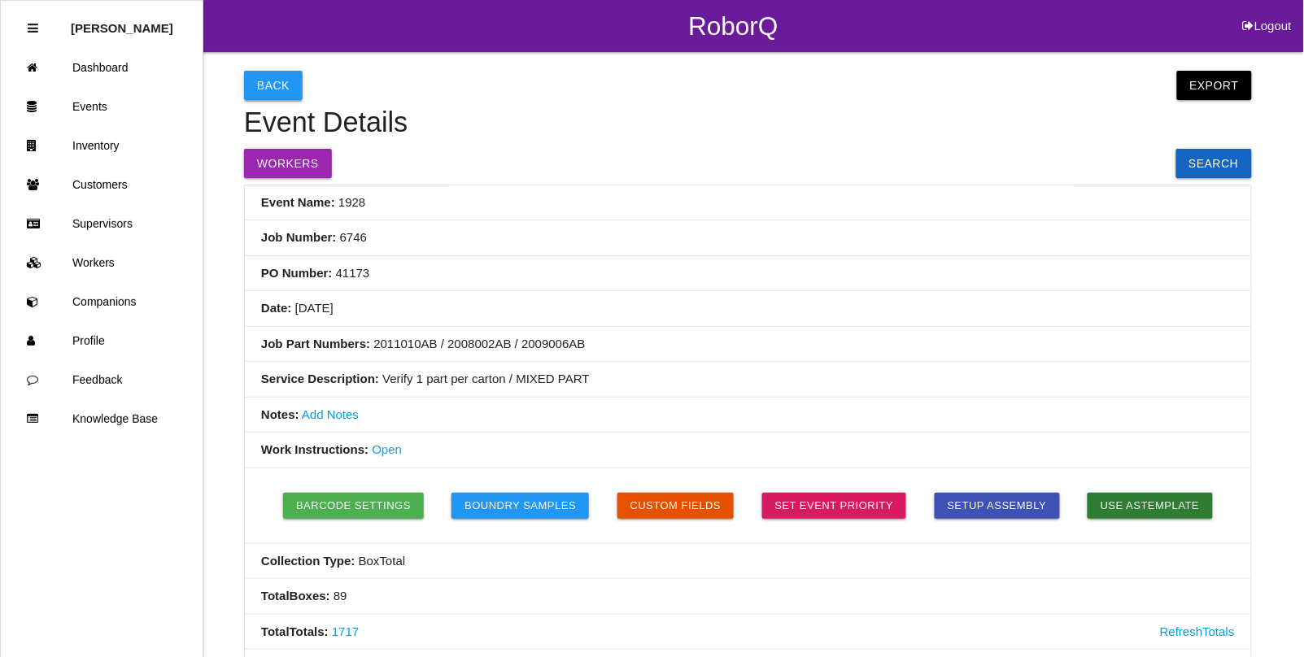
click at [260, 82] on button "Back" at bounding box center [273, 85] width 59 height 29
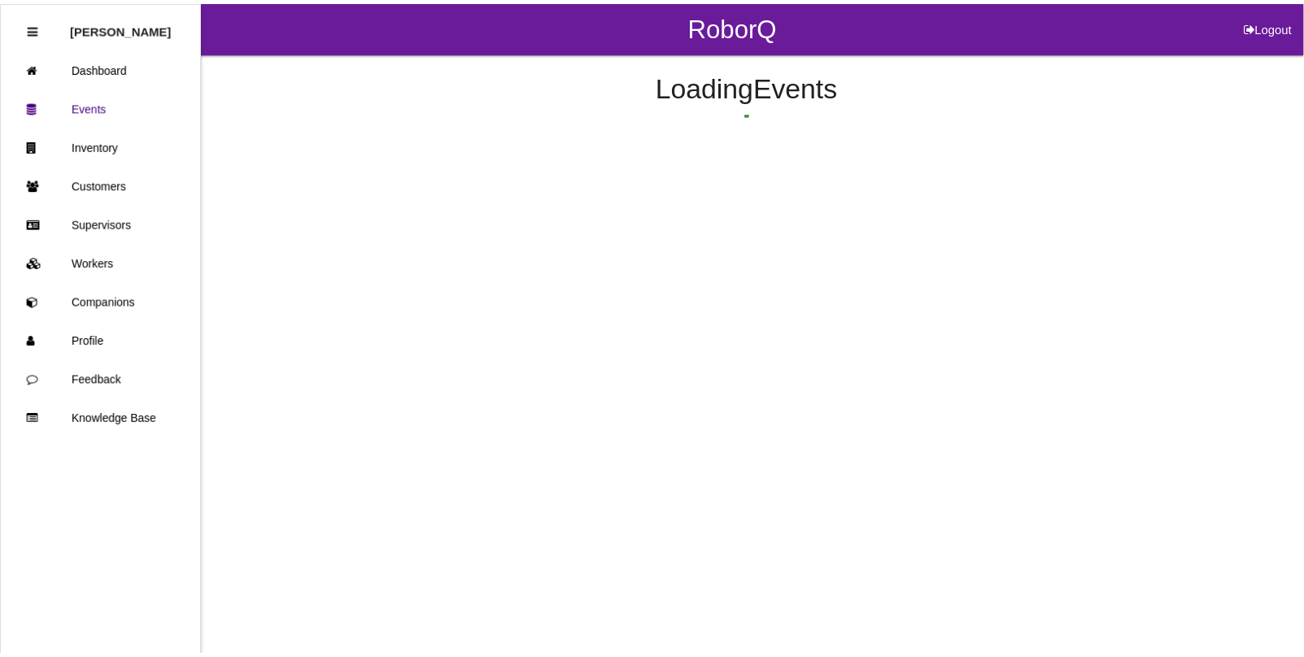
scroll to position [41, 0]
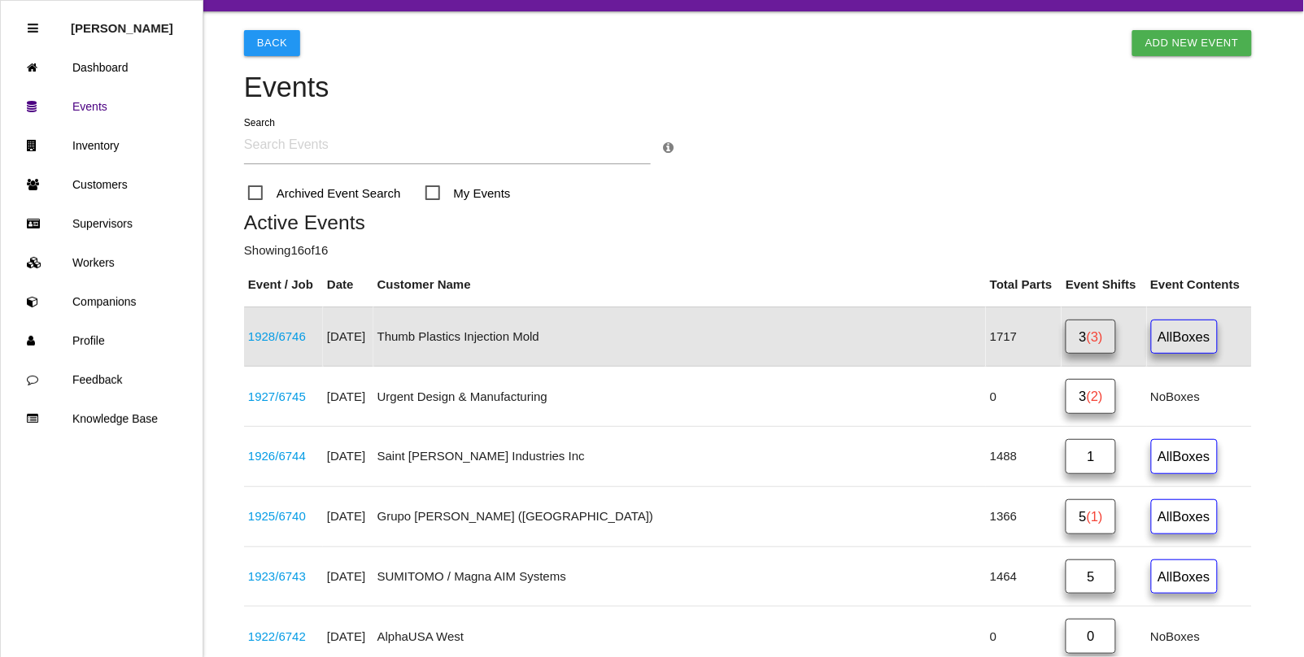
click at [1087, 340] on span "(3)" at bounding box center [1095, 336] width 16 height 15
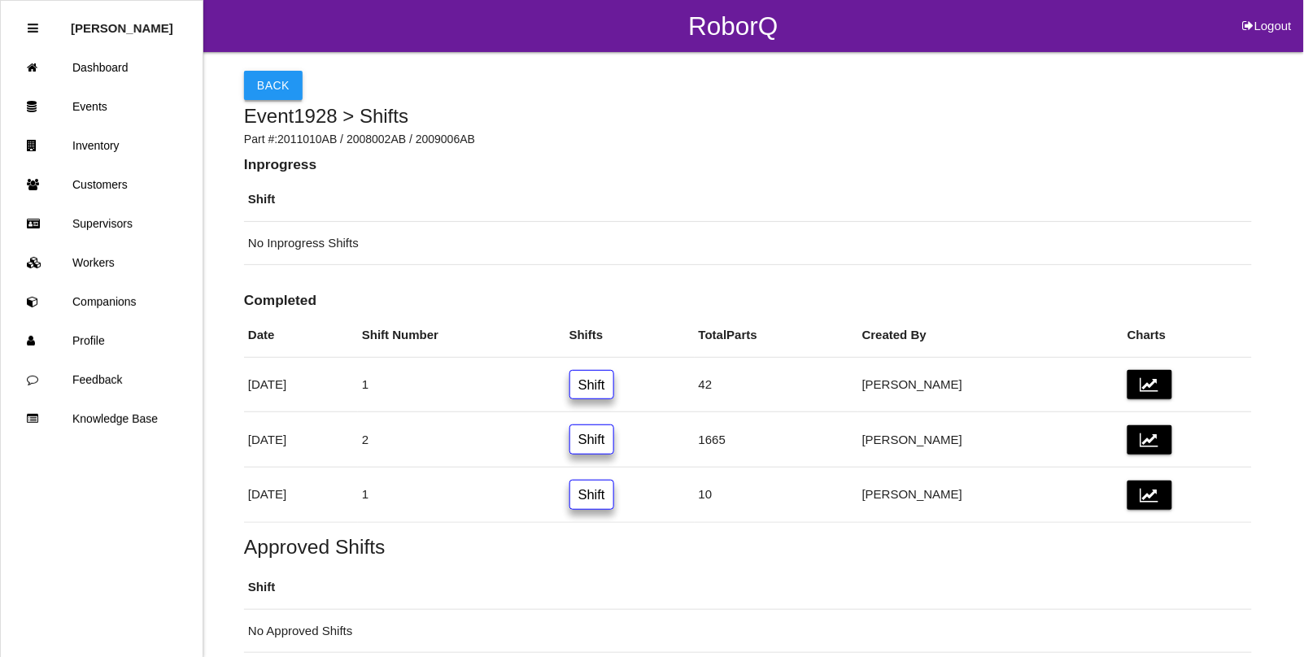
click at [279, 88] on button "Back" at bounding box center [273, 85] width 59 height 29
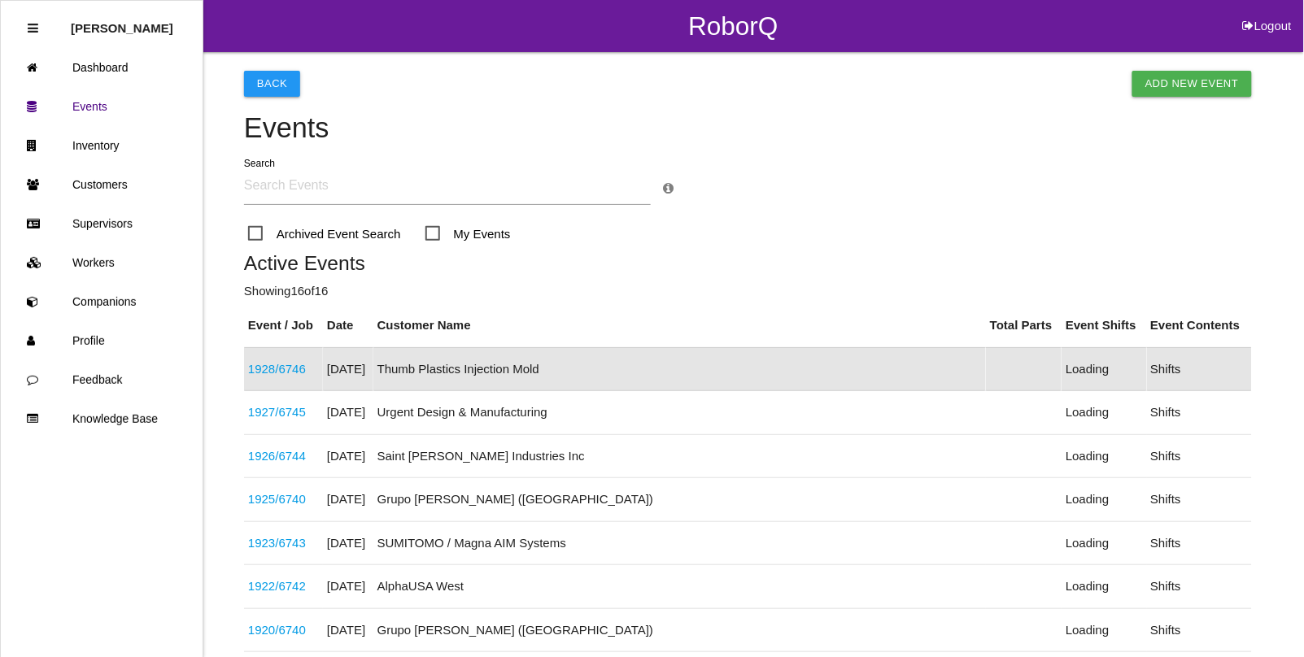
scroll to position [41, 0]
